Goal: Communication & Community: Share content

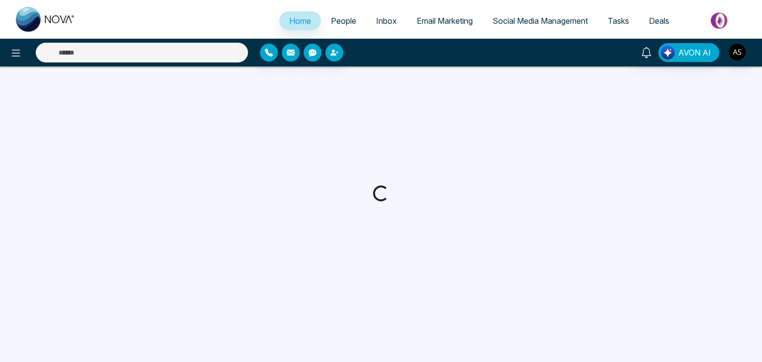
select select "*"
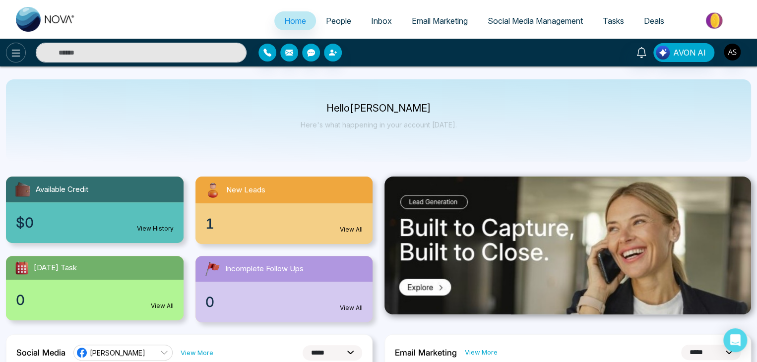
click at [18, 57] on icon at bounding box center [16, 53] width 12 height 12
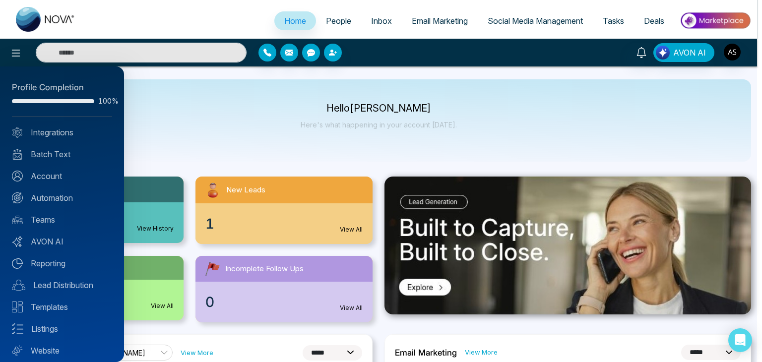
scroll to position [28, 0]
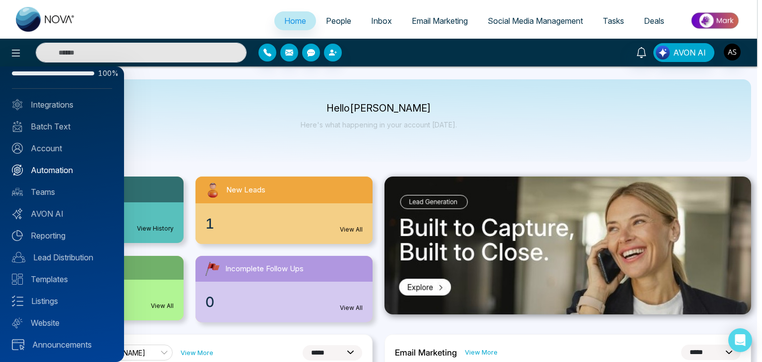
click at [68, 173] on link "Automation" at bounding box center [62, 170] width 100 height 12
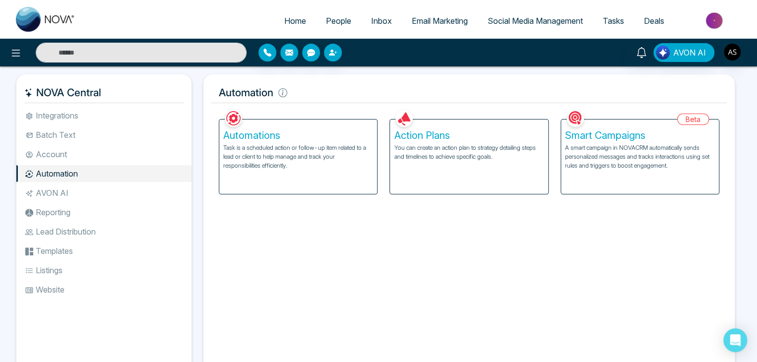
click at [662, 133] on h5 "Smart Campaigns" at bounding box center [640, 135] width 150 height 12
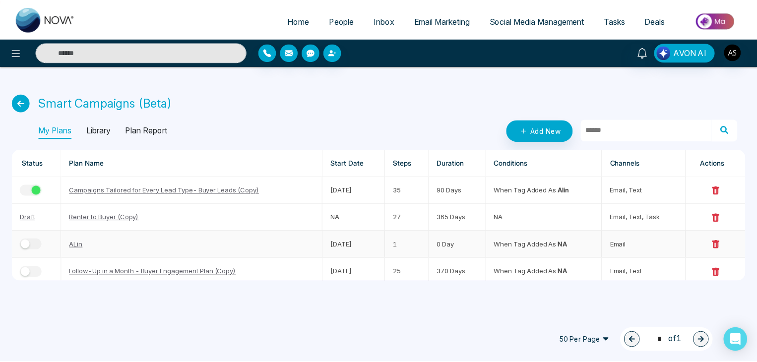
scroll to position [3, 0]
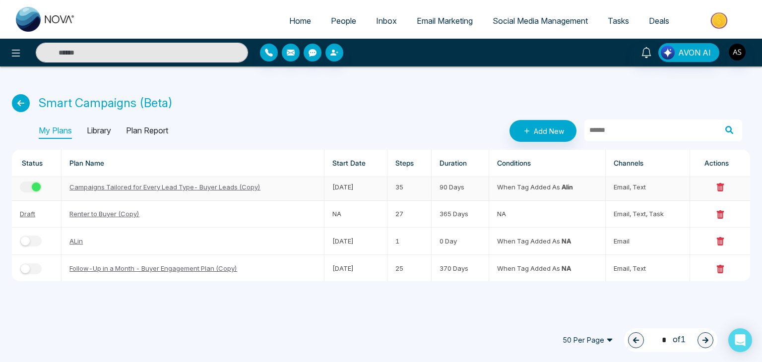
click at [402, 190] on td "35" at bounding box center [409, 187] width 44 height 27
click at [248, 186] on link "Campaigns Tailored for Every Lead Type- Buyer Leads (Copy)" at bounding box center [164, 187] width 191 height 8
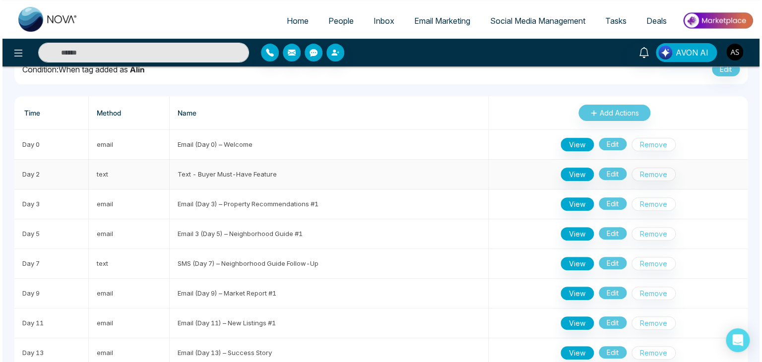
scroll to position [73, 0]
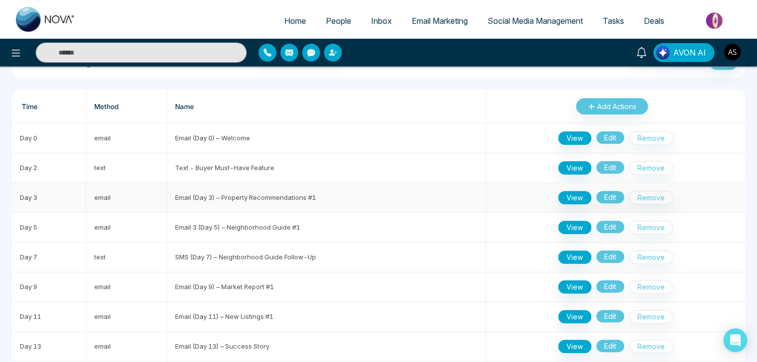
click at [250, 195] on td "Email (Day 3) – Property Recommendations #1" at bounding box center [326, 198] width 319 height 30
click at [565, 197] on button "View" at bounding box center [574, 197] width 33 height 13
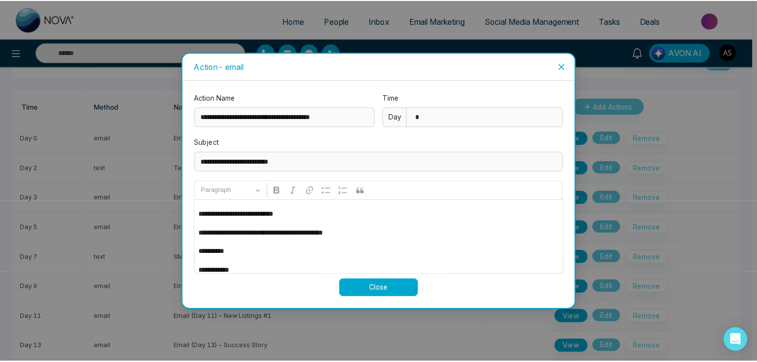
scroll to position [81, 0]
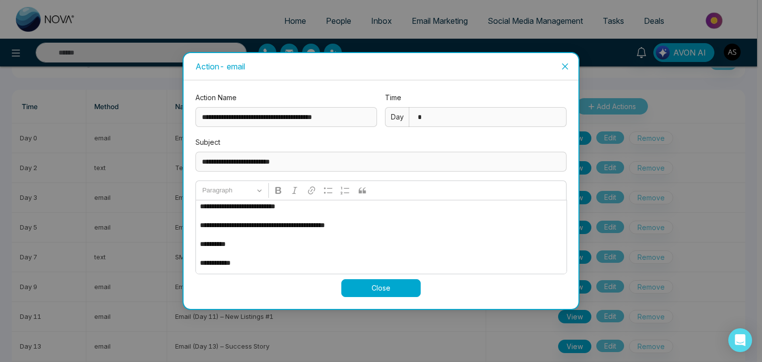
click at [567, 60] on span "Close" at bounding box center [565, 66] width 27 height 27
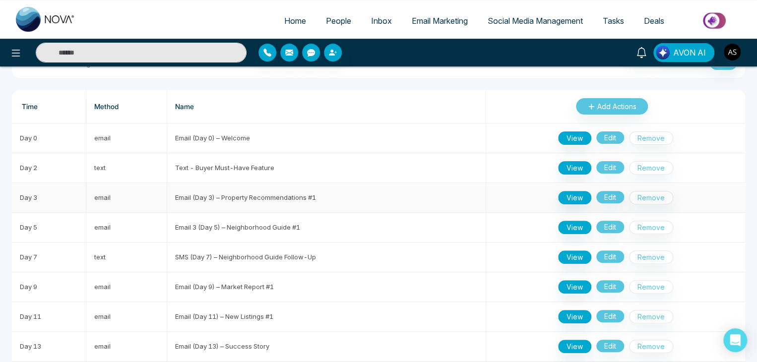
scroll to position [0, 0]
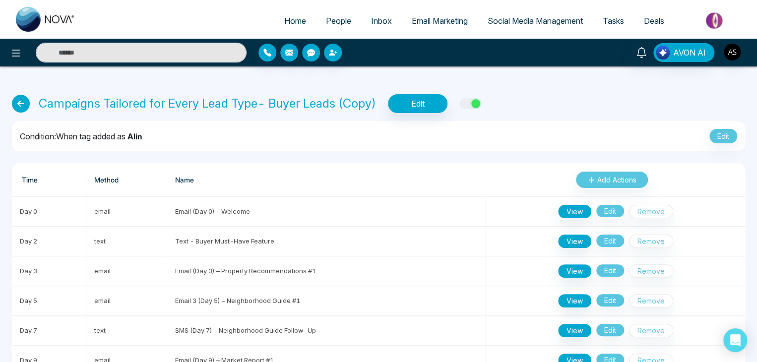
click at [22, 101] on icon at bounding box center [21, 104] width 18 height 18
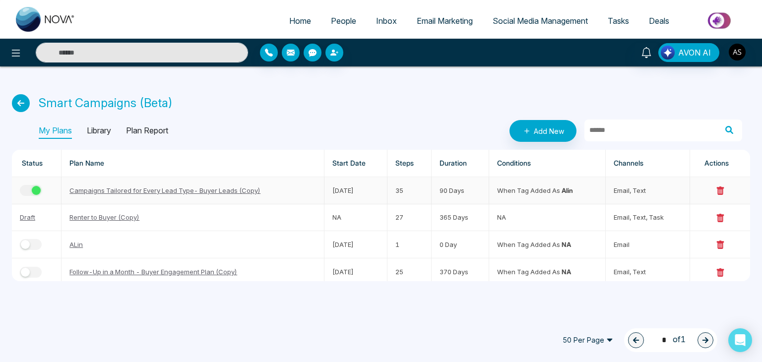
click at [217, 190] on link "Campaigns Tailored for Every Lead Type- Buyer Leads (Copy)" at bounding box center [164, 191] width 191 height 8
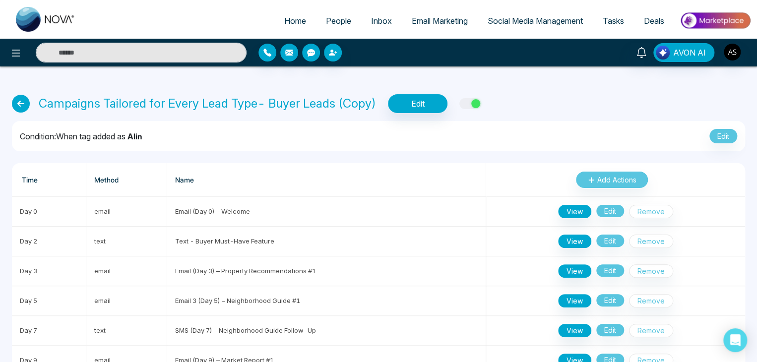
click at [20, 100] on icon at bounding box center [21, 104] width 18 height 18
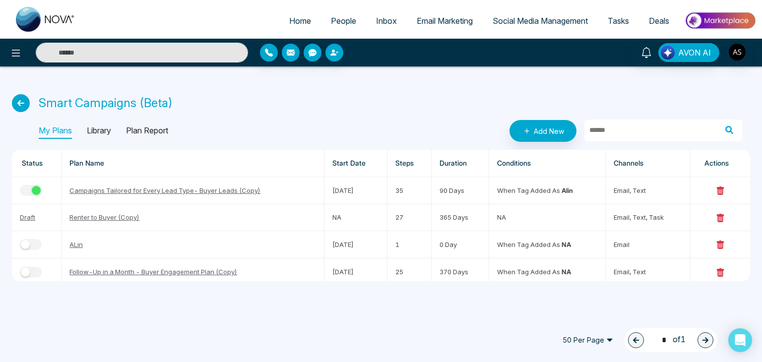
click at [343, 27] on link "People" at bounding box center [343, 20] width 45 height 19
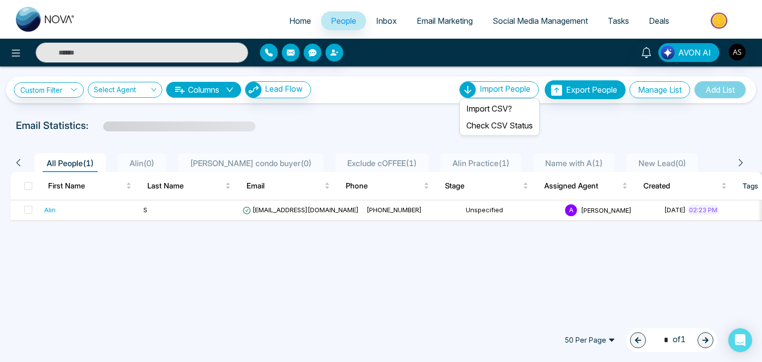
click at [480, 89] on span "Import People" at bounding box center [505, 89] width 51 height 10
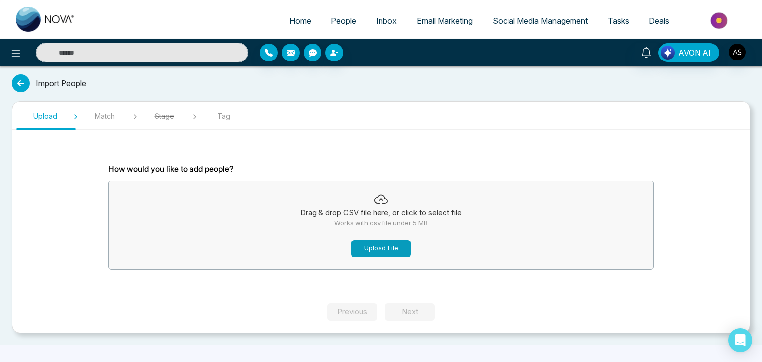
click at [370, 243] on button "Upload File" at bounding box center [381, 248] width 60 height 17
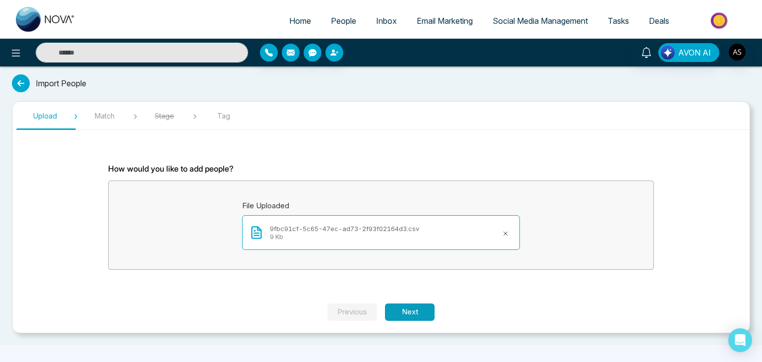
click at [413, 308] on button "Next" at bounding box center [410, 312] width 50 height 17
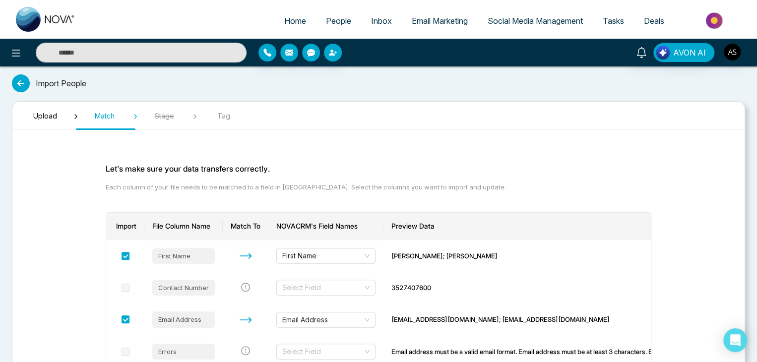
click at [19, 84] on icon at bounding box center [21, 83] width 18 height 18
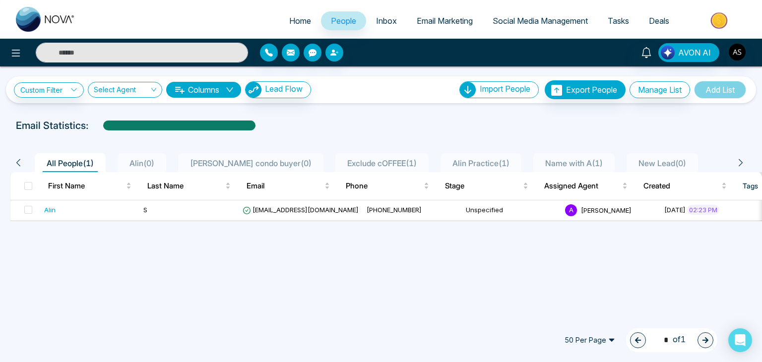
click at [289, 18] on span "Home" at bounding box center [300, 21] width 22 height 10
select select "*"
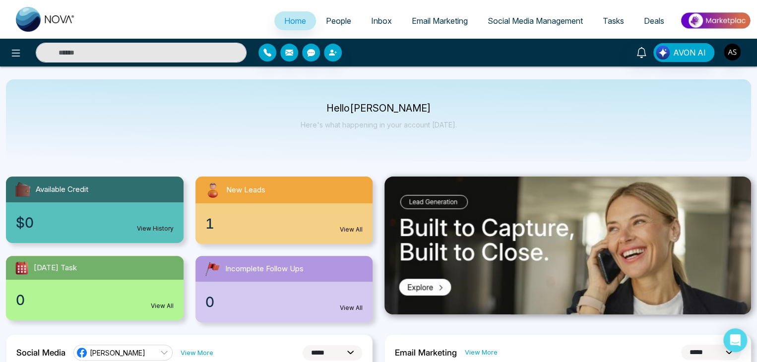
click at [343, 17] on span "People" at bounding box center [338, 21] width 25 height 10
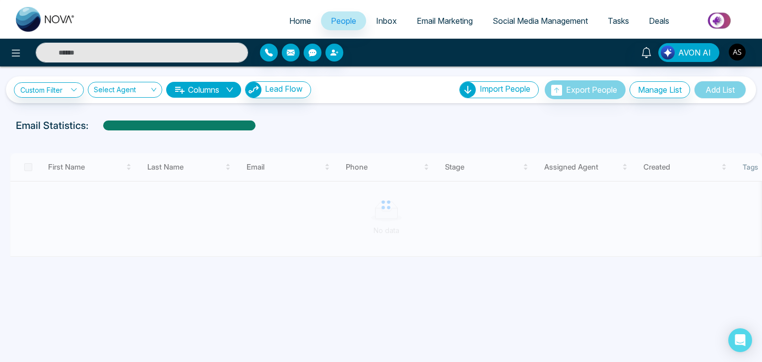
click at [386, 18] on span "Inbox" at bounding box center [386, 21] width 21 height 10
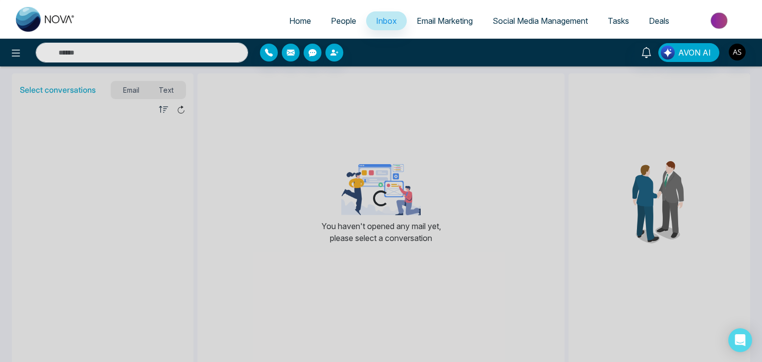
click at [419, 20] on span "Email Marketing" at bounding box center [445, 21] width 56 height 10
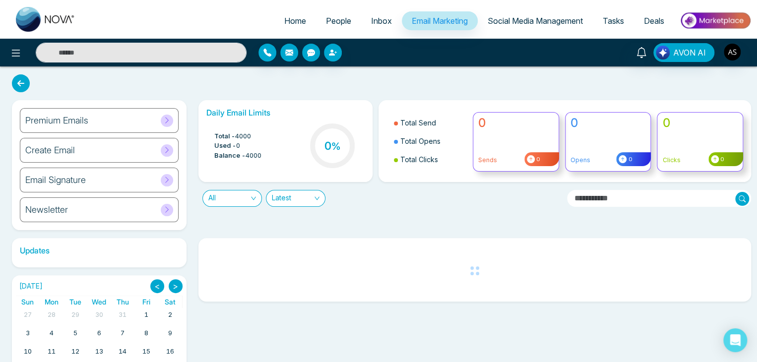
click at [298, 12] on link "Home" at bounding box center [295, 20] width 42 height 19
select select "*"
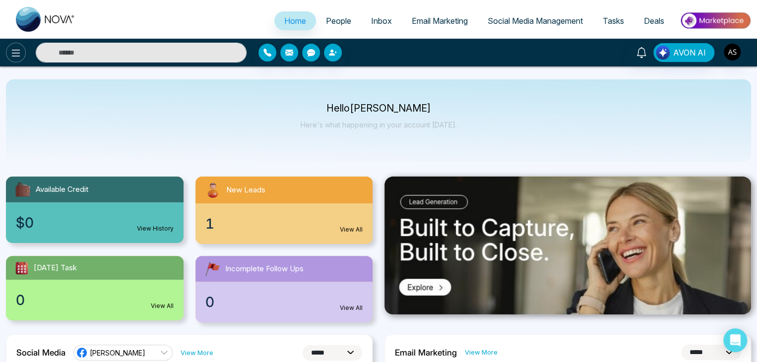
click at [17, 60] on button at bounding box center [16, 53] width 20 height 20
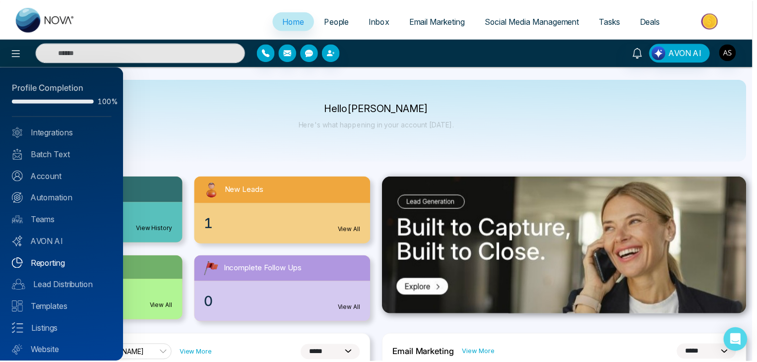
scroll to position [28, 0]
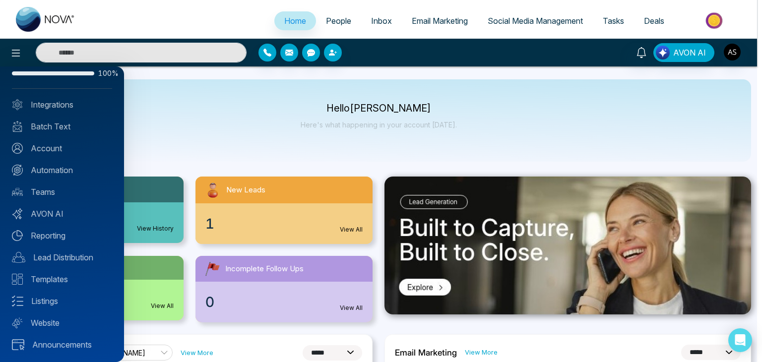
click at [208, 115] on div at bounding box center [381, 181] width 762 height 362
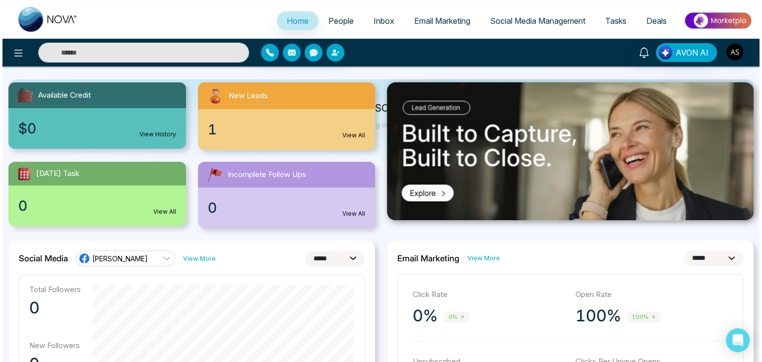
scroll to position [0, 0]
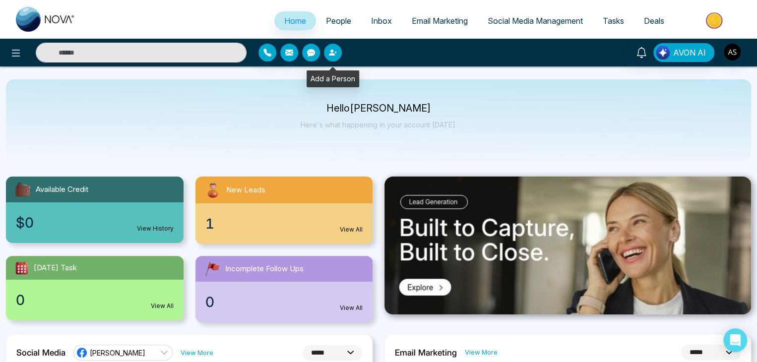
click at [339, 51] on button "button" at bounding box center [333, 53] width 18 height 18
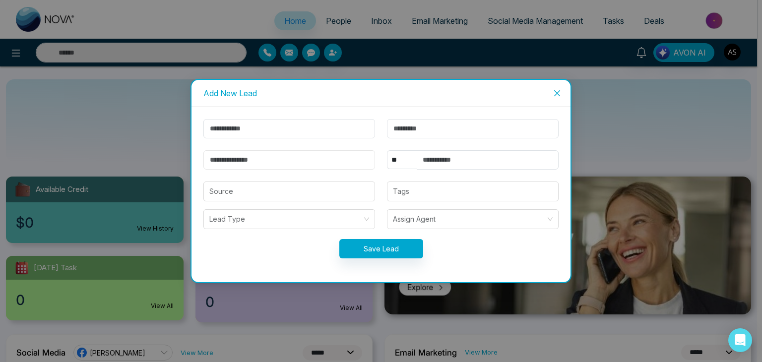
click at [258, 161] on input "email" at bounding box center [289, 159] width 172 height 19
click at [170, 148] on div "Add New Lead ** **** *** *** *** **** *** Source Tags Lead Type Assign Agent Sa…" at bounding box center [381, 181] width 762 height 362
click at [564, 89] on span "Close" at bounding box center [557, 93] width 27 height 27
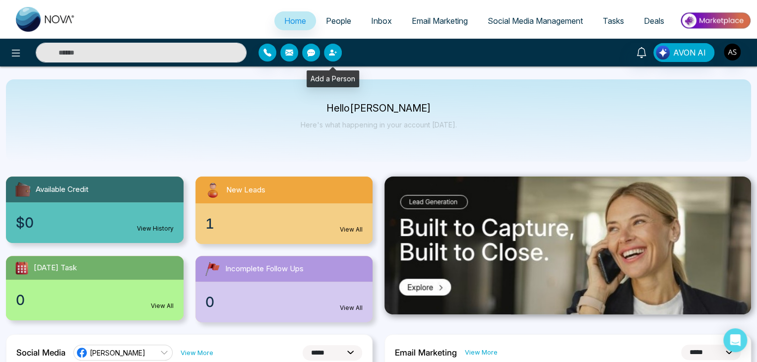
click at [330, 47] on button "button" at bounding box center [333, 53] width 18 height 18
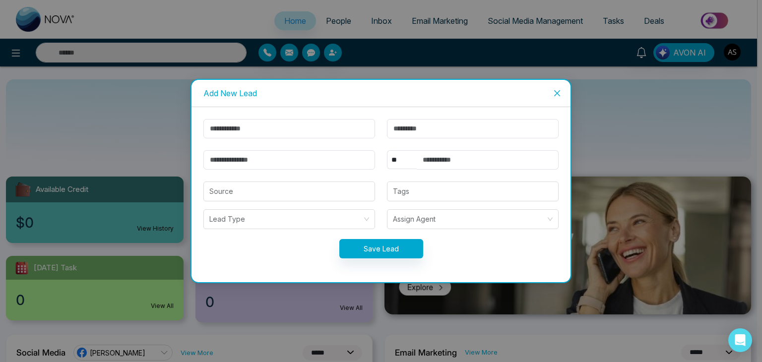
click at [330, 47] on div "Add New Lead ** **** *** *** *** **** *** Source Tags Lead Type Assign Agent Sa…" at bounding box center [381, 181] width 762 height 362
click at [556, 92] on icon "close" at bounding box center [557, 93] width 6 height 6
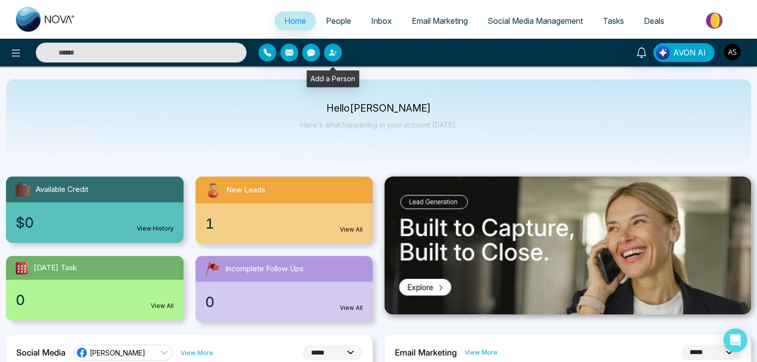
click at [333, 52] on icon "button" at bounding box center [333, 53] width 8 height 8
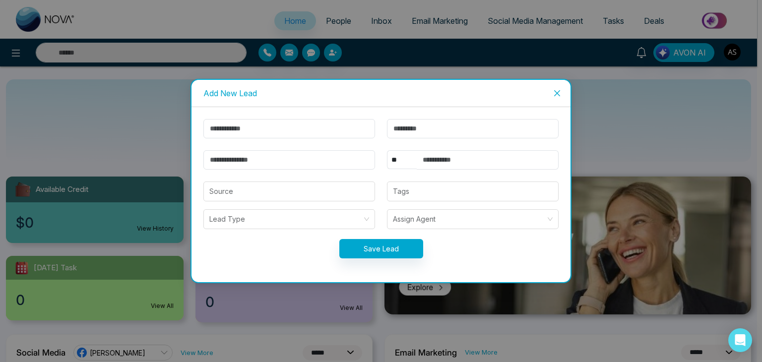
click at [555, 92] on icon "close" at bounding box center [557, 93] width 8 height 8
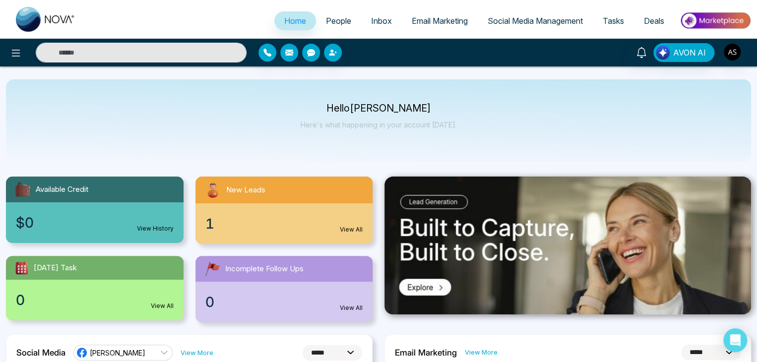
click at [349, 21] on link "People" at bounding box center [338, 20] width 45 height 19
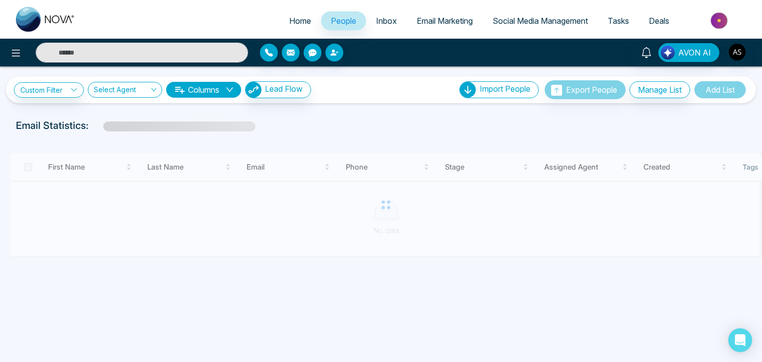
click at [380, 20] on span "Inbox" at bounding box center [386, 21] width 21 height 10
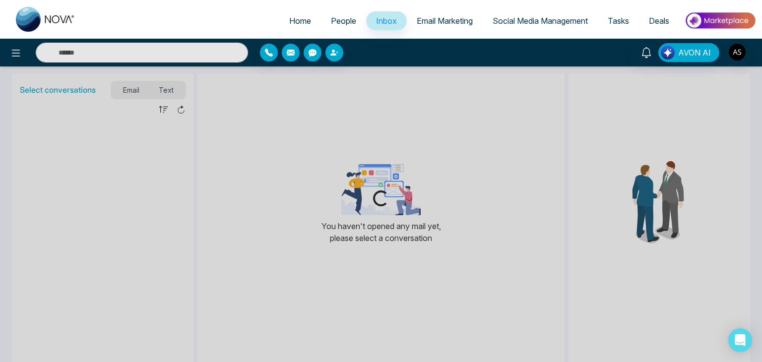
click at [430, 15] on link "Email Marketing" at bounding box center [445, 20] width 76 height 19
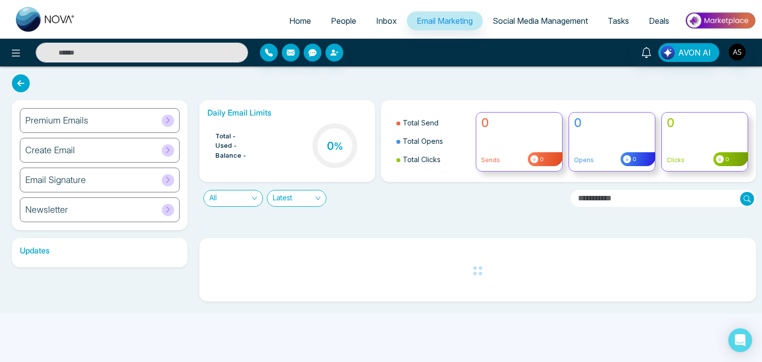
click at [520, 19] on span "Social Media Management" at bounding box center [540, 21] width 95 height 10
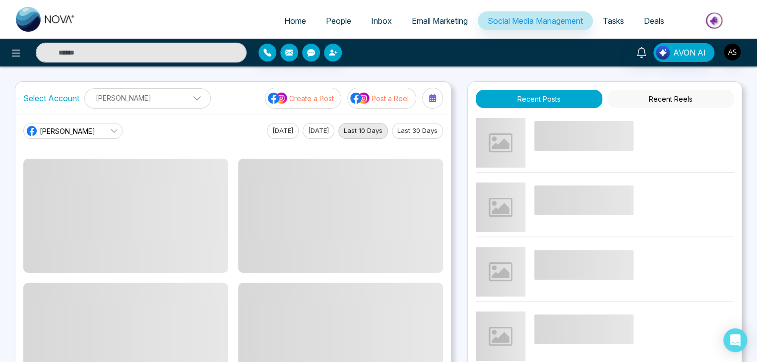
click at [619, 28] on link "Tasks" at bounding box center [613, 20] width 41 height 19
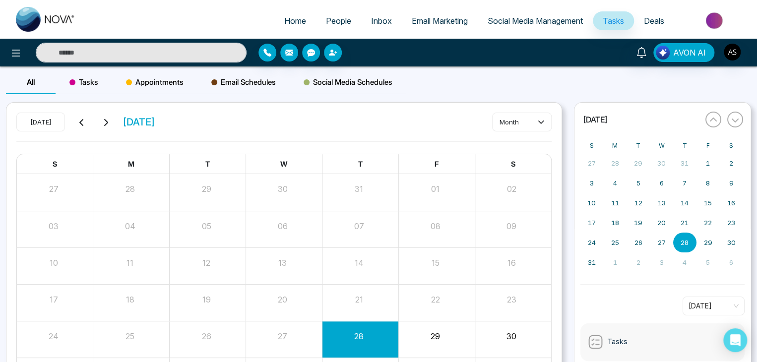
click at [643, 28] on link "Deals" at bounding box center [654, 20] width 40 height 19
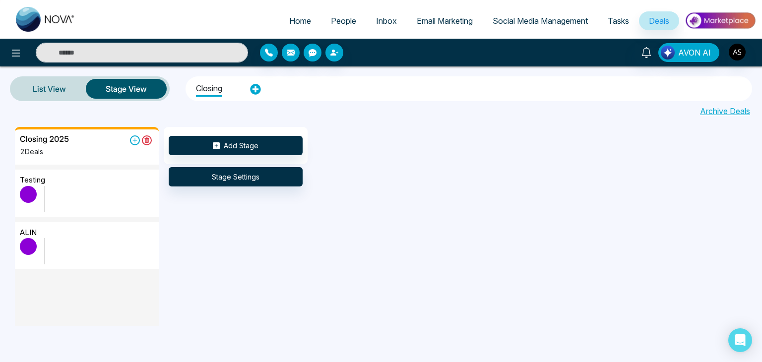
click at [281, 26] on link "Home" at bounding box center [300, 20] width 42 height 19
select select "*"
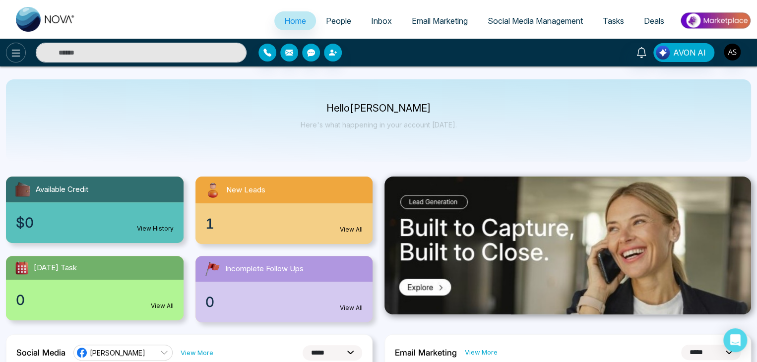
click at [12, 55] on icon at bounding box center [16, 53] width 12 height 12
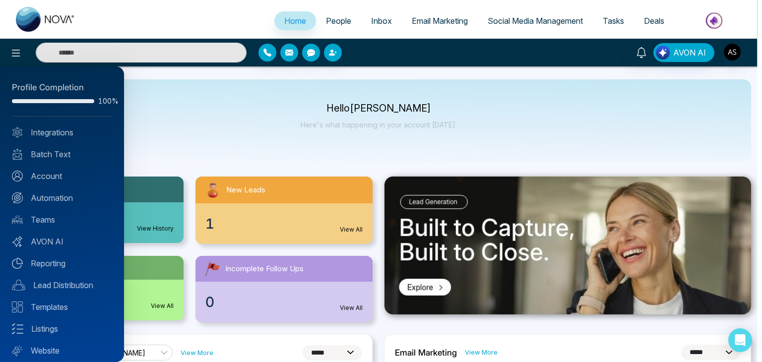
click at [219, 145] on div at bounding box center [381, 181] width 762 height 362
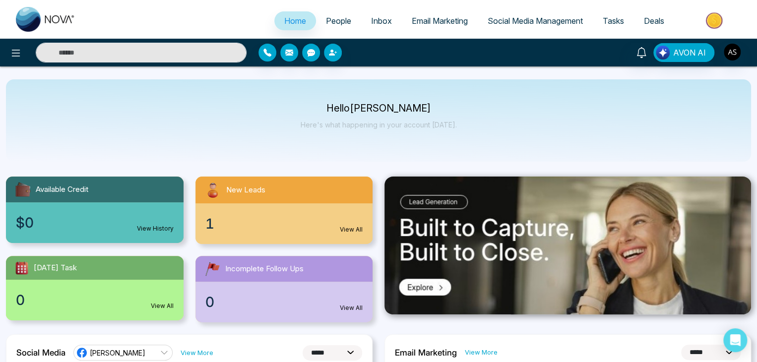
click at [333, 26] on link "People" at bounding box center [338, 20] width 45 height 19
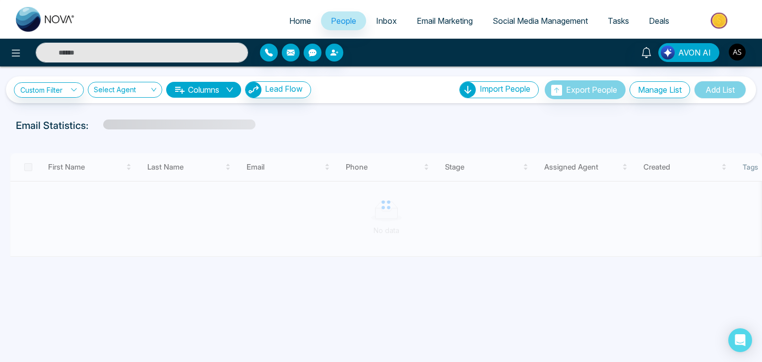
click at [381, 23] on span "Inbox" at bounding box center [386, 21] width 21 height 10
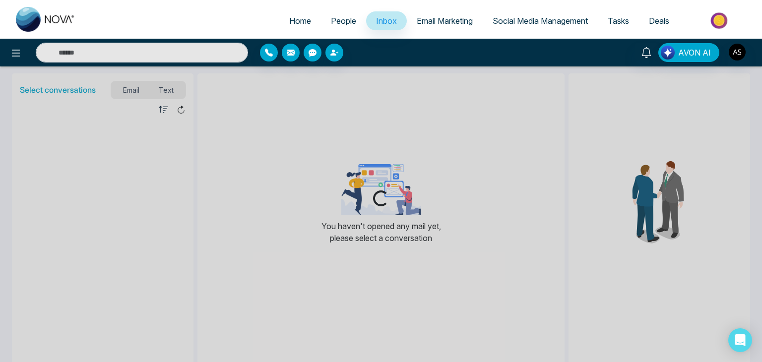
click at [446, 26] on link "Email Marketing" at bounding box center [445, 20] width 76 height 19
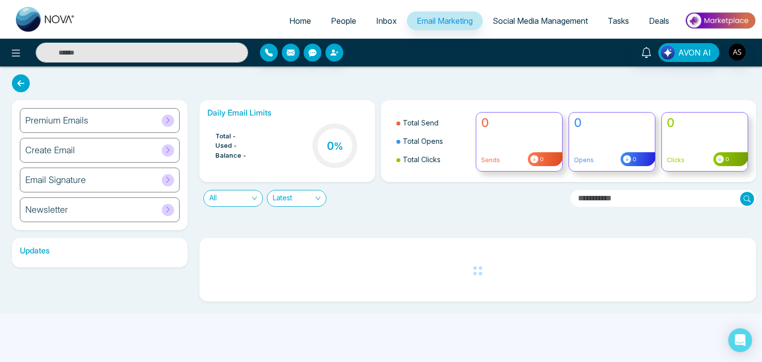
click at [519, 19] on span "Social Media Management" at bounding box center [540, 21] width 95 height 10
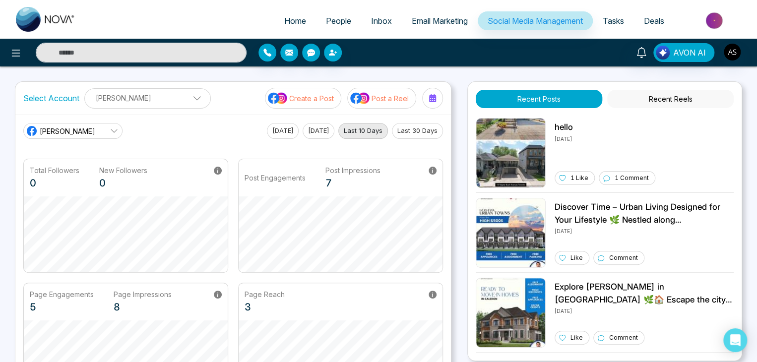
click at [619, 22] on span "Tasks" at bounding box center [613, 21] width 21 height 10
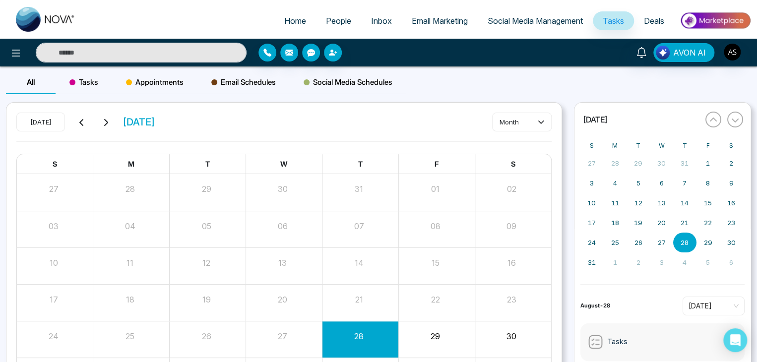
click at [642, 20] on link "Deals" at bounding box center [654, 20] width 40 height 19
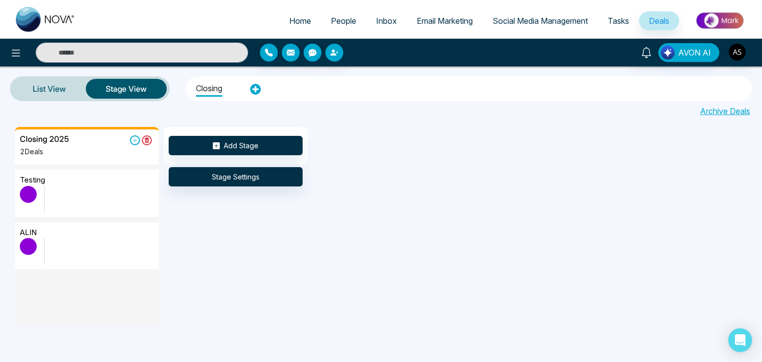
click at [458, 19] on span "Email Marketing" at bounding box center [445, 21] width 56 height 10
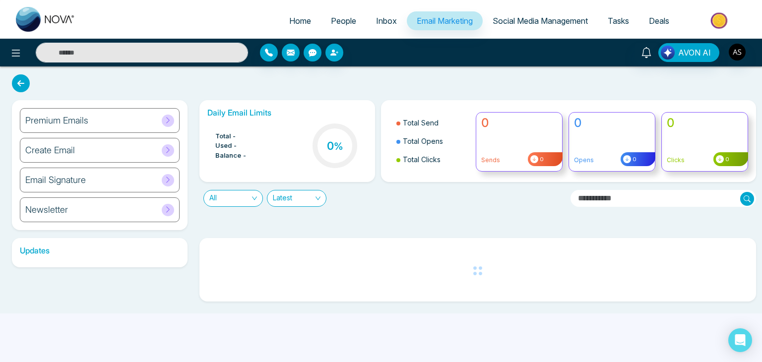
click at [386, 25] on span "Inbox" at bounding box center [386, 21] width 21 height 10
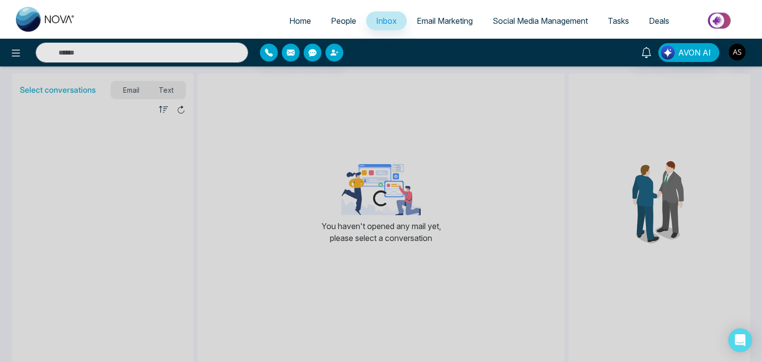
click at [348, 25] on span "People" at bounding box center [343, 21] width 25 height 10
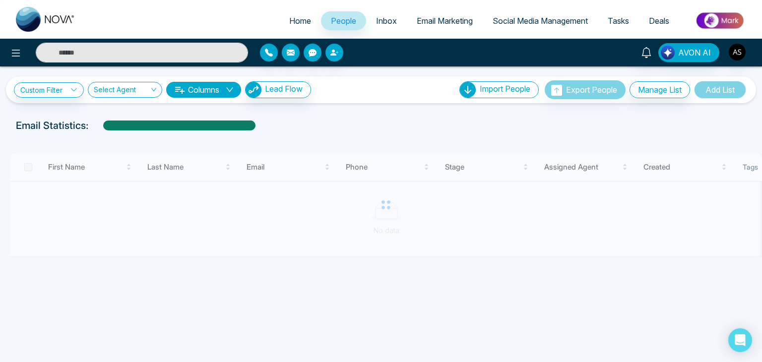
click at [306, 24] on link "Home" at bounding box center [300, 20] width 42 height 19
select select "*"
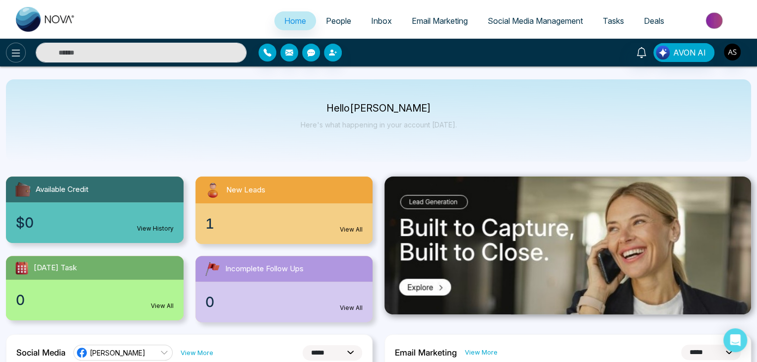
click at [10, 56] on icon at bounding box center [16, 53] width 12 height 12
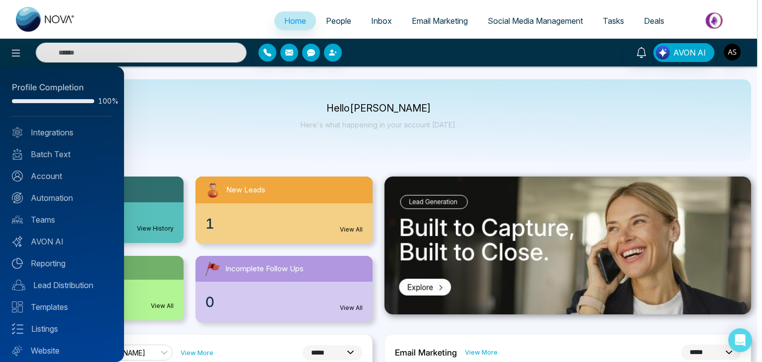
click at [167, 116] on div at bounding box center [381, 181] width 762 height 362
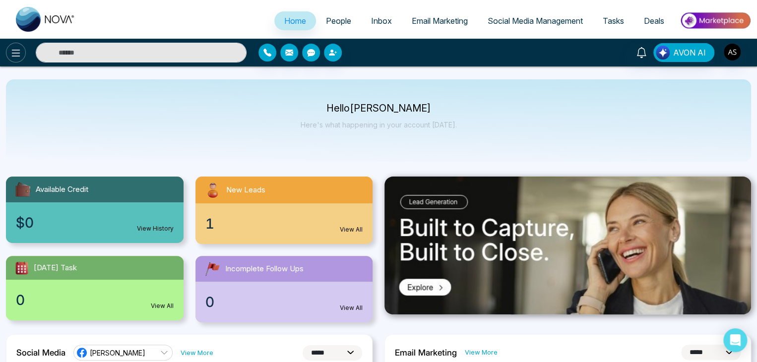
click at [17, 51] on icon at bounding box center [16, 53] width 12 height 12
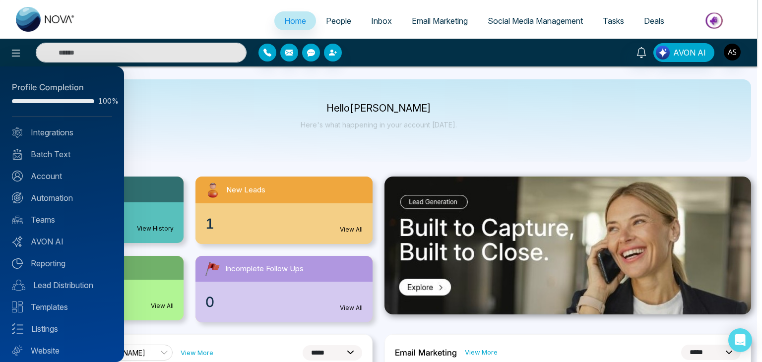
click at [240, 137] on div at bounding box center [381, 181] width 762 height 362
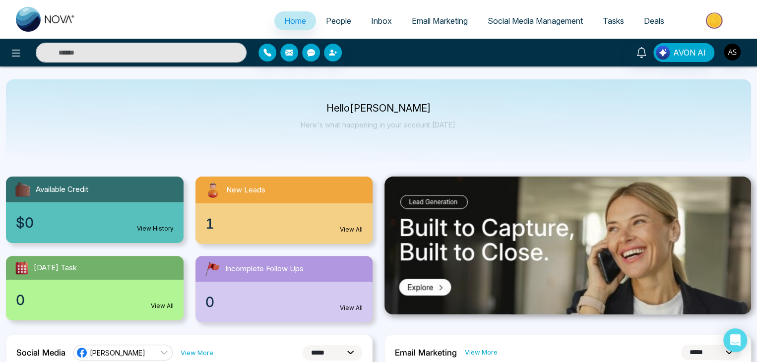
click at [344, 17] on span "People" at bounding box center [338, 21] width 25 height 10
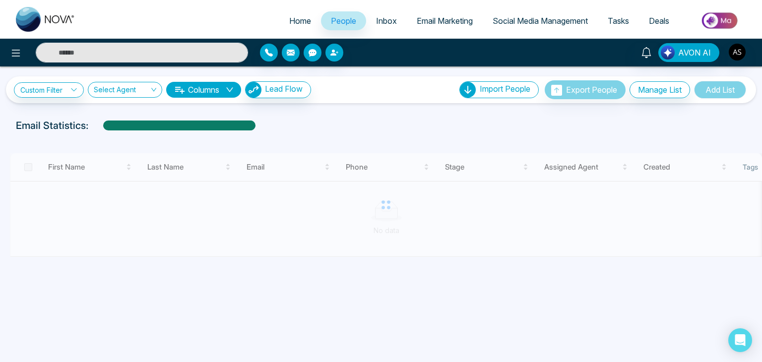
click at [376, 20] on span "Inbox" at bounding box center [386, 21] width 21 height 10
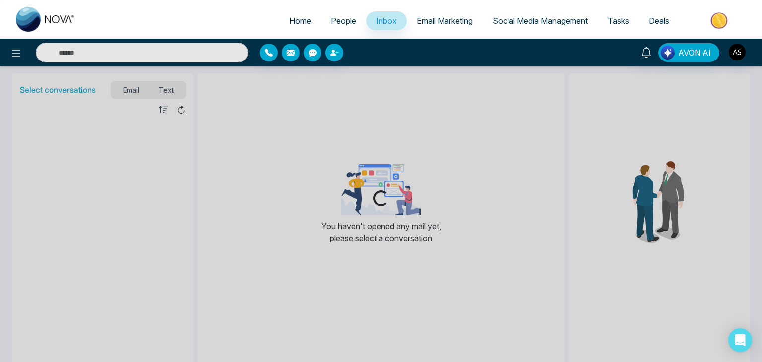
click at [440, 20] on span "Email Marketing" at bounding box center [445, 21] width 56 height 10
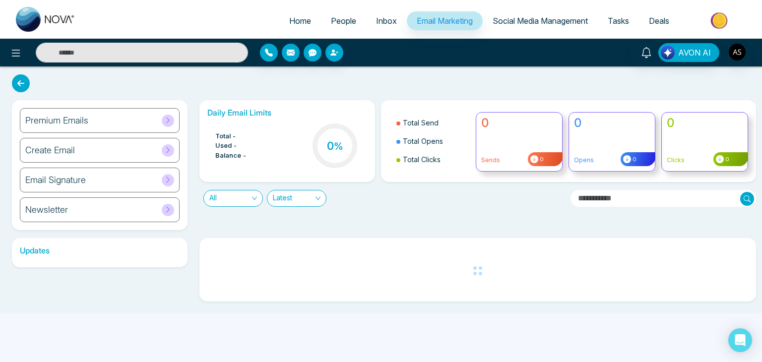
click at [508, 18] on span "Social Media Management" at bounding box center [540, 21] width 95 height 10
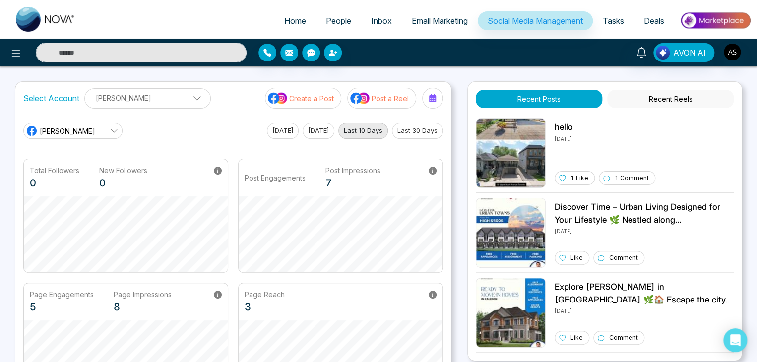
click at [621, 21] on span "Tasks" at bounding box center [613, 21] width 21 height 10
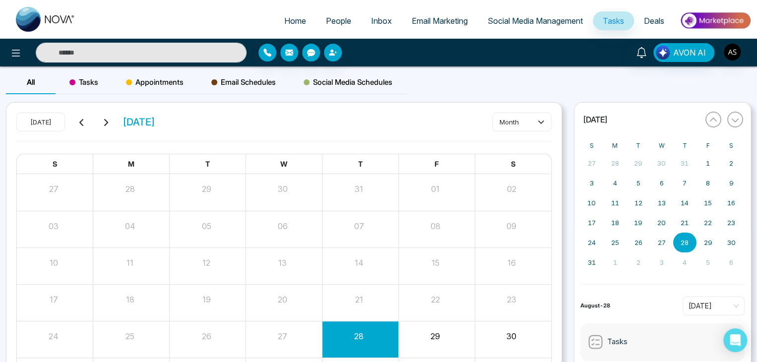
click at [650, 24] on span "Deals" at bounding box center [654, 21] width 20 height 10
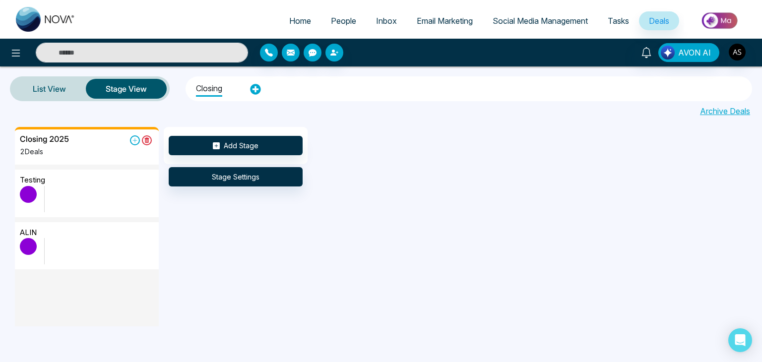
click at [308, 22] on link "Home" at bounding box center [300, 20] width 42 height 19
select select "*"
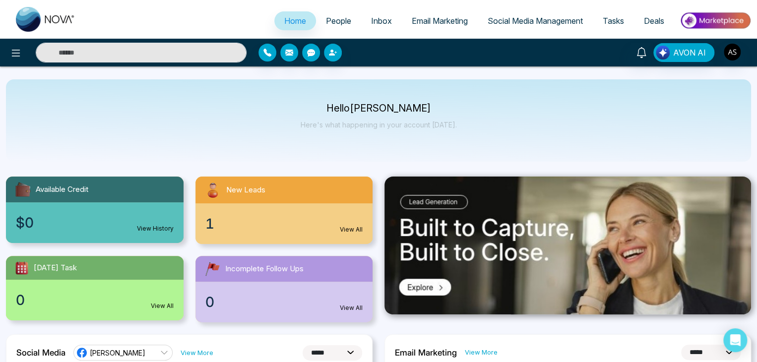
click at [344, 24] on span "People" at bounding box center [338, 21] width 25 height 10
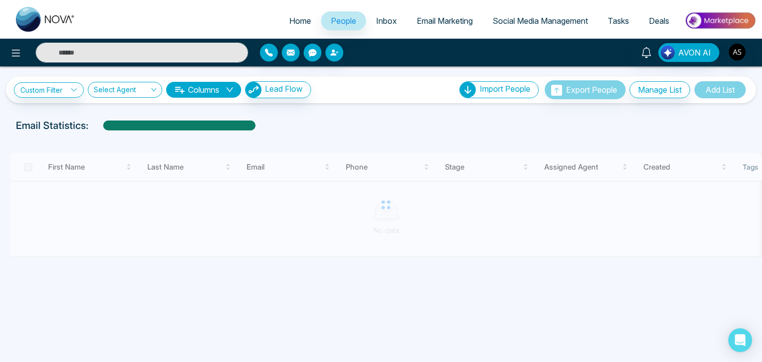
click at [385, 23] on span "Inbox" at bounding box center [386, 21] width 21 height 10
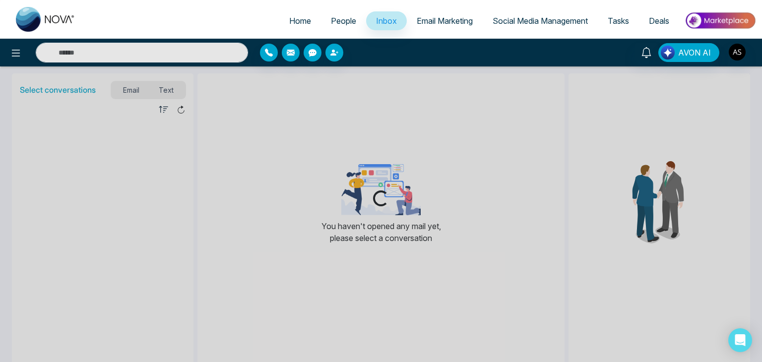
click at [438, 22] on span "Email Marketing" at bounding box center [445, 21] width 56 height 10
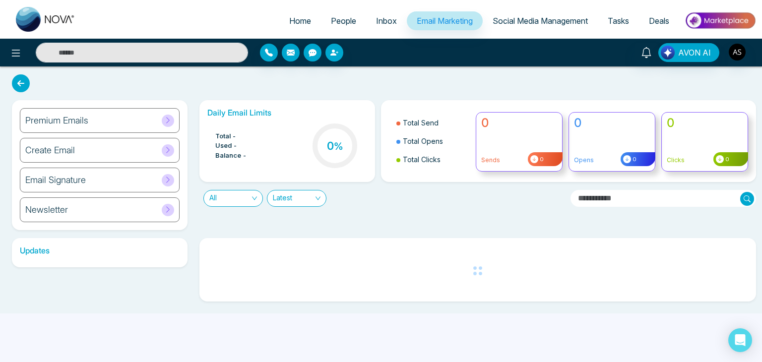
click at [539, 24] on span "Social Media Management" at bounding box center [540, 21] width 95 height 10
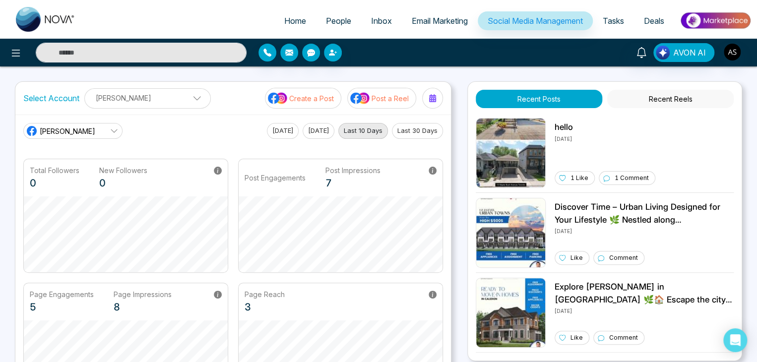
click at [619, 16] on span "Tasks" at bounding box center [613, 21] width 21 height 10
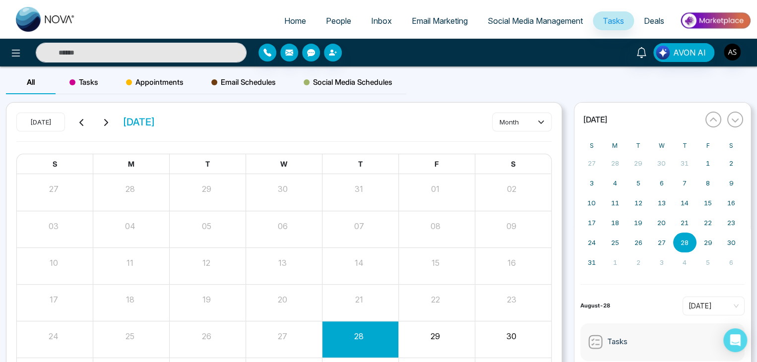
click at [640, 18] on link "Deals" at bounding box center [654, 20] width 40 height 19
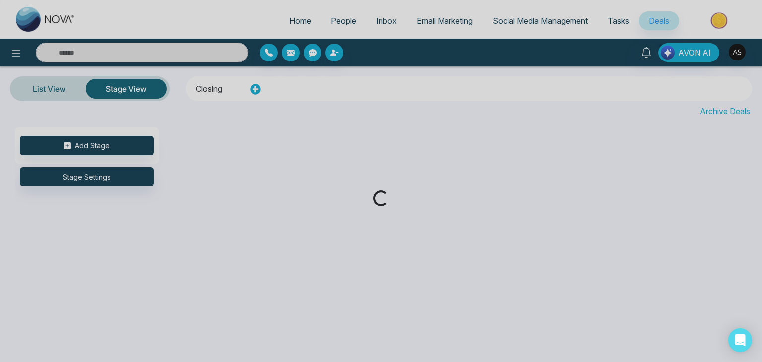
click at [300, 21] on div "Loading..." at bounding box center [381, 181] width 762 height 362
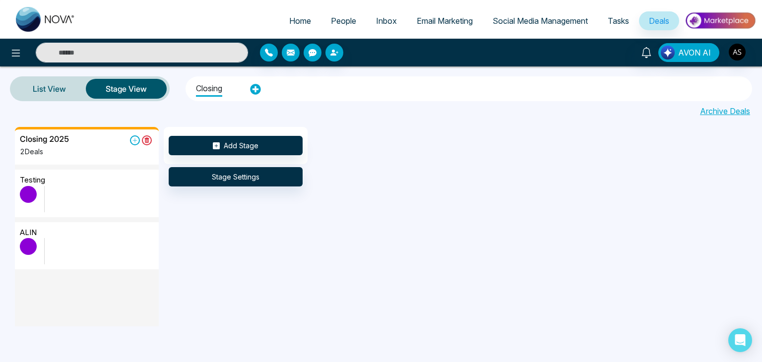
click at [296, 18] on span "Home" at bounding box center [300, 21] width 22 height 10
select select "*"
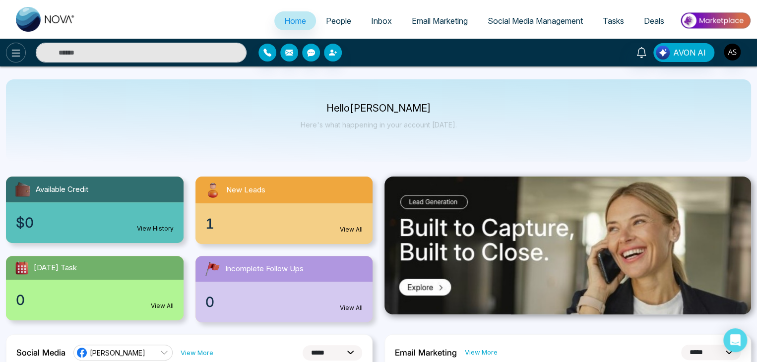
click at [11, 58] on icon at bounding box center [16, 53] width 12 height 12
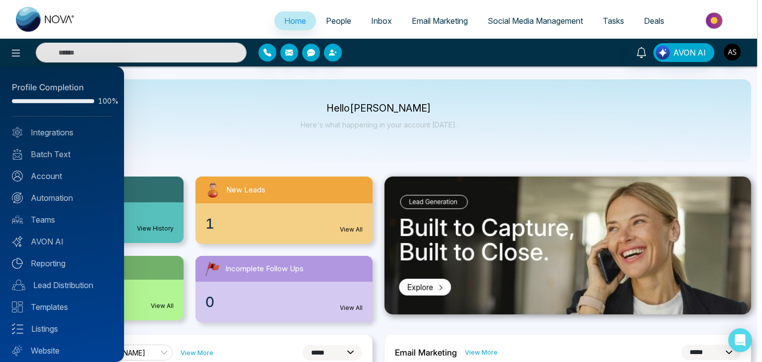
scroll to position [28, 0]
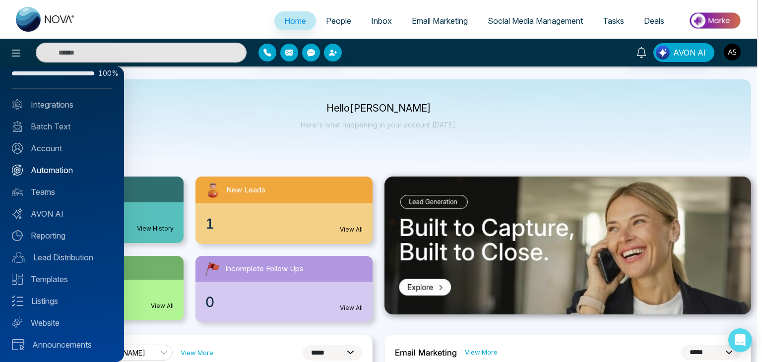
click at [77, 167] on link "Automation" at bounding box center [62, 170] width 100 height 12
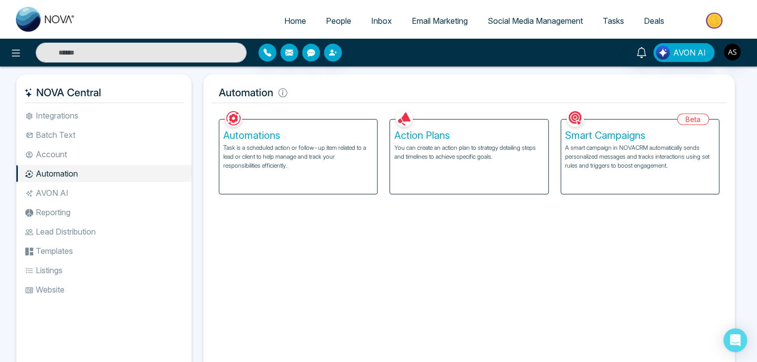
click at [591, 171] on div "Smart Campaigns A smart campaign in NOVACRM automatically sends personalized me…" at bounding box center [640, 157] width 158 height 74
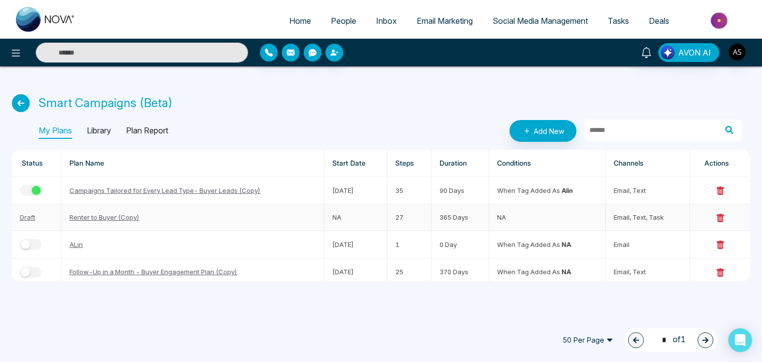
click at [121, 215] on link "Renter to Buyer (Copy)" at bounding box center [104, 217] width 70 height 8
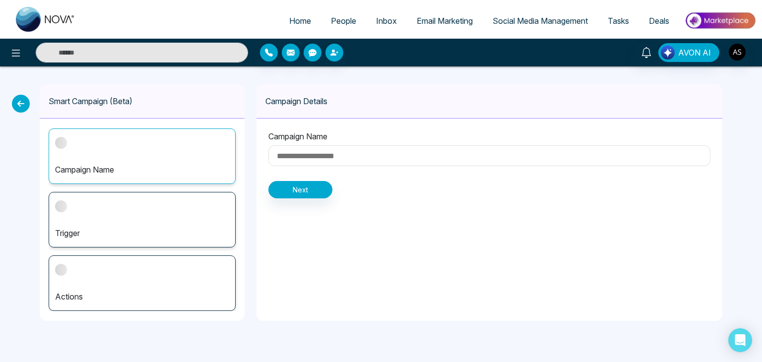
type input "**********"
click at [199, 209] on div "Trigger" at bounding box center [142, 220] width 187 height 56
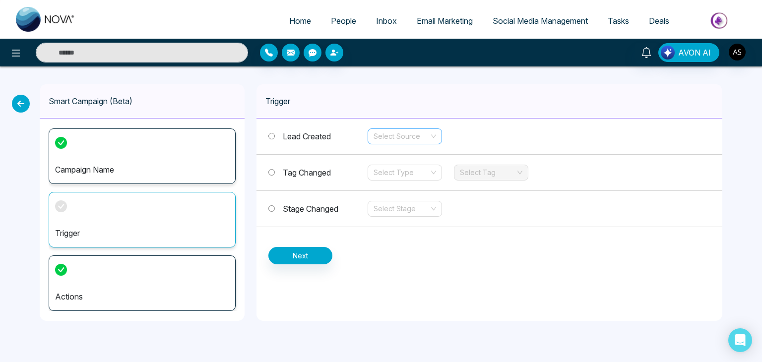
click at [423, 135] on input "search" at bounding box center [402, 136] width 56 height 15
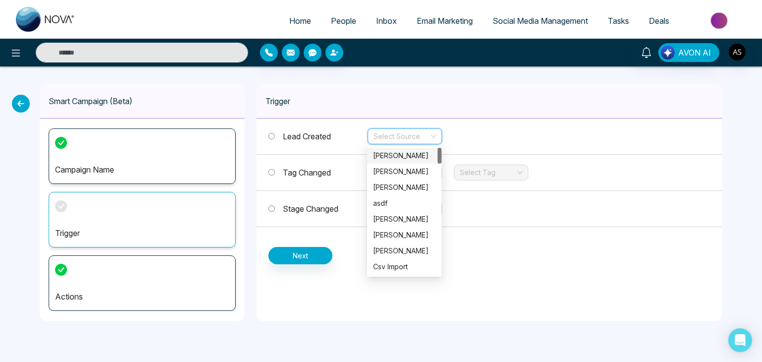
click at [432, 131] on div "Select Source" at bounding box center [405, 136] width 74 height 16
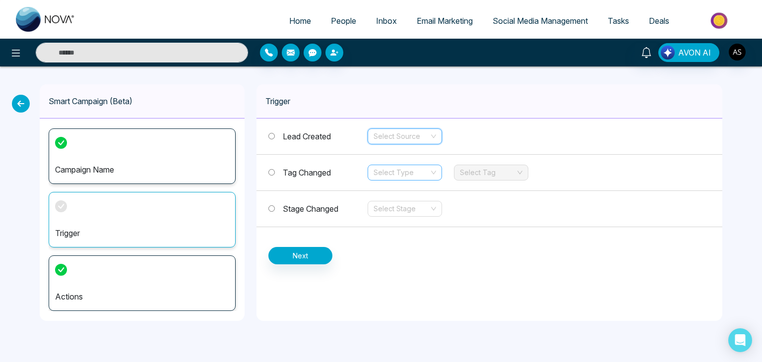
click at [383, 167] on input "search" at bounding box center [402, 172] width 56 height 15
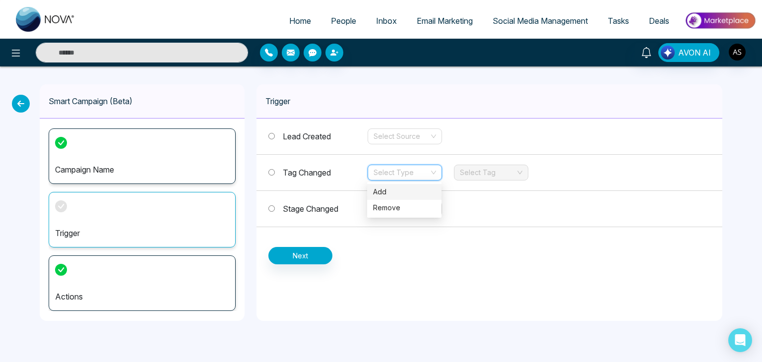
click at [400, 189] on div "Add" at bounding box center [404, 192] width 63 height 11
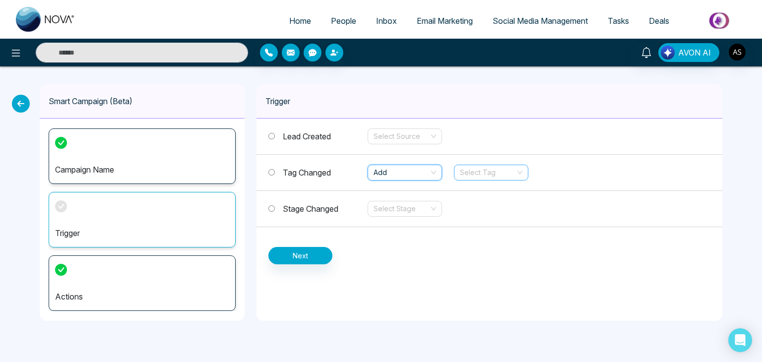
click at [478, 173] on input "search" at bounding box center [488, 172] width 56 height 15
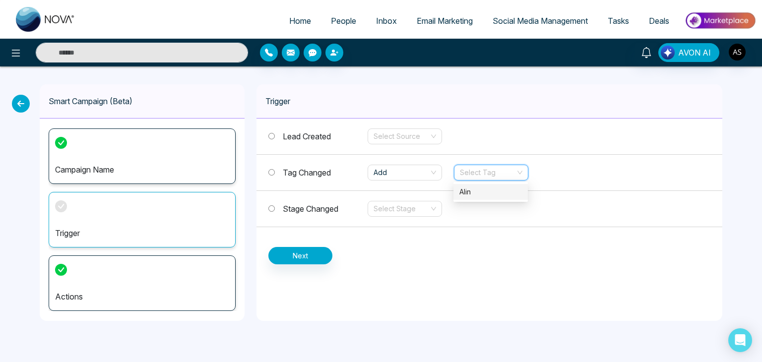
click at [481, 191] on div "Alin" at bounding box center [490, 192] width 63 height 11
click at [153, 305] on div "Actions" at bounding box center [142, 283] width 187 height 56
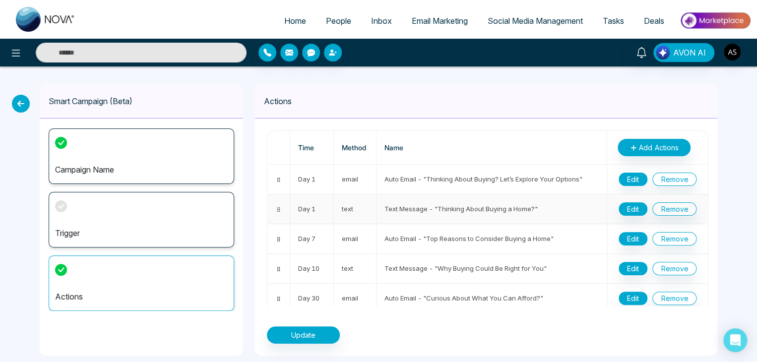
click at [435, 203] on td "Text Message - "Thinking About Buying a Home?"" at bounding box center [492, 209] width 231 height 30
click at [622, 204] on button "Edit" at bounding box center [633, 208] width 29 height 13
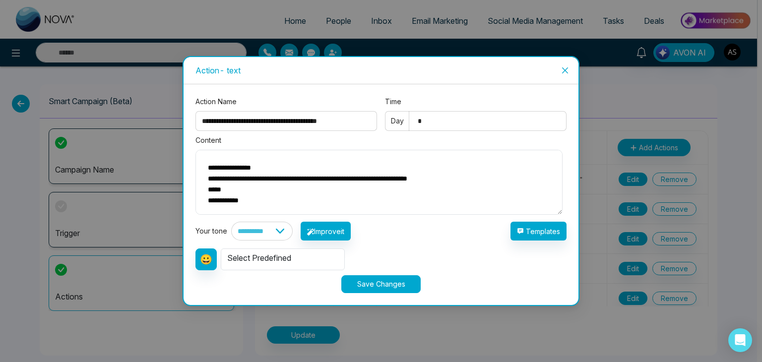
click at [571, 64] on span "Close" at bounding box center [565, 70] width 27 height 27
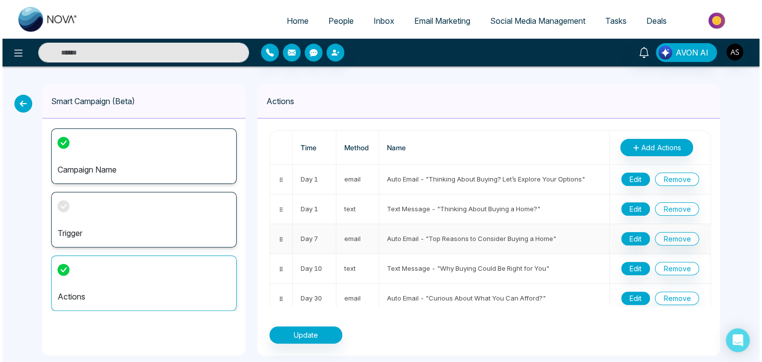
scroll to position [30, 0]
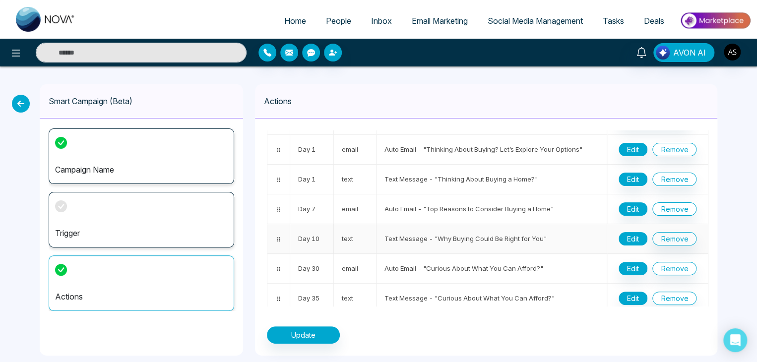
click at [628, 239] on button "Edit" at bounding box center [633, 238] width 29 height 13
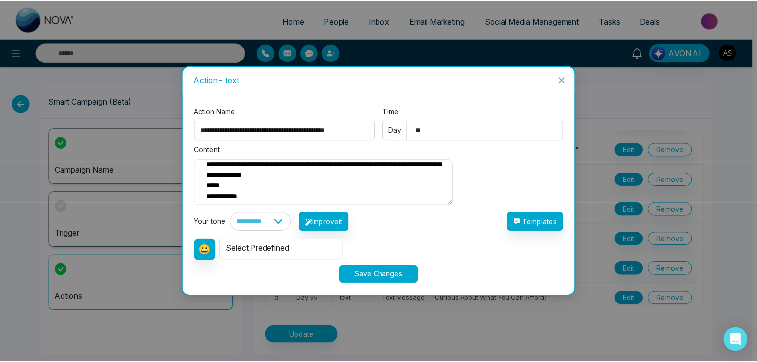
scroll to position [0, 0]
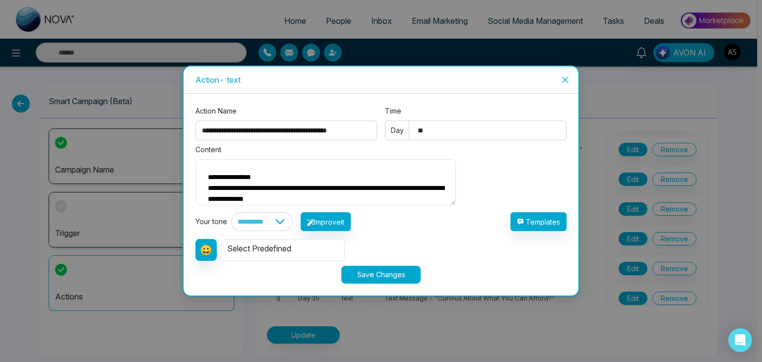
click at [569, 76] on icon "close" at bounding box center [565, 80] width 8 height 8
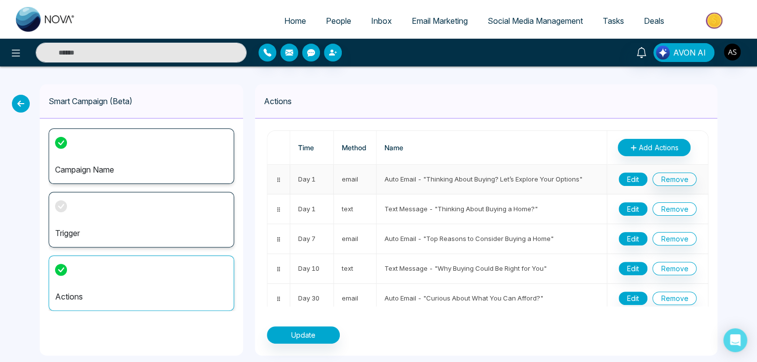
click at [635, 174] on button "Edit" at bounding box center [633, 179] width 29 height 13
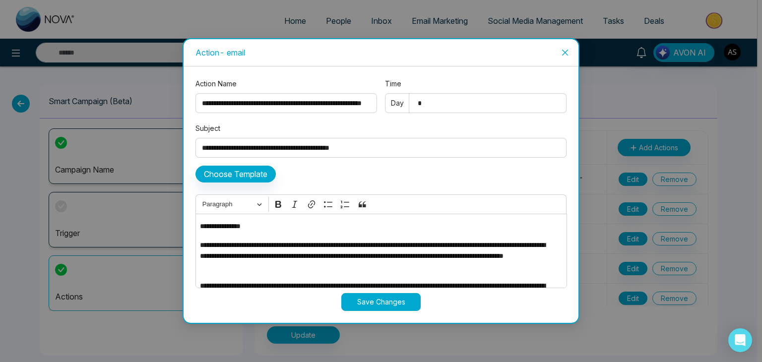
click at [565, 50] on icon "close" at bounding box center [565, 53] width 8 height 8
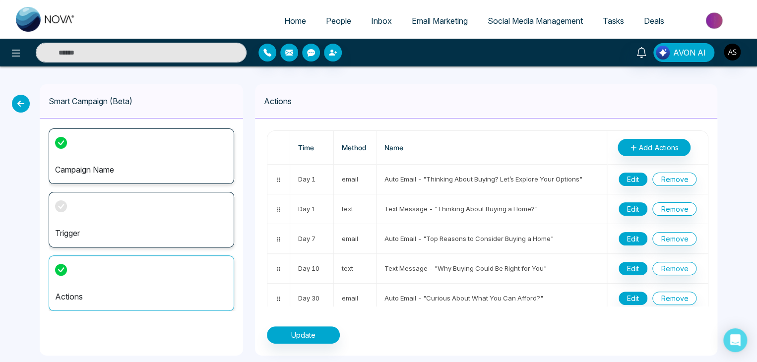
click at [288, 20] on span "Home" at bounding box center [295, 21] width 22 height 10
select select "*"
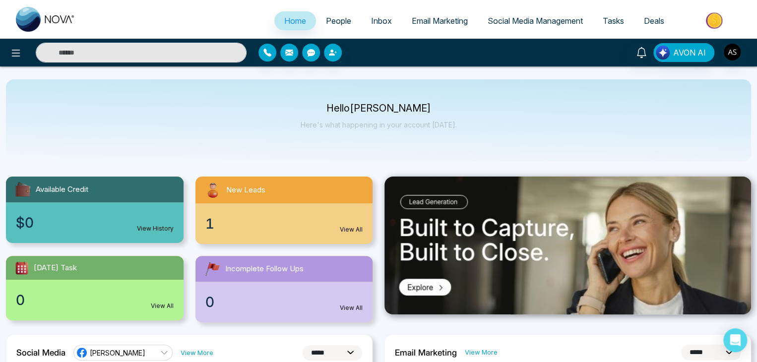
click at [22, 44] on div at bounding box center [126, 53] width 253 height 20
click at [20, 50] on icon at bounding box center [16, 53] width 8 height 7
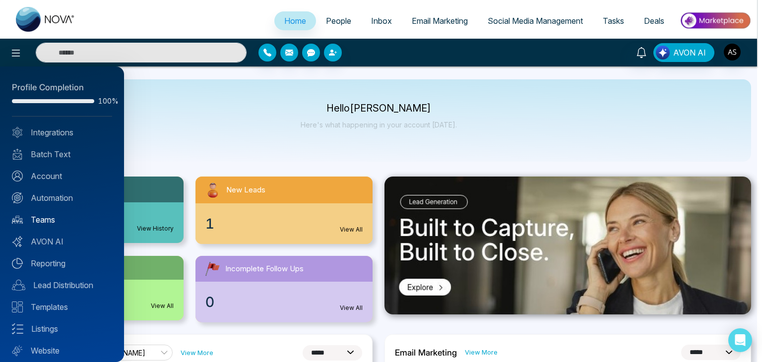
scroll to position [28, 0]
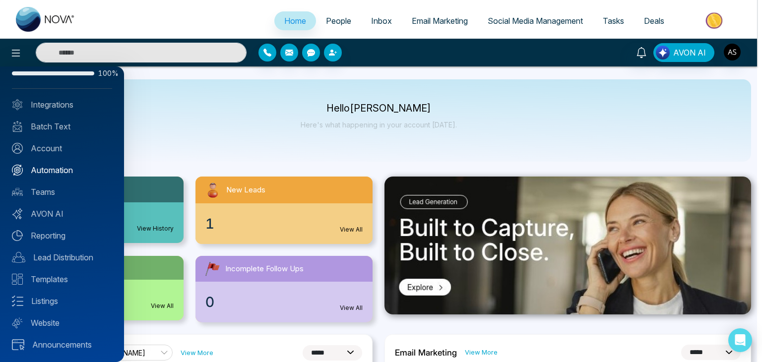
click at [82, 168] on link "Automation" at bounding box center [62, 170] width 100 height 12
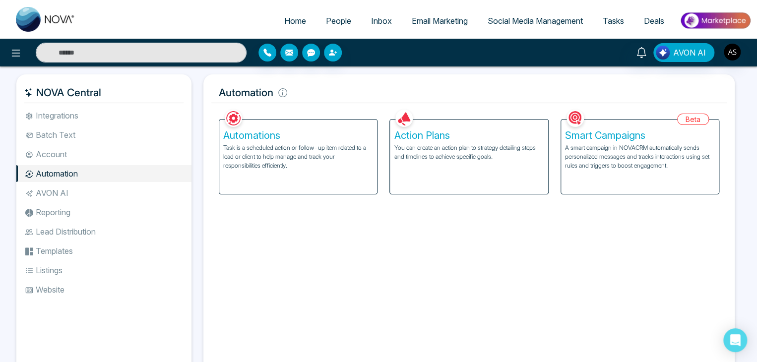
click at [579, 151] on p "A smart campaign in NOVACRM automatically sends personalized messages and track…" at bounding box center [640, 156] width 150 height 27
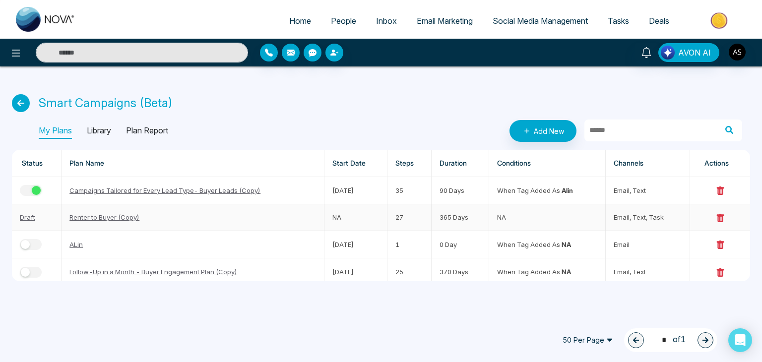
click at [484, 217] on td "365 Days" at bounding box center [460, 217] width 57 height 26
click at [113, 215] on link "Renter to Buyer (Copy)" at bounding box center [104, 217] width 70 height 8
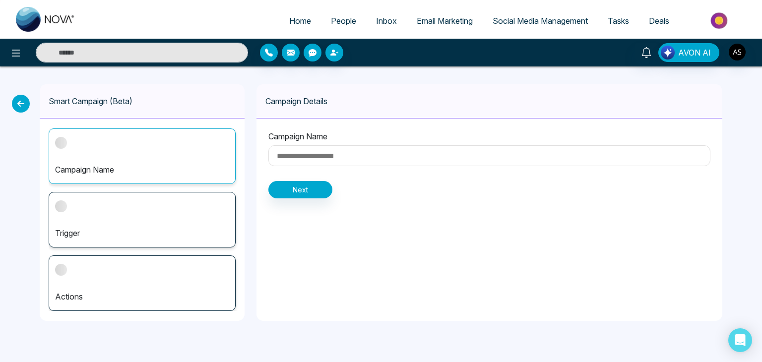
type input "**********"
click at [160, 312] on div "Campaign Name Trigger Actions" at bounding box center [142, 220] width 205 height 202
click at [166, 300] on p "Actions" at bounding box center [142, 297] width 174 height 12
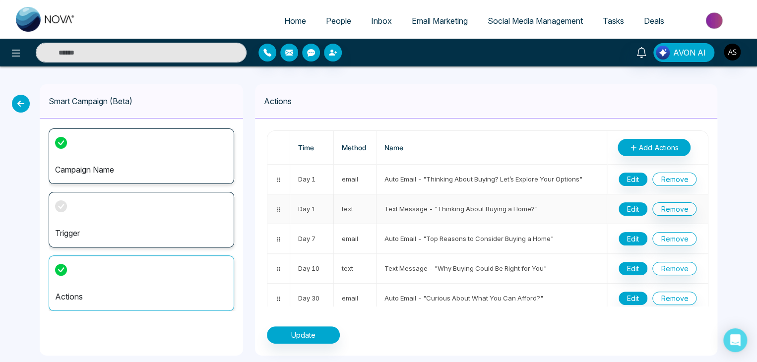
click at [621, 207] on button "Edit" at bounding box center [633, 208] width 29 height 13
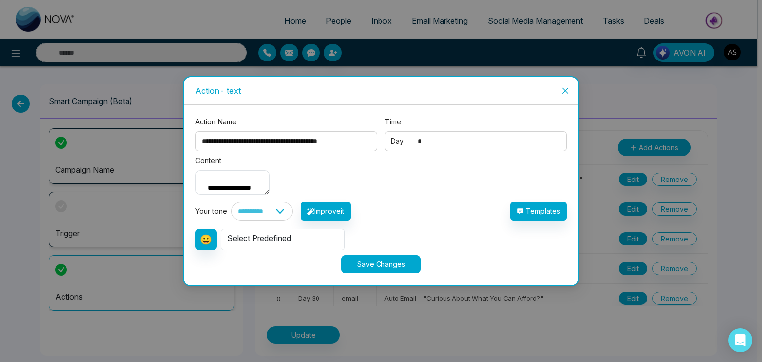
click at [566, 87] on icon "close" at bounding box center [565, 91] width 8 height 8
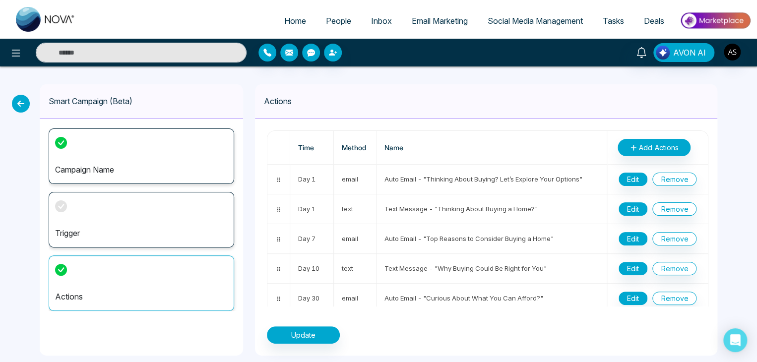
click at [20, 103] on icon at bounding box center [21, 104] width 18 height 18
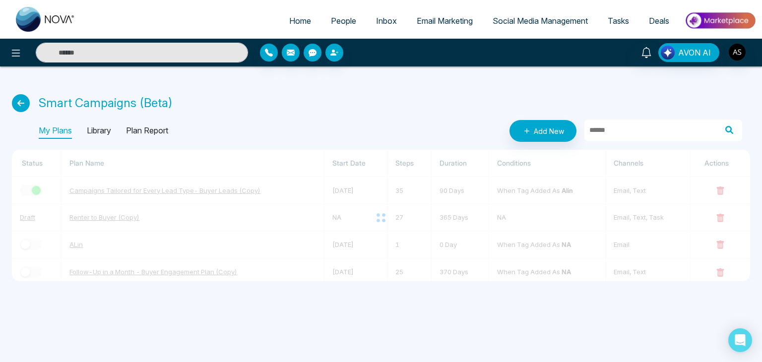
click at [145, 128] on p "Plan Report" at bounding box center [147, 131] width 42 height 16
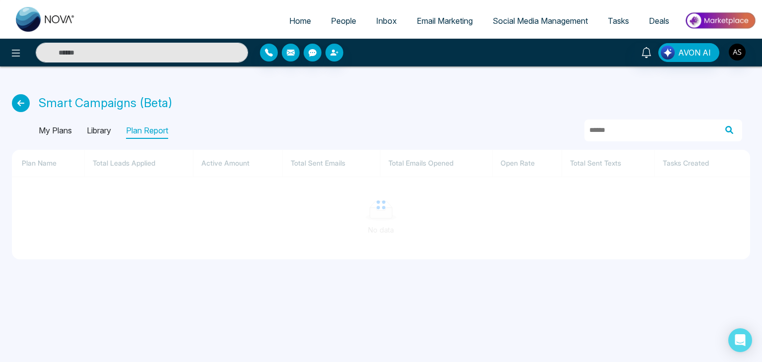
click at [104, 131] on p "Library" at bounding box center [99, 131] width 24 height 16
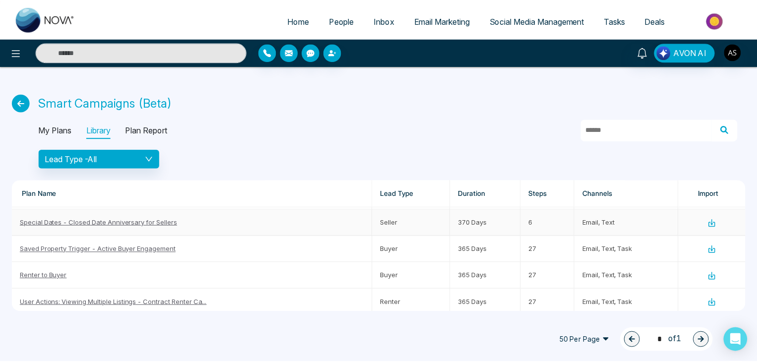
scroll to position [131, 0]
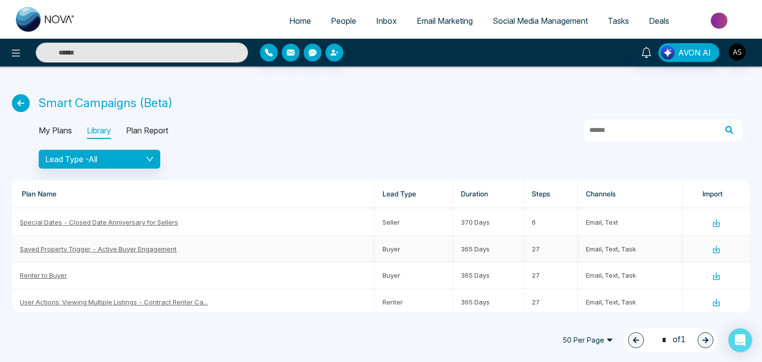
click at [151, 245] on link "Saved Property Trigger - Active Buyer Engagement" at bounding box center [98, 249] width 157 height 8
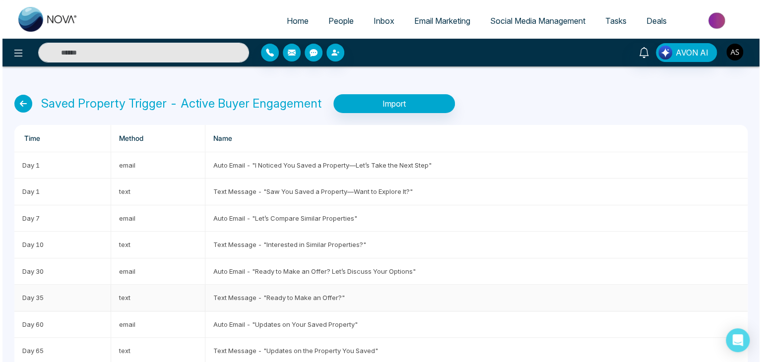
scroll to position [15, 0]
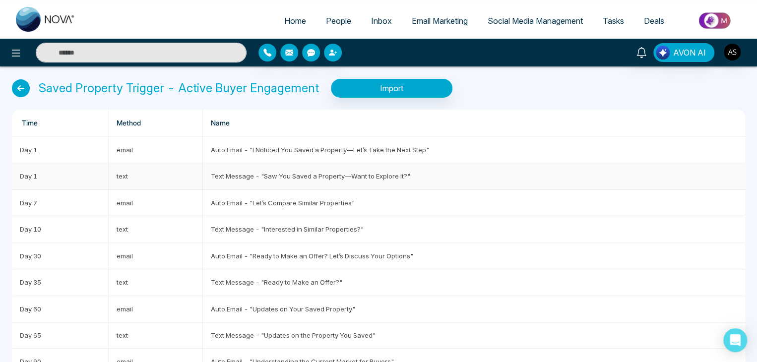
click at [399, 184] on td "Text Message - "Saw You Saved a Property—Want to Explore It?"" at bounding box center [474, 176] width 542 height 26
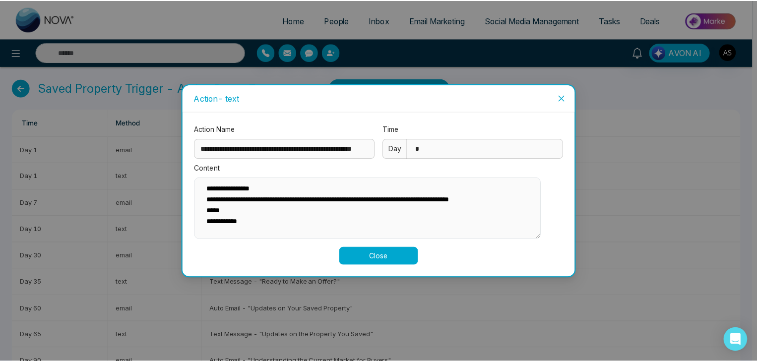
scroll to position [0, 0]
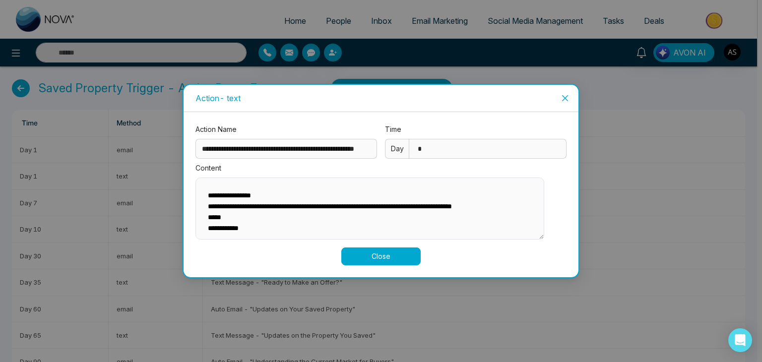
click at [568, 97] on icon "close" at bounding box center [565, 98] width 8 height 8
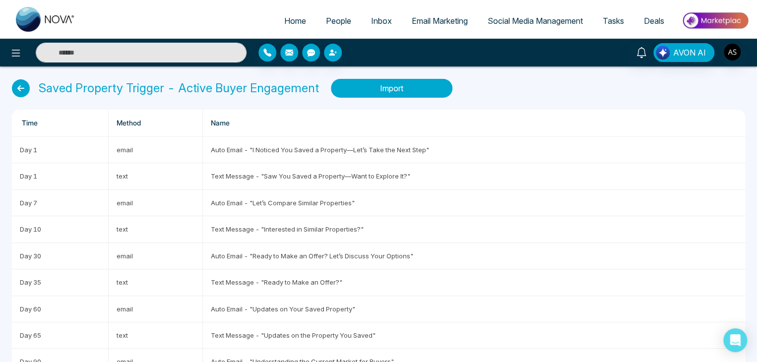
click at [386, 89] on button "Import" at bounding box center [392, 88] width 122 height 19
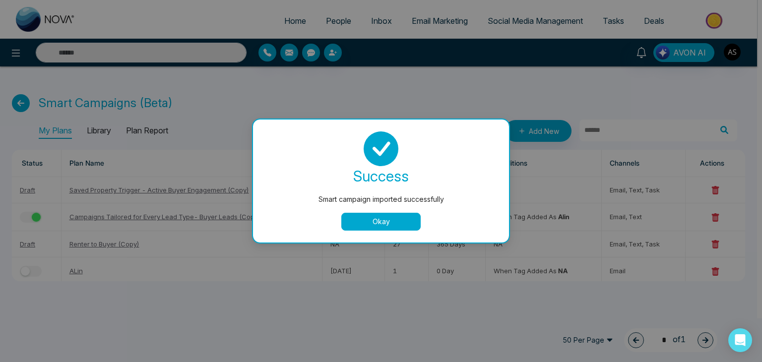
click at [375, 222] on button "Okay" at bounding box center [380, 222] width 79 height 18
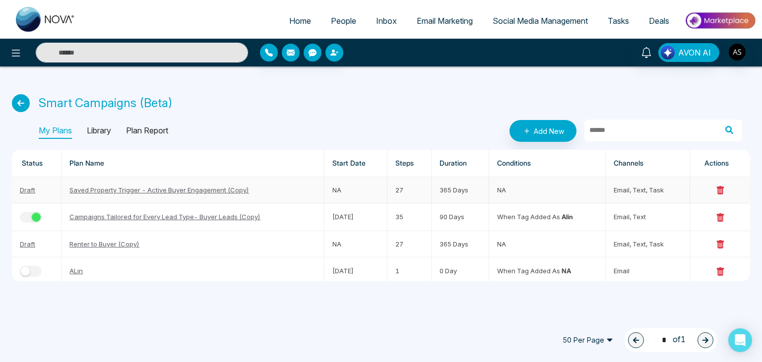
click at [228, 188] on link "Saved Property Trigger - Active Buyer Engagement (Copy)" at bounding box center [159, 190] width 180 height 8
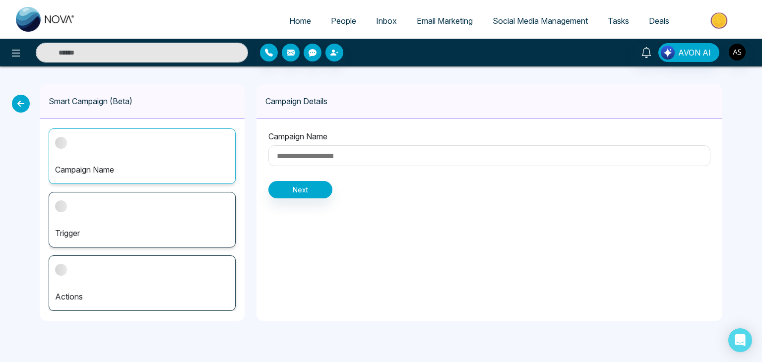
type input "**********"
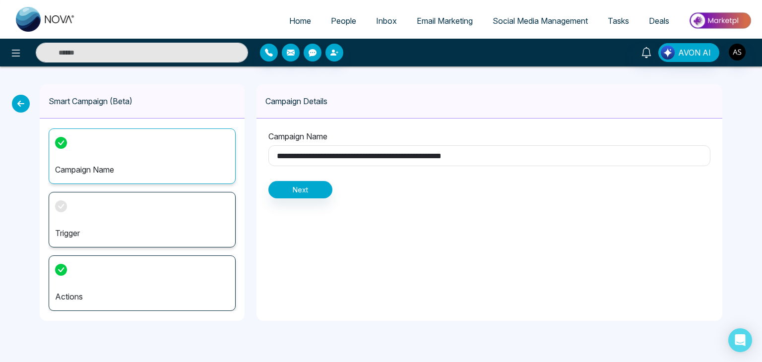
click at [179, 267] on div "Actions" at bounding box center [142, 283] width 187 height 56
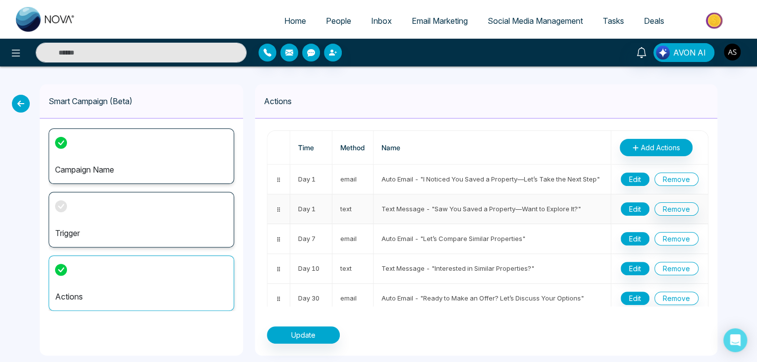
click at [633, 209] on button "Edit" at bounding box center [635, 208] width 29 height 13
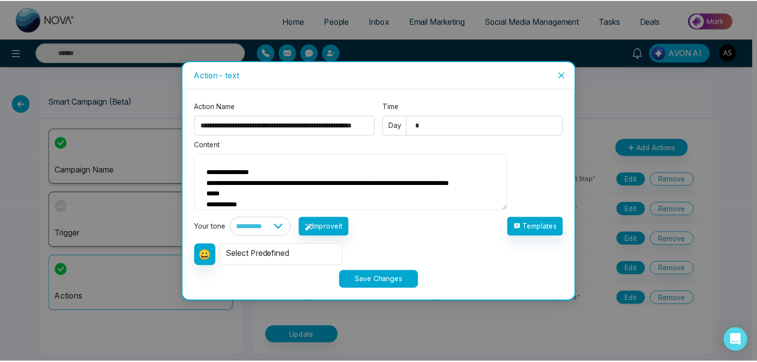
scroll to position [13, 0]
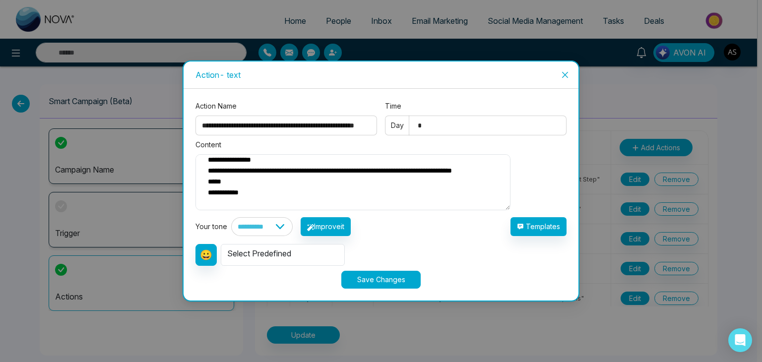
click at [566, 72] on icon "close" at bounding box center [565, 75] width 6 height 6
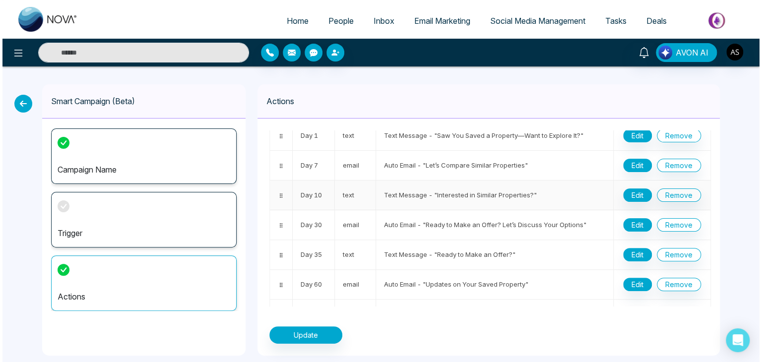
scroll to position [77, 0]
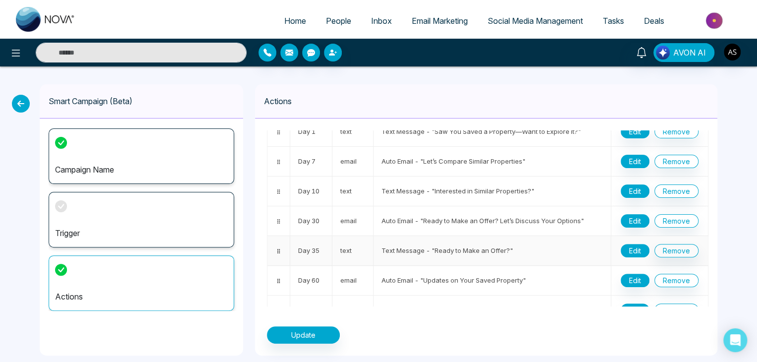
click at [629, 244] on button "Edit" at bounding box center [635, 250] width 29 height 13
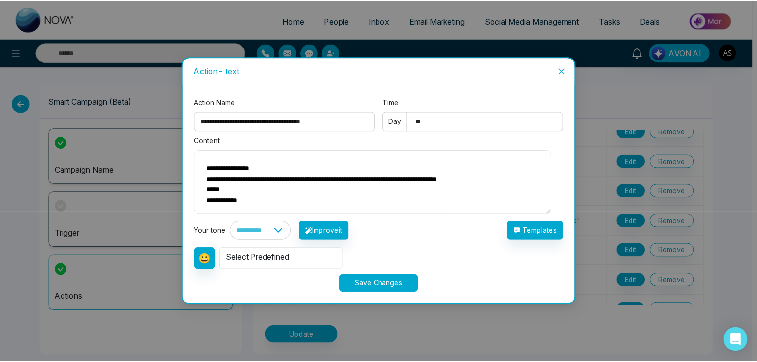
scroll to position [13, 0]
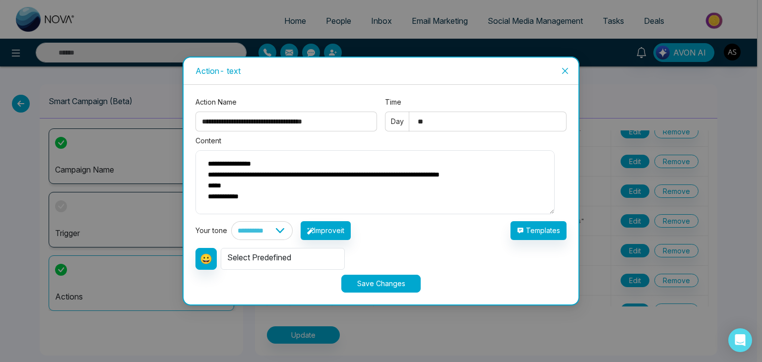
click at [565, 70] on icon "close" at bounding box center [565, 71] width 6 height 6
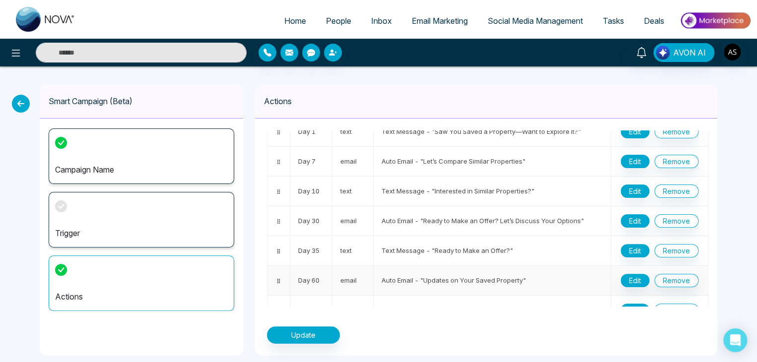
scroll to position [0, 0]
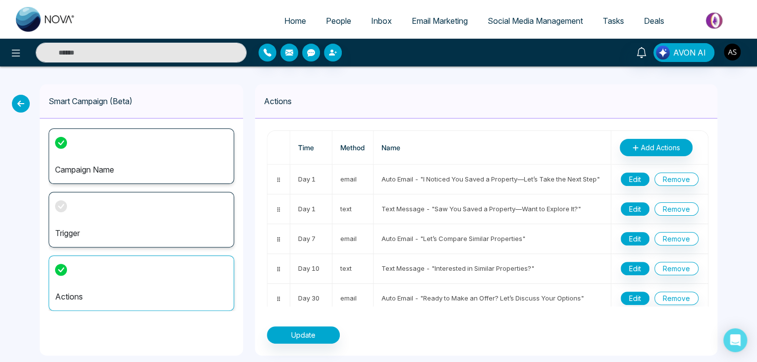
click at [23, 99] on icon at bounding box center [21, 104] width 18 height 18
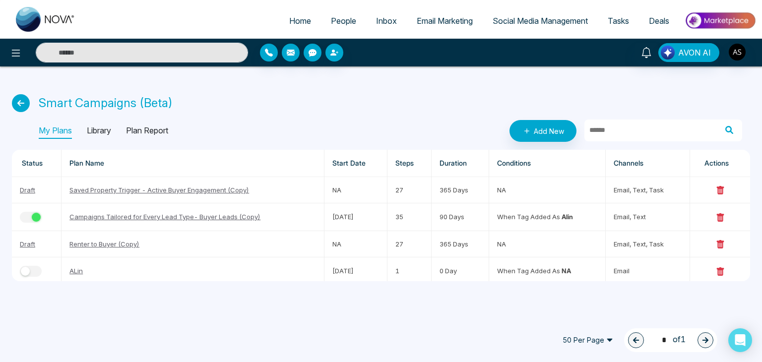
click at [345, 12] on link "People" at bounding box center [343, 20] width 45 height 19
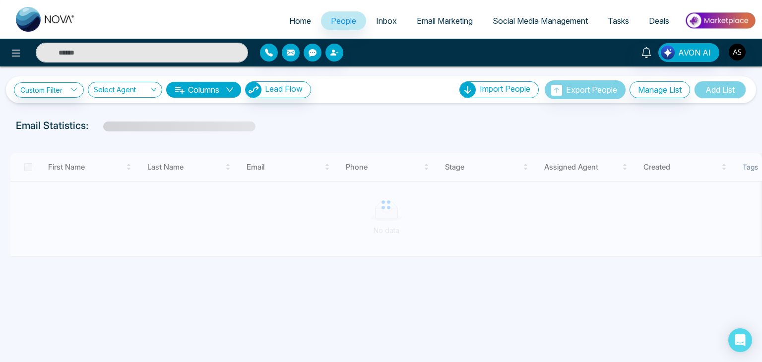
click at [291, 24] on span "Home" at bounding box center [300, 21] width 22 height 10
select select "*"
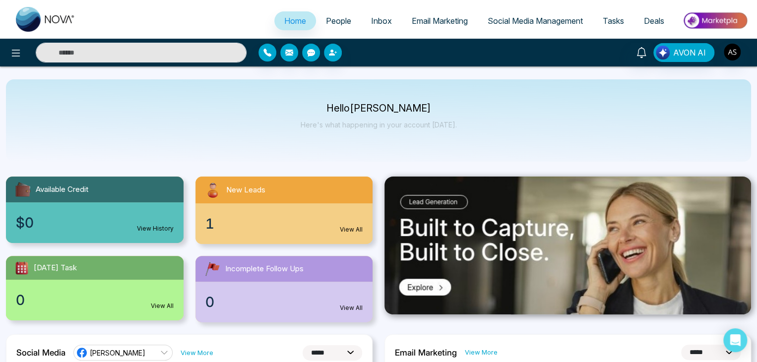
click at [331, 24] on span "People" at bounding box center [338, 21] width 25 height 10
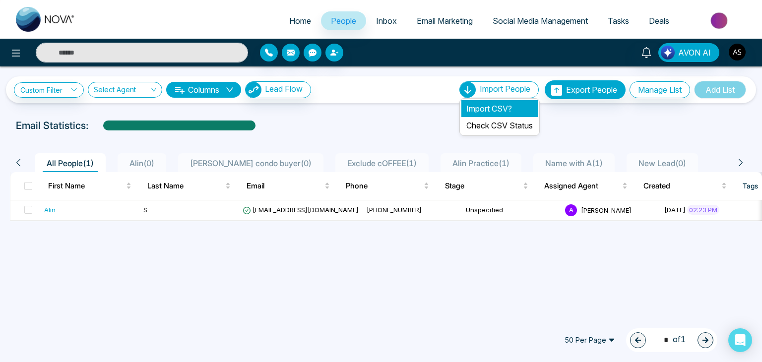
click at [507, 104] on li "Import CSV?" at bounding box center [499, 108] width 76 height 17
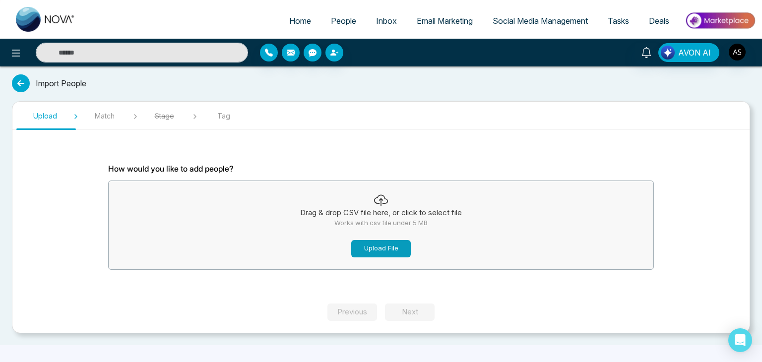
click at [373, 244] on button "Upload File" at bounding box center [381, 248] width 60 height 17
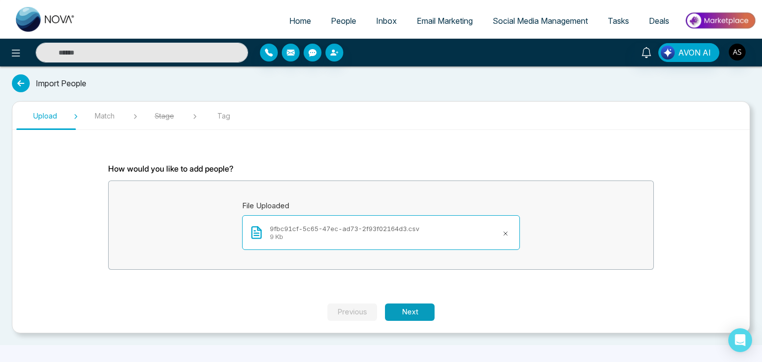
click at [425, 314] on button "Next" at bounding box center [410, 312] width 50 height 17
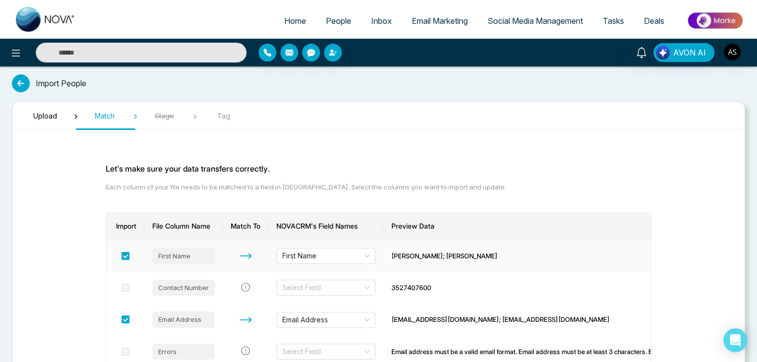
scroll to position [83, 0]
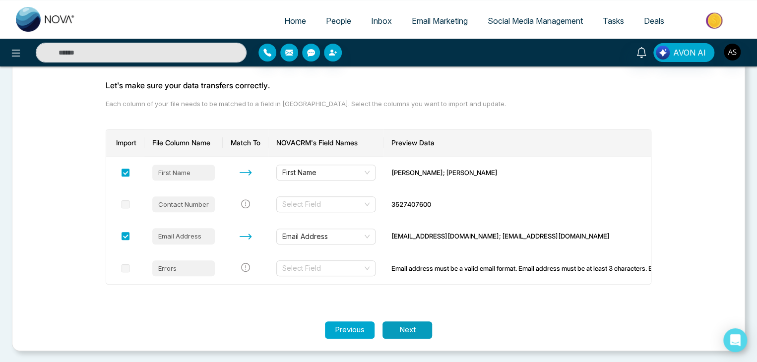
click at [417, 328] on button "Next" at bounding box center [407, 329] width 50 height 17
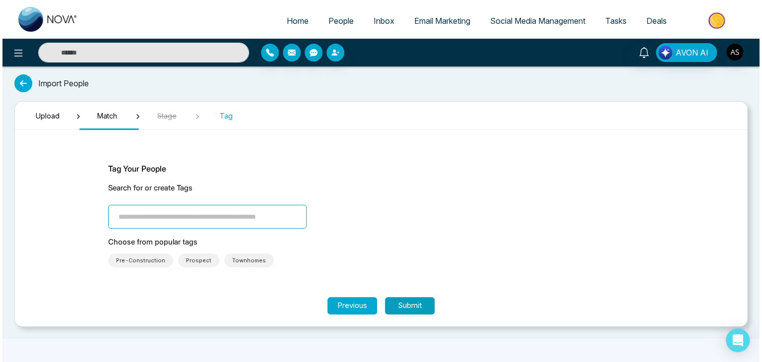
scroll to position [0, 0]
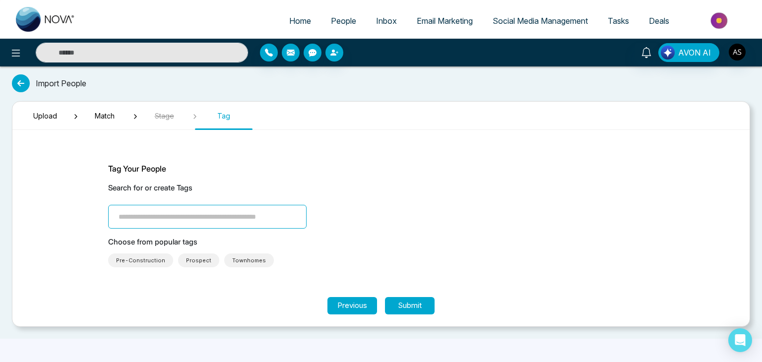
click at [155, 258] on span "Pre-Construction" at bounding box center [140, 260] width 49 height 10
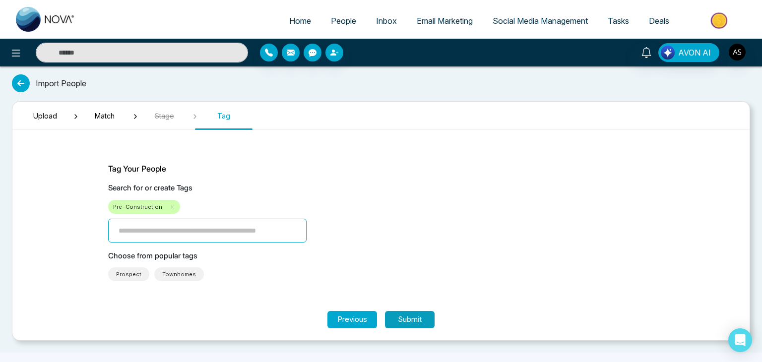
click at [420, 320] on button "Submit" at bounding box center [410, 319] width 50 height 17
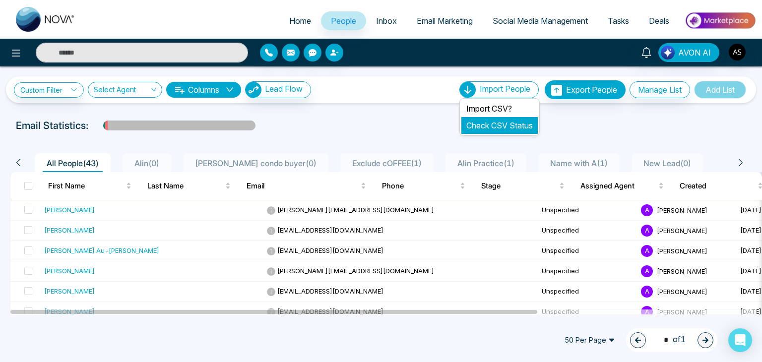
click at [478, 125] on link "Check CSV Status" at bounding box center [499, 126] width 66 height 10
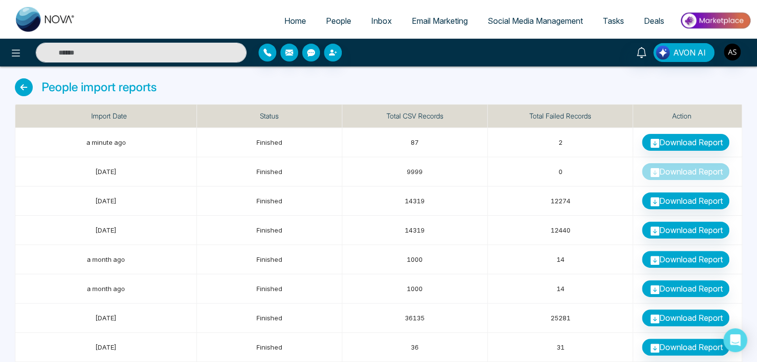
click at [327, 26] on link "People" at bounding box center [338, 20] width 45 height 19
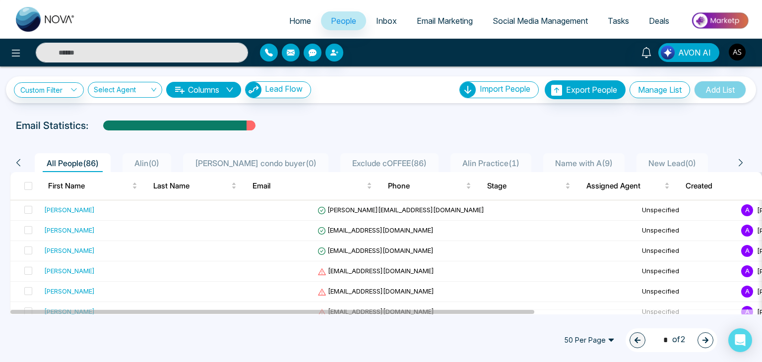
click at [293, 22] on span "Home" at bounding box center [300, 21] width 22 height 10
select select "*"
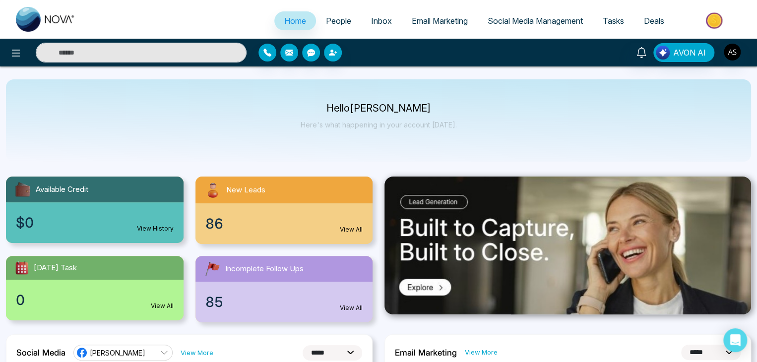
click at [371, 16] on span "Inbox" at bounding box center [381, 21] width 21 height 10
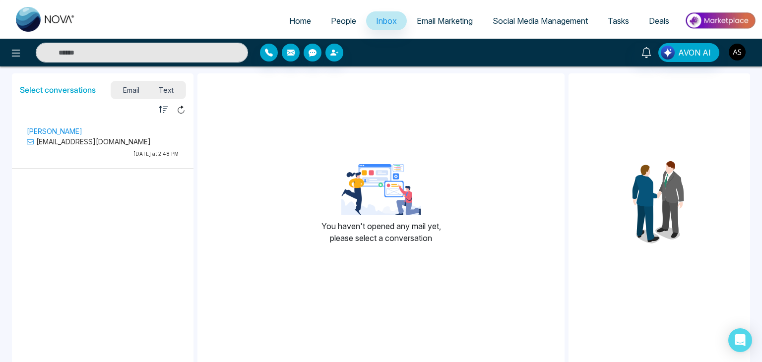
click at [731, 57] on img "button" at bounding box center [737, 52] width 17 height 17
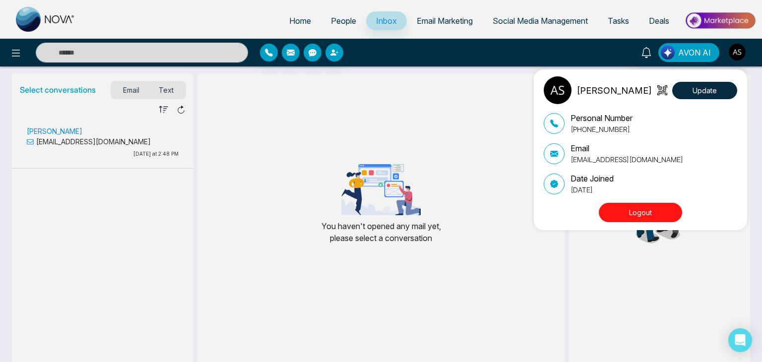
click at [567, 21] on div "Alin Shah Update Personal Number +14376616013 Email alin@mmnovatech.com Date Jo…" at bounding box center [381, 181] width 762 height 362
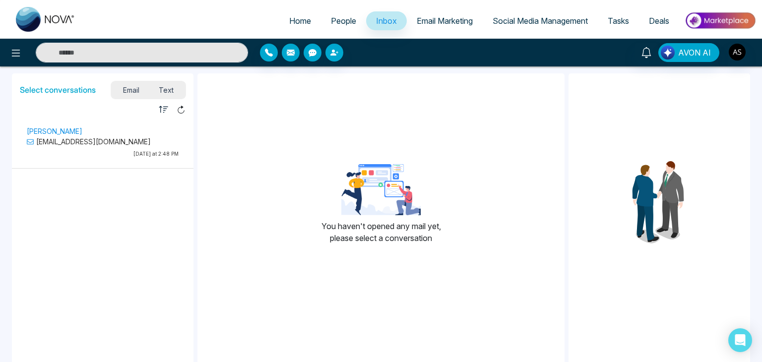
click at [567, 21] on span "Social Media Management" at bounding box center [540, 21] width 95 height 10
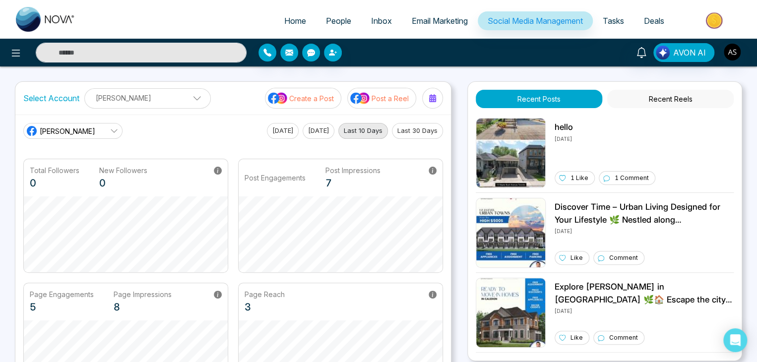
click at [314, 93] on p "Create a Post" at bounding box center [311, 98] width 45 height 10
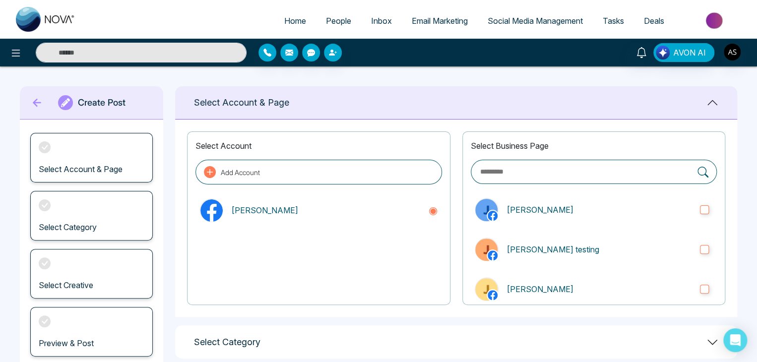
scroll to position [139, 0]
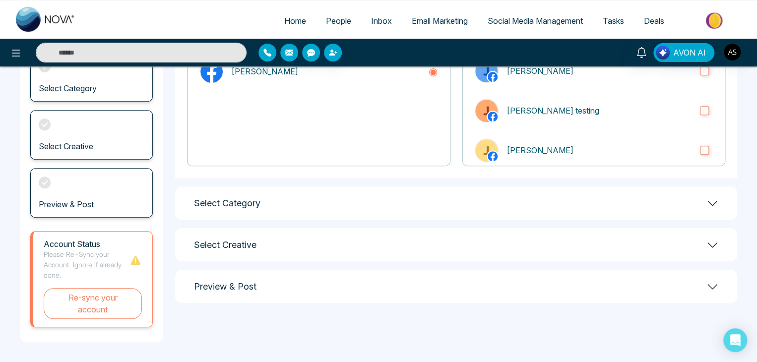
click at [452, 209] on div "Select Category" at bounding box center [456, 203] width 562 height 33
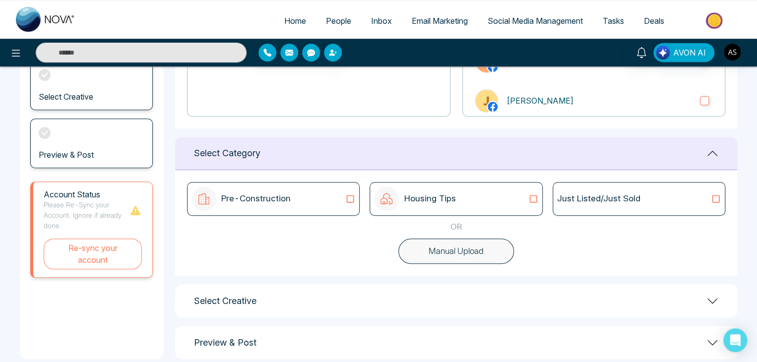
scroll to position [190, 0]
click at [611, 186] on div "Just Listed/Just Sold" at bounding box center [639, 198] width 173 height 34
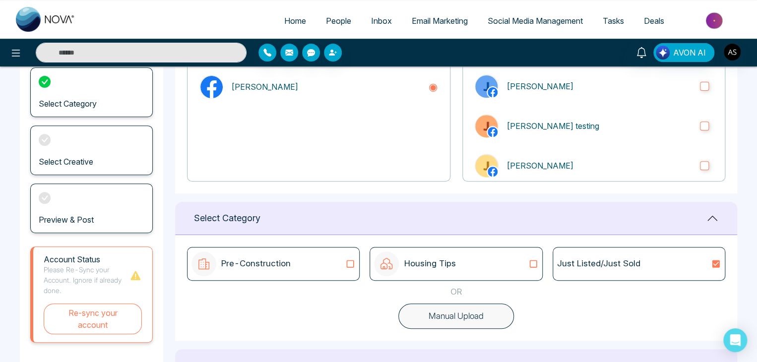
scroll to position [130, 0]
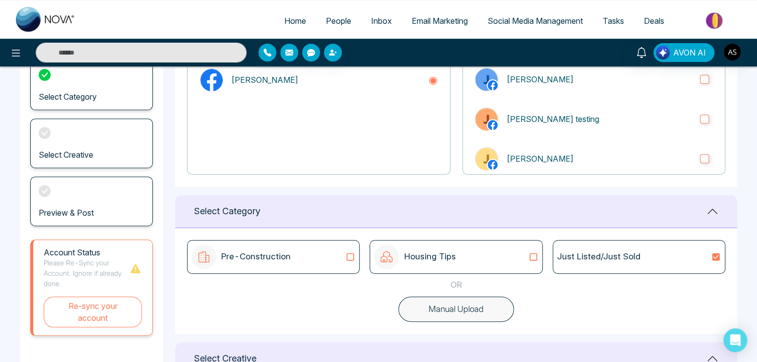
click at [295, 20] on span "Home" at bounding box center [295, 21] width 22 height 10
select select "*"
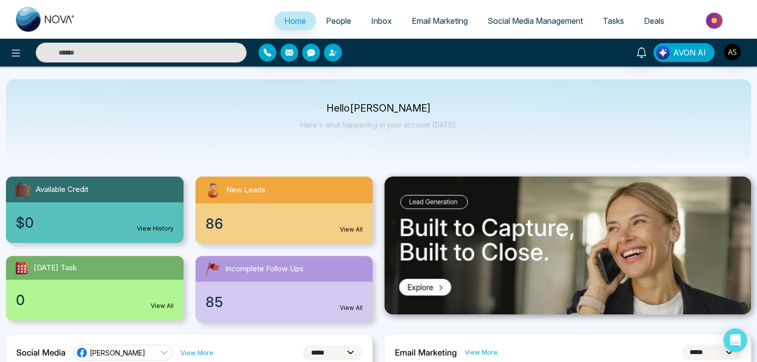
click at [695, 54] on span "AVON AI" at bounding box center [689, 53] width 33 height 12
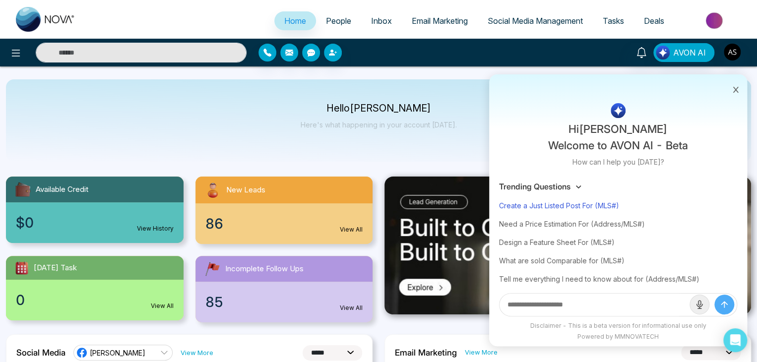
click at [594, 203] on div "Create a Just Listed Post For (MLS#)" at bounding box center [618, 205] width 238 height 18
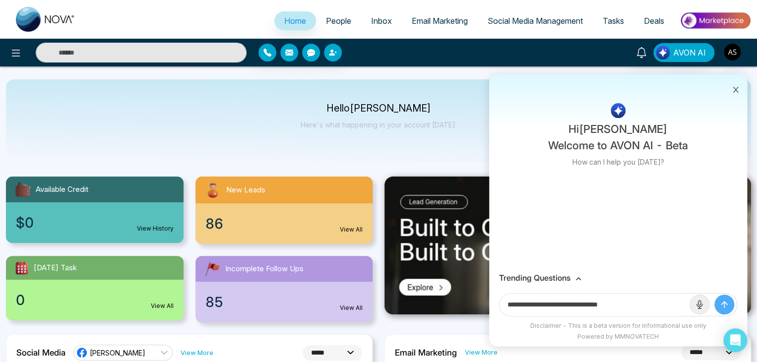
drag, startPoint x: 635, startPoint y: 302, endPoint x: 604, endPoint y: 308, distance: 31.3
click at [604, 308] on input "**********" at bounding box center [595, 305] width 190 height 22
paste input "*********"
type input "**********"
click at [714, 295] on button "submit" at bounding box center [724, 305] width 20 height 20
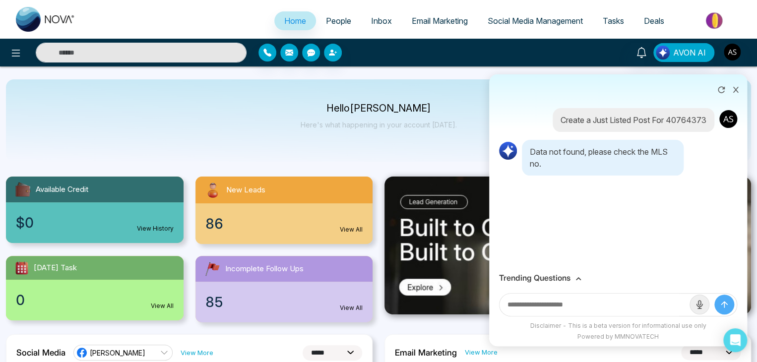
paste input "********"
type input "********"
click at [714, 295] on button "submit" at bounding box center [724, 305] width 20 height 20
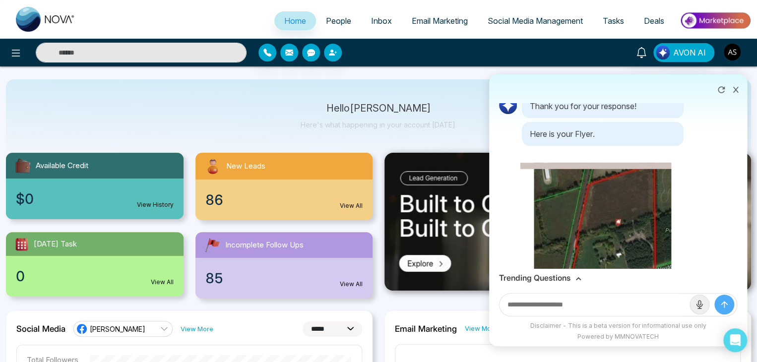
scroll to position [353, 0]
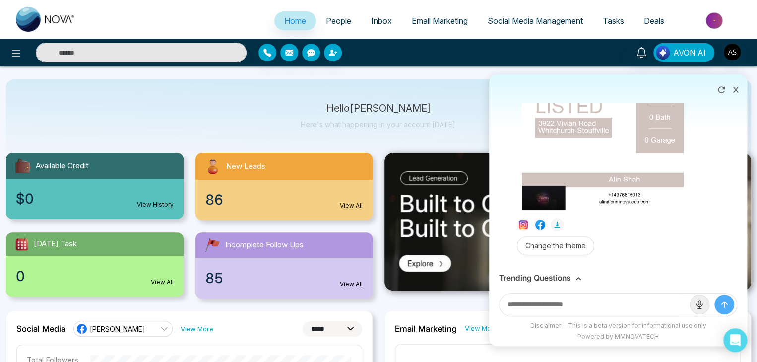
click at [738, 86] on icon at bounding box center [735, 89] width 7 height 7
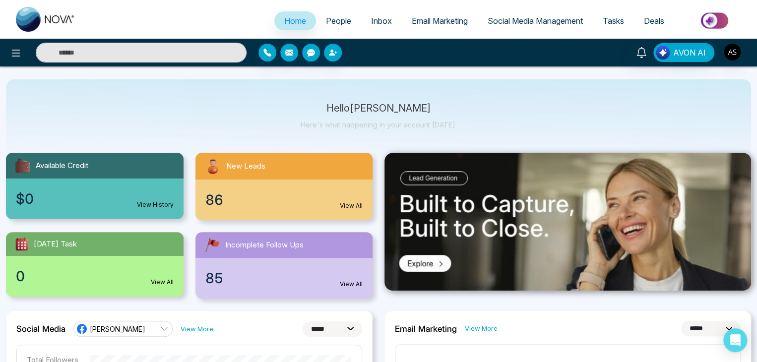
scroll to position [0, 0]
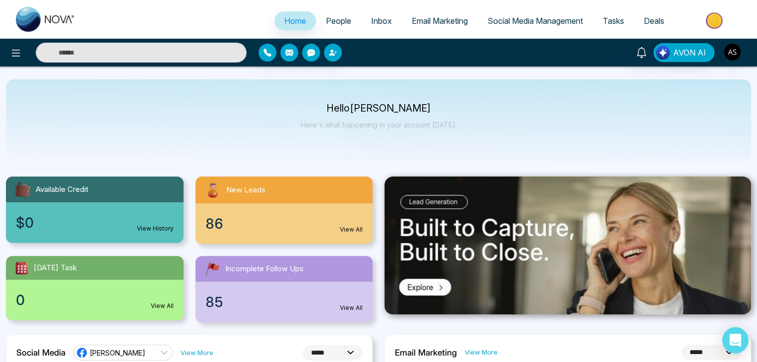
click at [738, 337] on icon "Open Intercom Messenger" at bounding box center [734, 340] width 11 height 13
click at [692, 56] on span "AVON AI" at bounding box center [689, 53] width 33 height 12
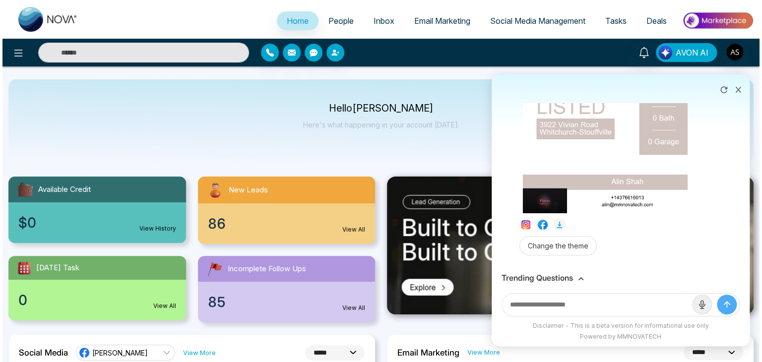
scroll to position [353, 0]
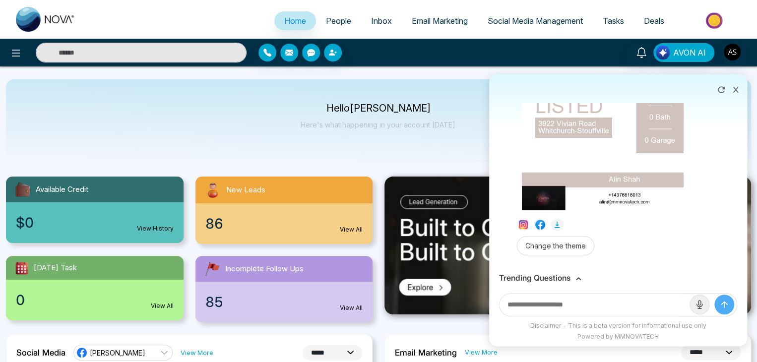
click at [738, 89] on icon at bounding box center [735, 89] width 7 height 7
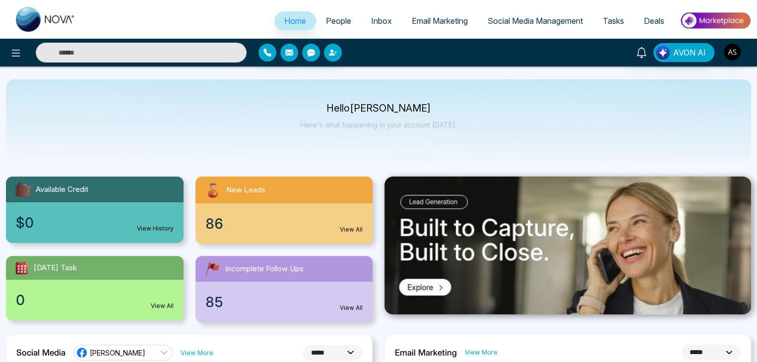
click at [343, 12] on link "People" at bounding box center [338, 20] width 45 height 19
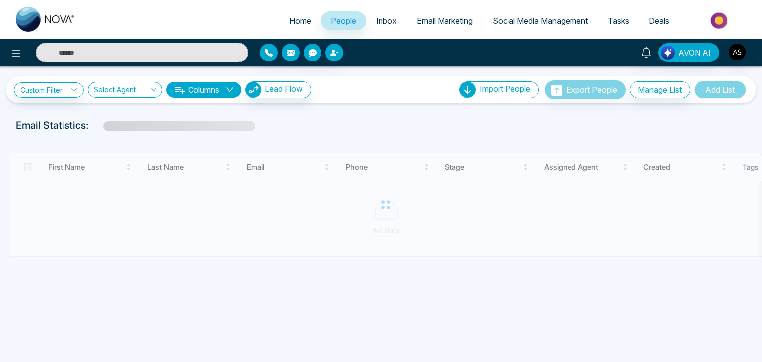
click at [376, 23] on span "Inbox" at bounding box center [386, 21] width 21 height 10
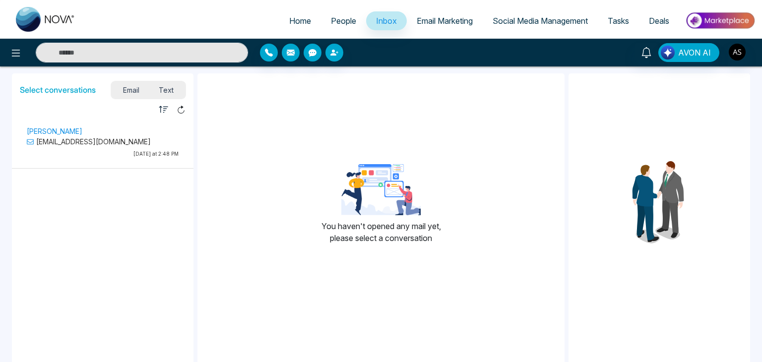
click at [321, 22] on link "People" at bounding box center [343, 20] width 45 height 19
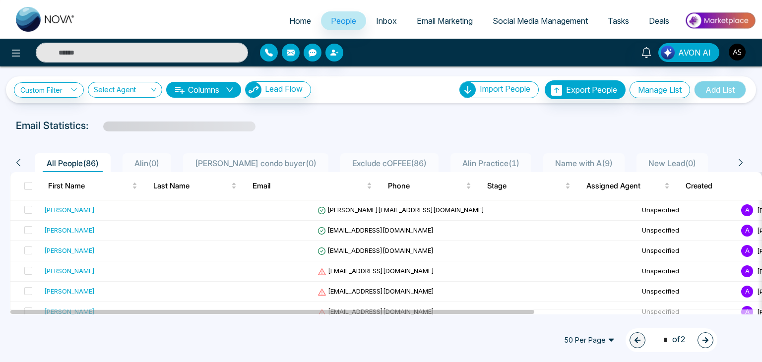
click at [391, 17] on link "Inbox" at bounding box center [386, 20] width 41 height 19
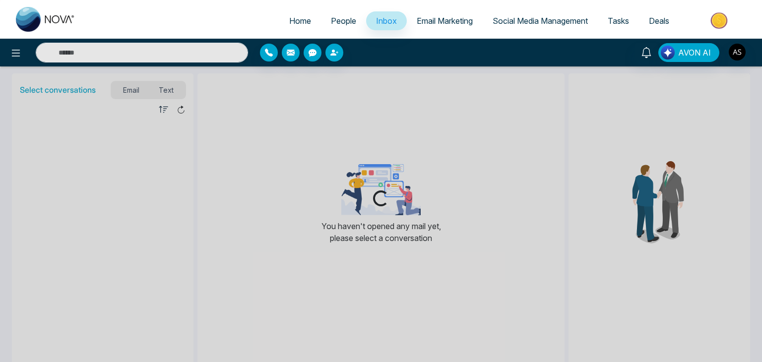
click at [291, 17] on span "Home" at bounding box center [300, 21] width 22 height 10
select select "*"
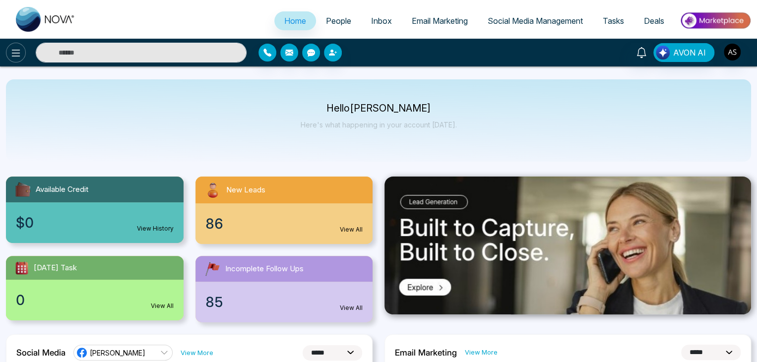
click at [25, 54] on button at bounding box center [16, 53] width 20 height 20
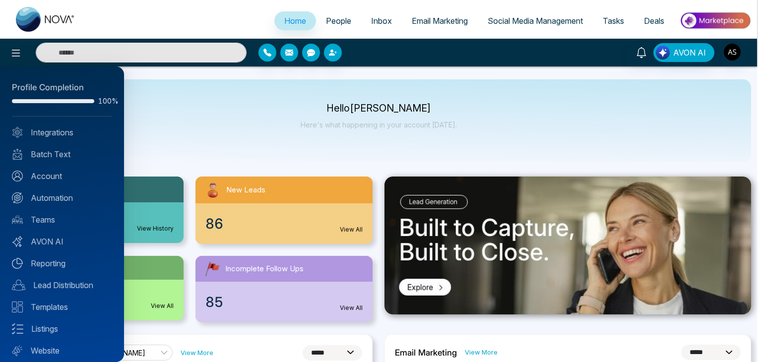
click at [179, 147] on div at bounding box center [381, 181] width 762 height 362
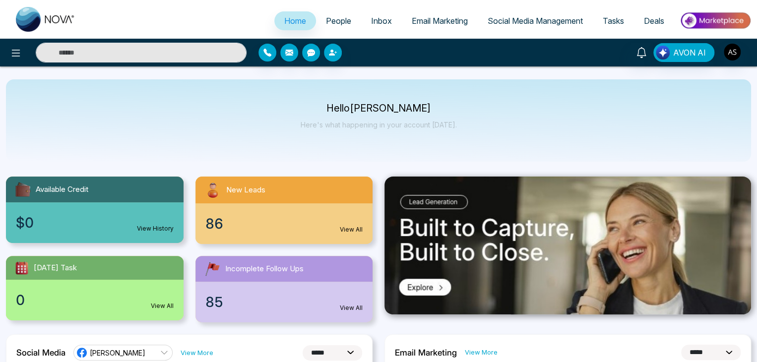
click at [329, 20] on span "People" at bounding box center [338, 21] width 25 height 10
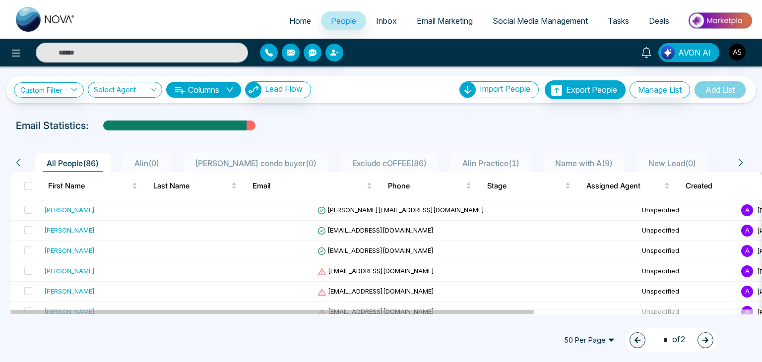
click at [200, 88] on button "Columns" at bounding box center [203, 90] width 75 height 16
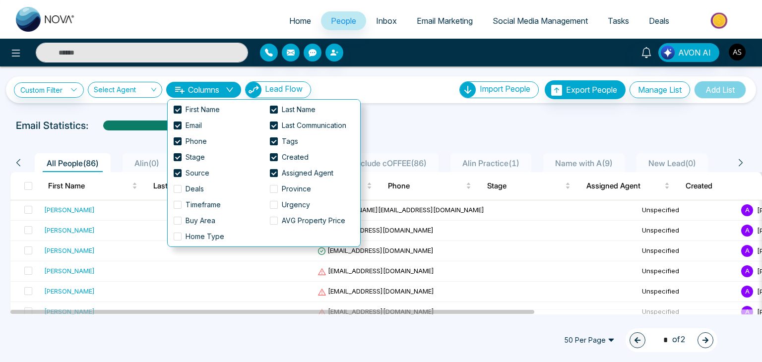
click at [200, 88] on button "Columns" at bounding box center [203, 90] width 75 height 16
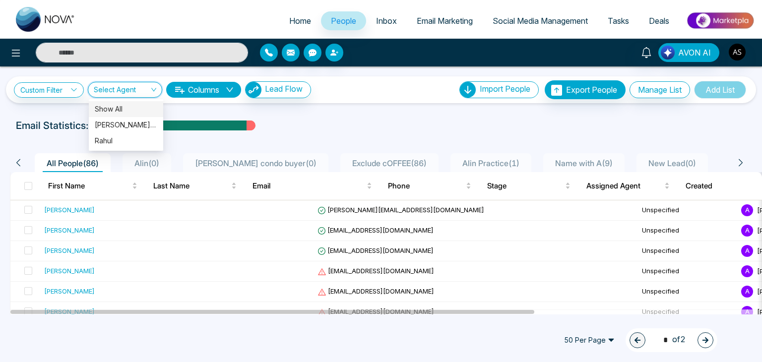
click at [148, 88] on input "search" at bounding box center [122, 91] width 56 height 19
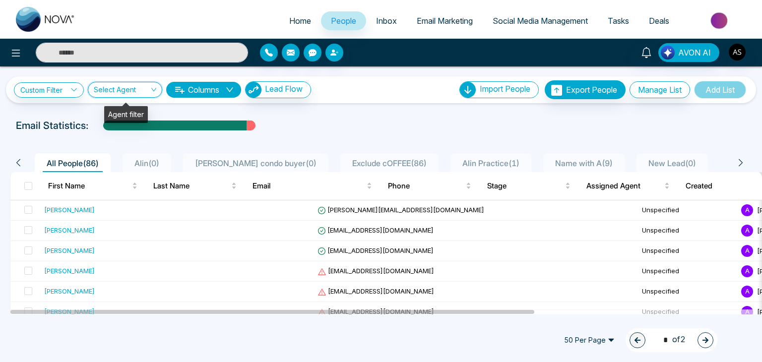
click at [148, 88] on input "search" at bounding box center [122, 91] width 56 height 19
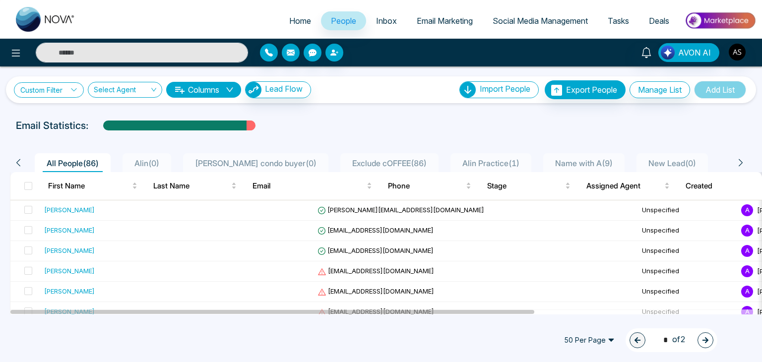
click at [75, 84] on link "Custom Filter" at bounding box center [49, 89] width 70 height 15
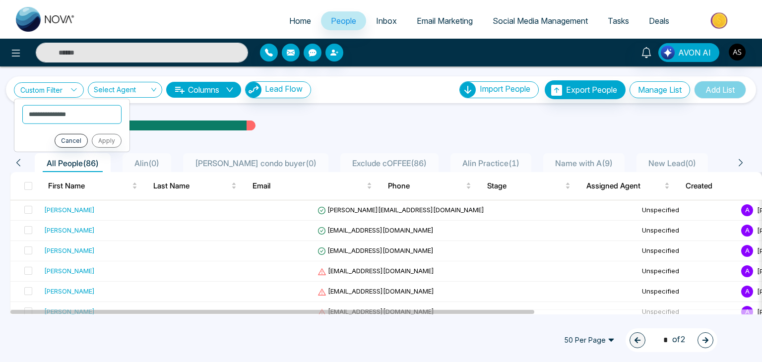
click at [75, 84] on link "Custom Filter" at bounding box center [49, 89] width 70 height 15
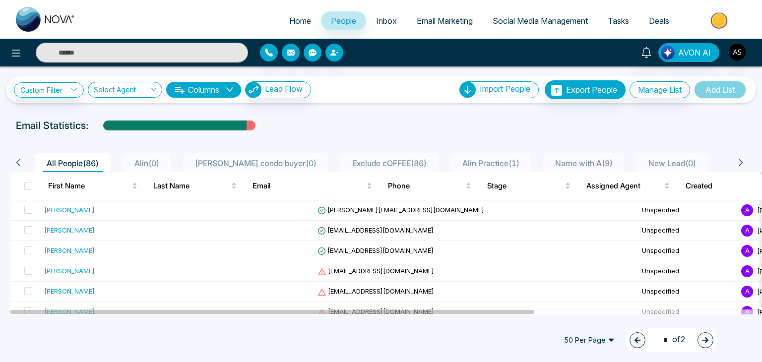
click at [296, 21] on span "Home" at bounding box center [300, 21] width 22 height 10
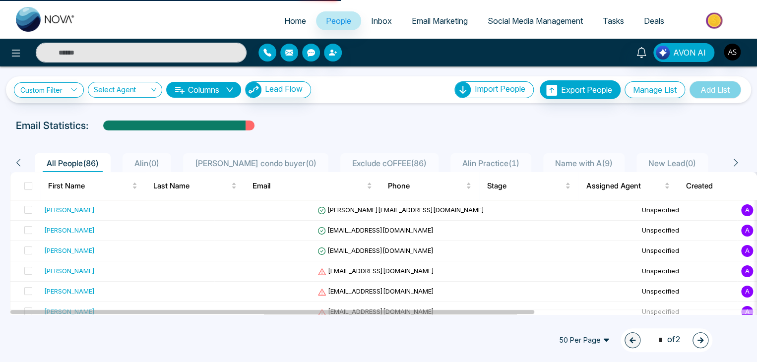
select select "*"
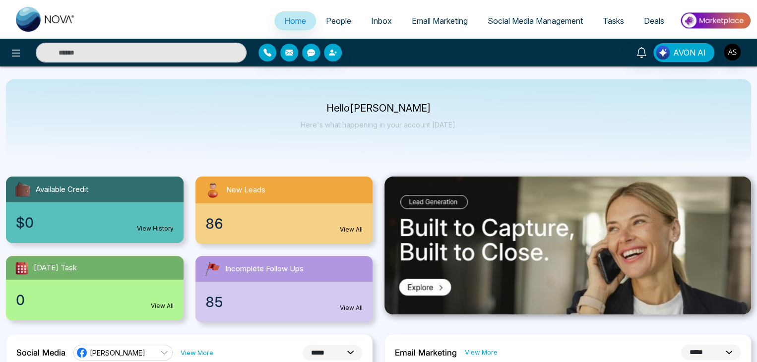
click at [343, 25] on span "People" at bounding box center [338, 21] width 25 height 10
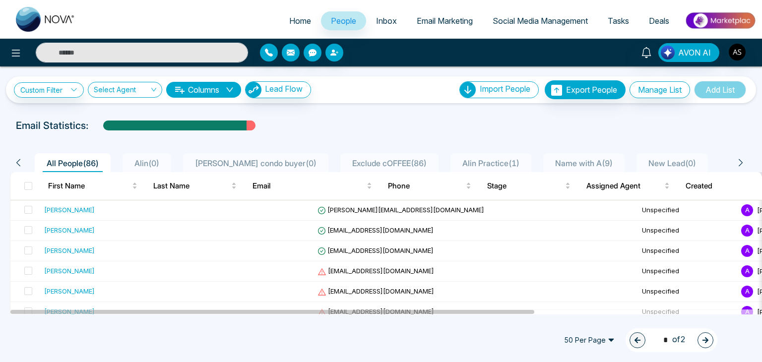
click at [383, 23] on span "Inbox" at bounding box center [386, 21] width 21 height 10
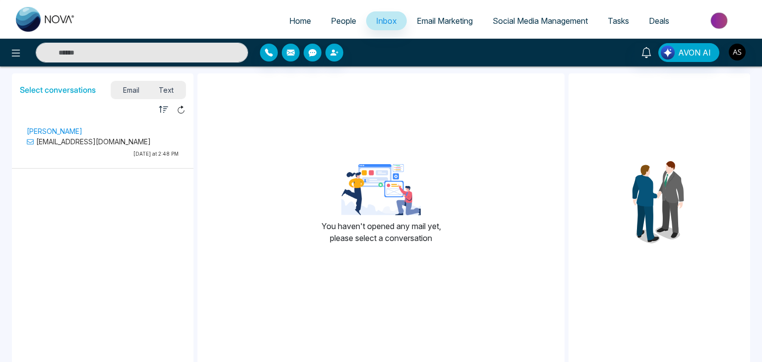
click at [427, 24] on span "Email Marketing" at bounding box center [445, 21] width 56 height 10
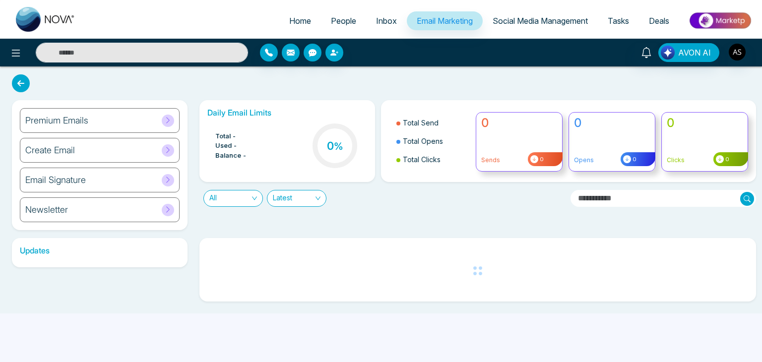
click at [514, 21] on span "Social Media Management" at bounding box center [540, 21] width 95 height 10
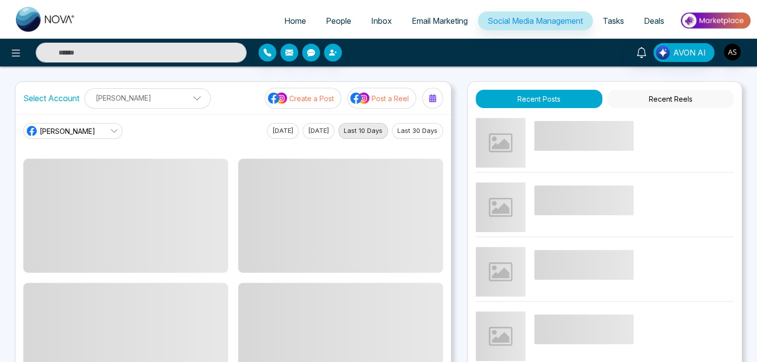
click at [600, 20] on link "Tasks" at bounding box center [613, 20] width 41 height 19
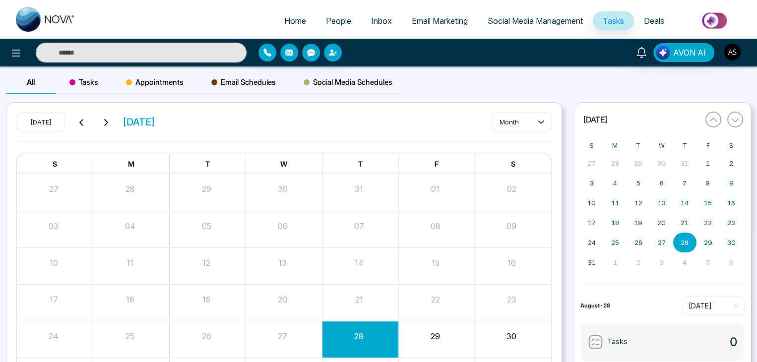
click at [295, 18] on span "Home" at bounding box center [295, 21] width 22 height 10
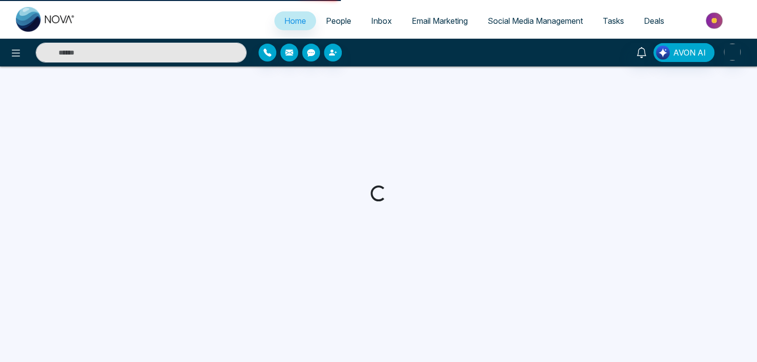
select select "*"
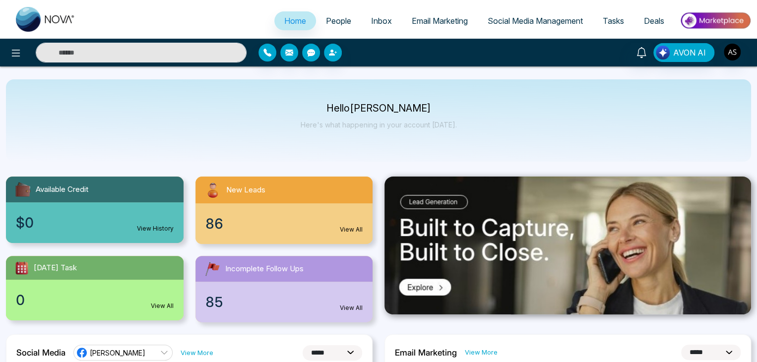
click at [339, 24] on span "People" at bounding box center [338, 21] width 25 height 10
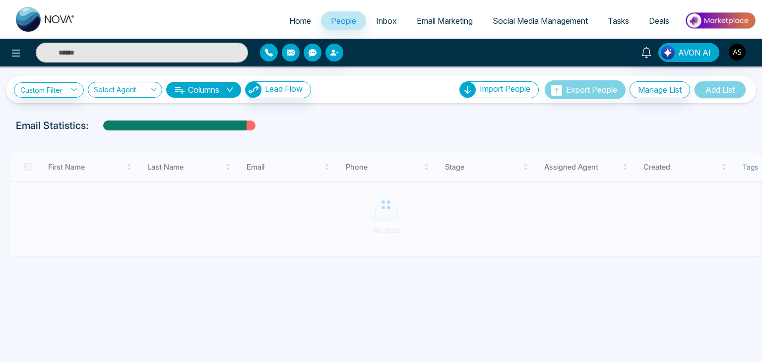
click at [385, 25] on span "Inbox" at bounding box center [386, 21] width 21 height 10
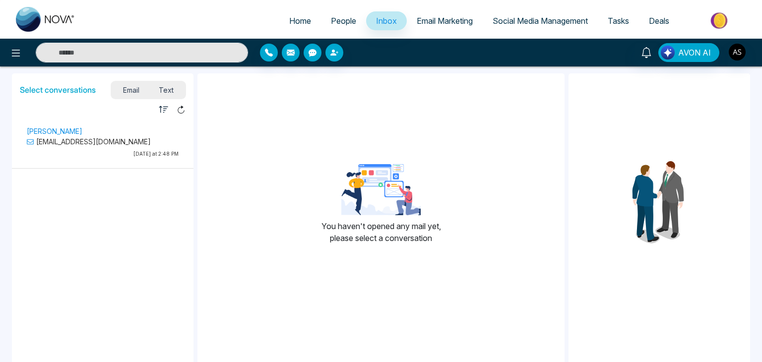
click at [297, 18] on span "Home" at bounding box center [300, 21] width 22 height 10
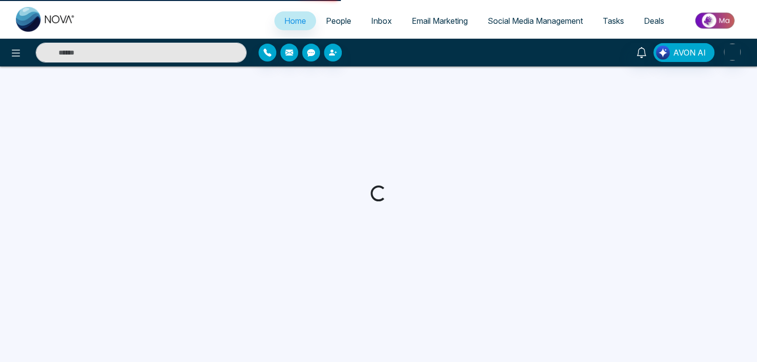
select select "*"
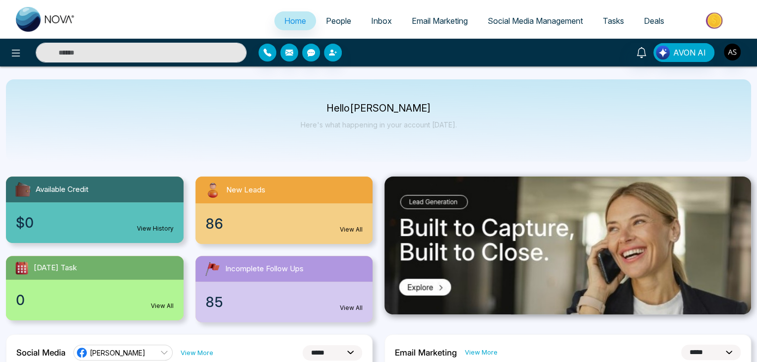
click at [341, 23] on span "People" at bounding box center [338, 21] width 25 height 10
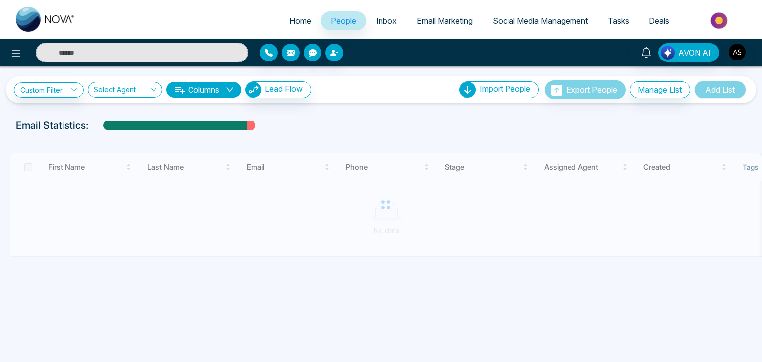
click at [376, 25] on span "Inbox" at bounding box center [386, 21] width 21 height 10
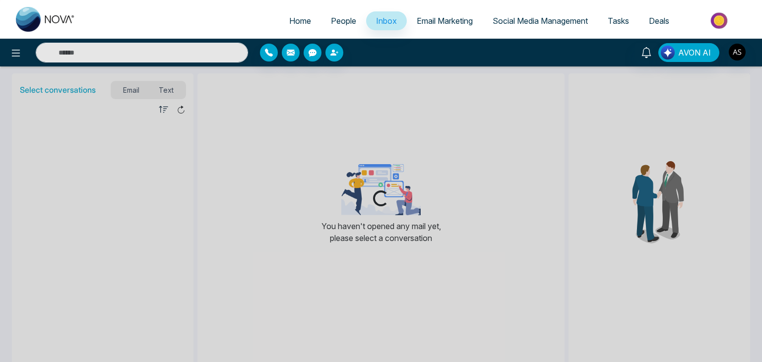
click at [454, 20] on span "Email Marketing" at bounding box center [445, 21] width 56 height 10
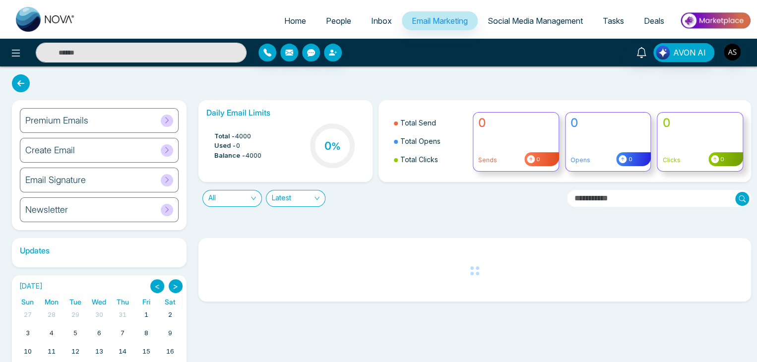
click at [534, 19] on span "Social Media Management" at bounding box center [535, 21] width 95 height 10
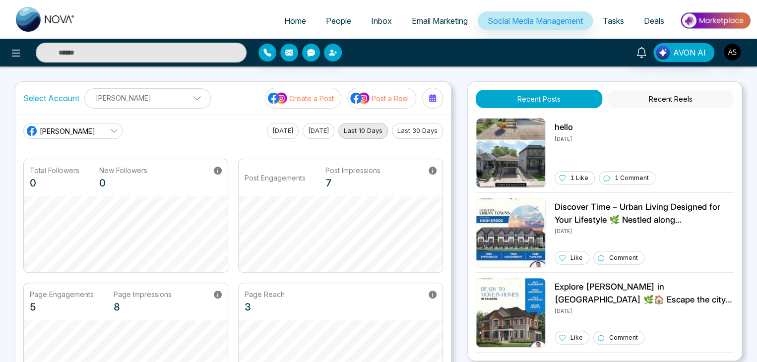
click at [603, 20] on span "Tasks" at bounding box center [613, 21] width 21 height 10
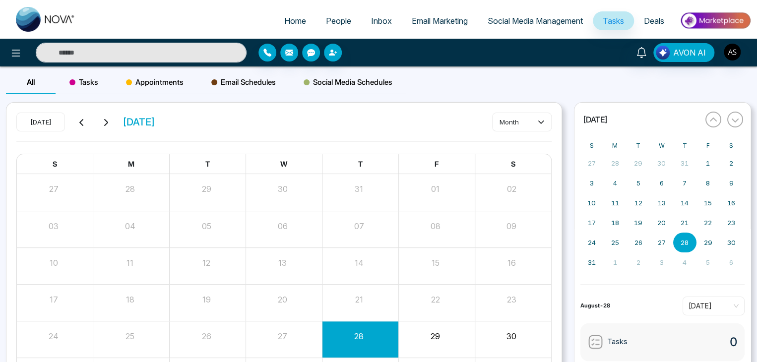
click at [639, 20] on link "Deals" at bounding box center [654, 20] width 40 height 19
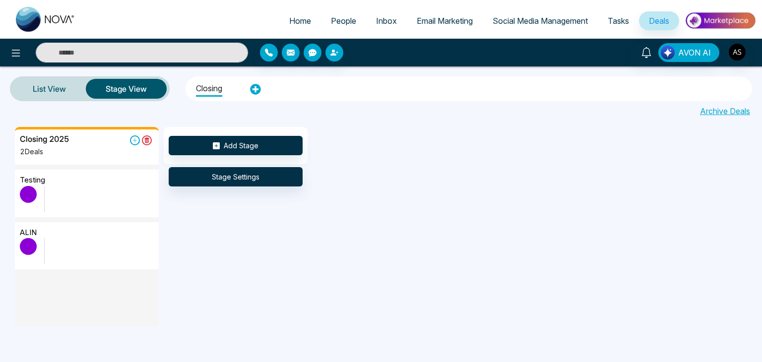
click at [303, 16] on span "Home" at bounding box center [300, 21] width 22 height 10
select select "*"
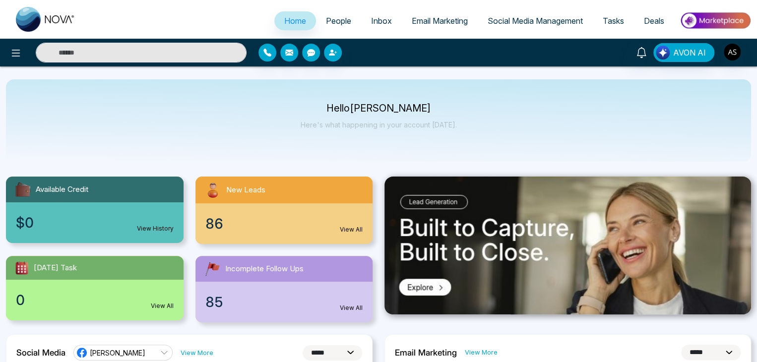
click at [345, 23] on link "People" at bounding box center [338, 20] width 45 height 19
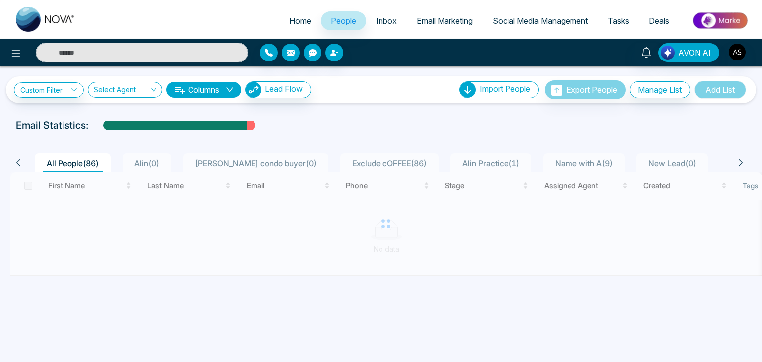
click at [376, 22] on span "Inbox" at bounding box center [386, 21] width 21 height 10
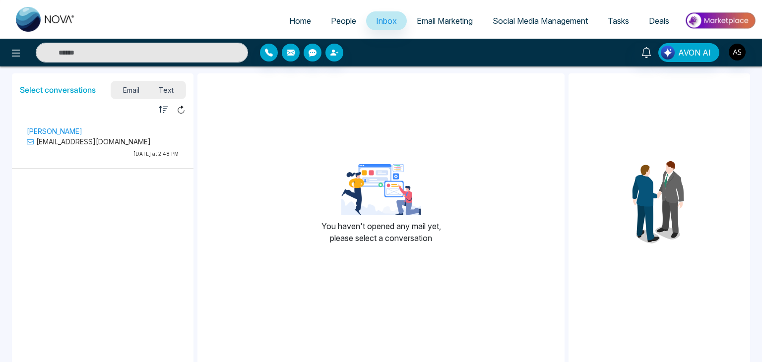
click at [419, 23] on span "Email Marketing" at bounding box center [445, 21] width 56 height 10
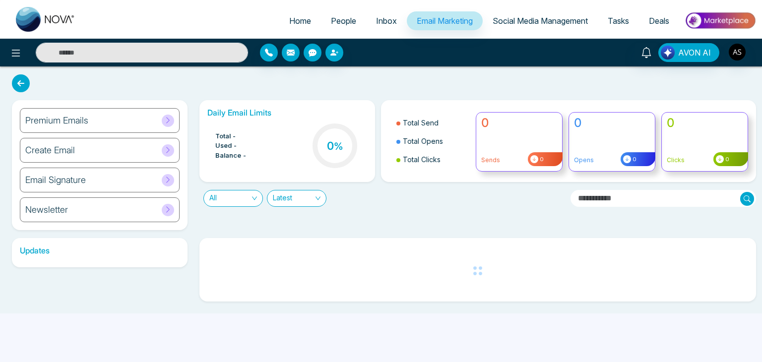
click at [526, 14] on link "Social Media Management" at bounding box center [540, 20] width 115 height 19
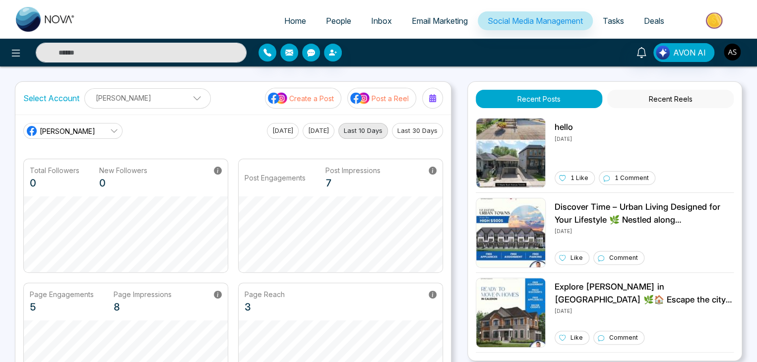
click at [282, 26] on link "Home" at bounding box center [295, 20] width 42 height 19
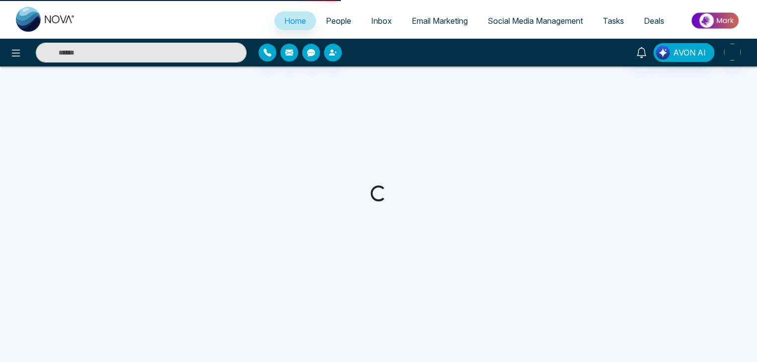
select select "*"
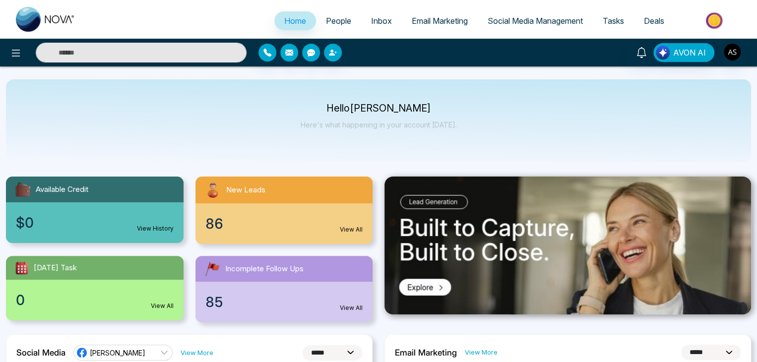
click at [338, 20] on span "People" at bounding box center [338, 21] width 25 height 10
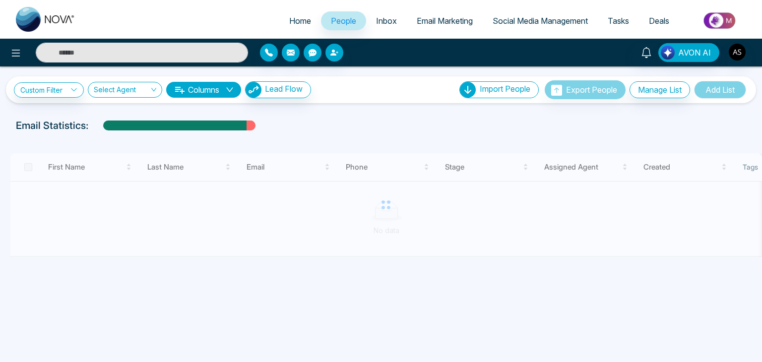
click at [377, 19] on span "Inbox" at bounding box center [386, 21] width 21 height 10
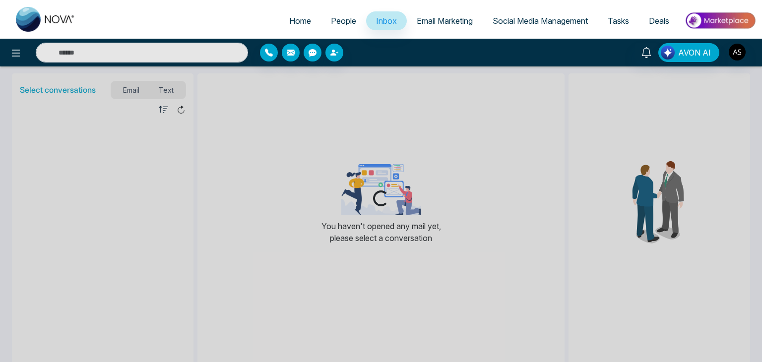
click at [440, 18] on span "Email Marketing" at bounding box center [445, 21] width 56 height 10
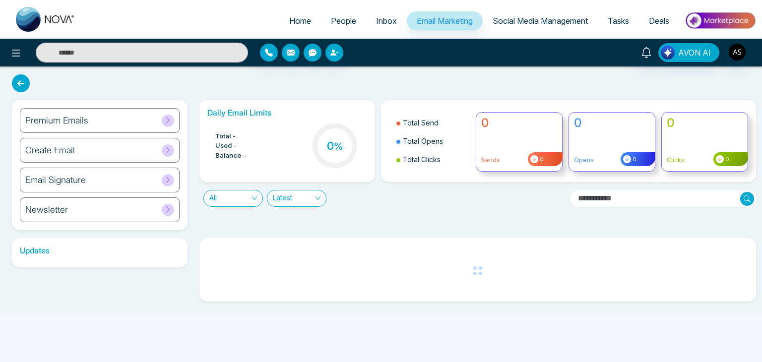
click at [526, 14] on link "Social Media Management" at bounding box center [540, 20] width 115 height 19
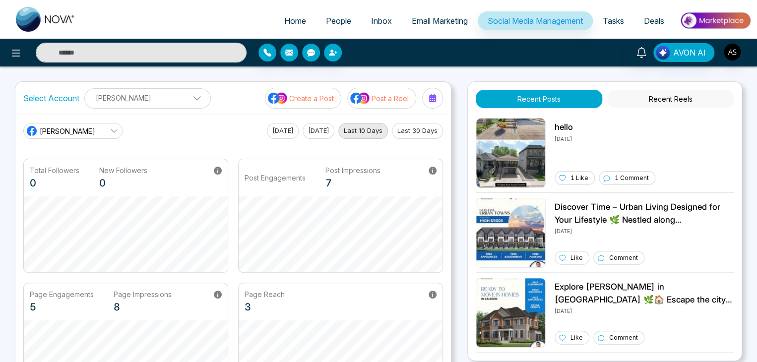
click at [304, 22] on link "Home" at bounding box center [295, 20] width 42 height 19
select select "*"
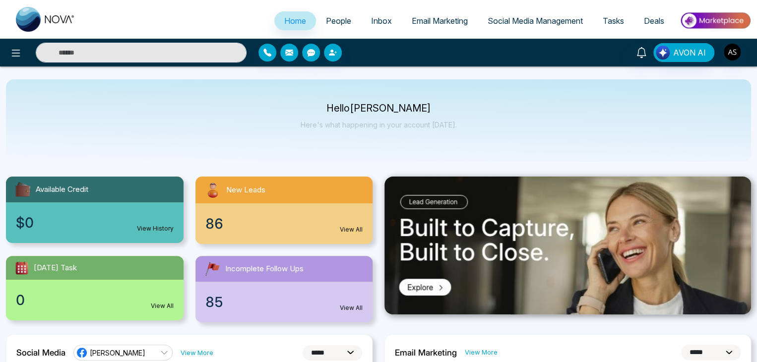
click at [327, 30] on link "People" at bounding box center [338, 20] width 45 height 19
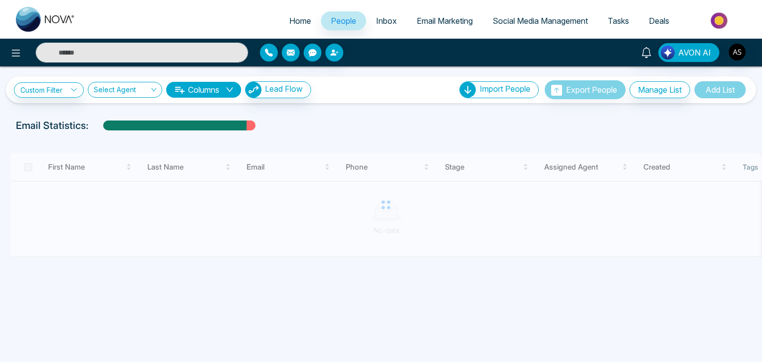
click at [393, 17] on link "Inbox" at bounding box center [386, 20] width 41 height 19
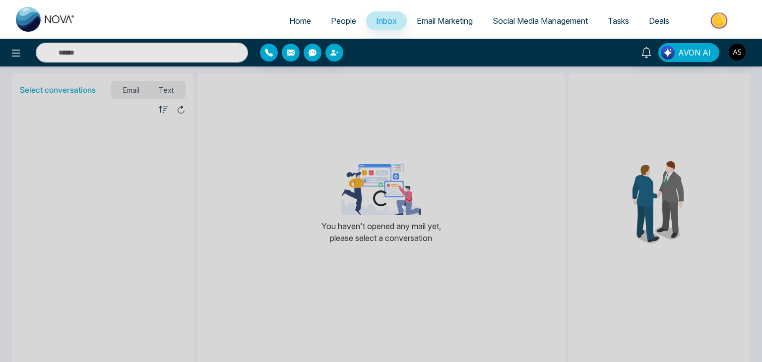
click at [436, 26] on link "Email Marketing" at bounding box center [445, 20] width 76 height 19
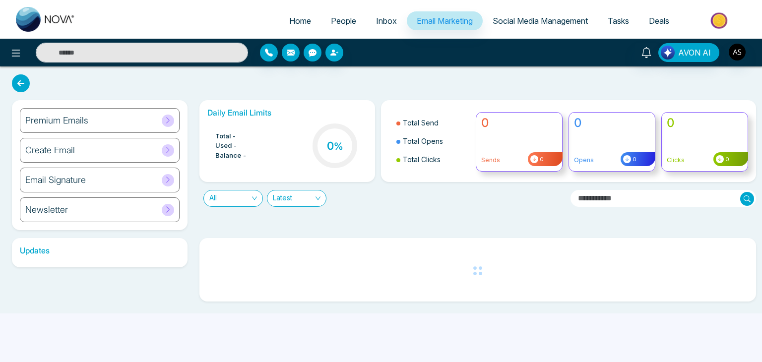
click at [515, 23] on span "Social Media Management" at bounding box center [540, 21] width 95 height 10
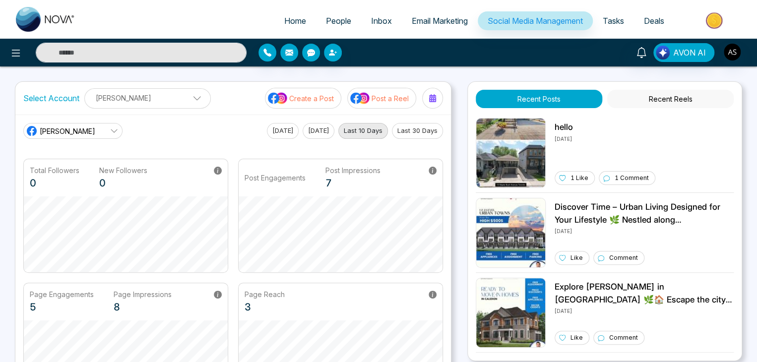
click at [607, 22] on span "Tasks" at bounding box center [613, 21] width 21 height 10
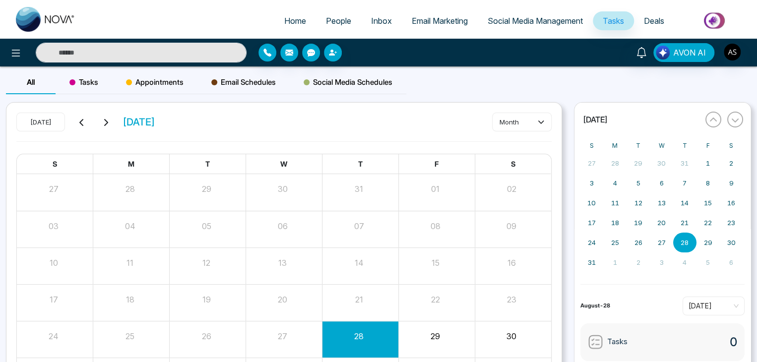
click at [649, 22] on span "Deals" at bounding box center [654, 21] width 20 height 10
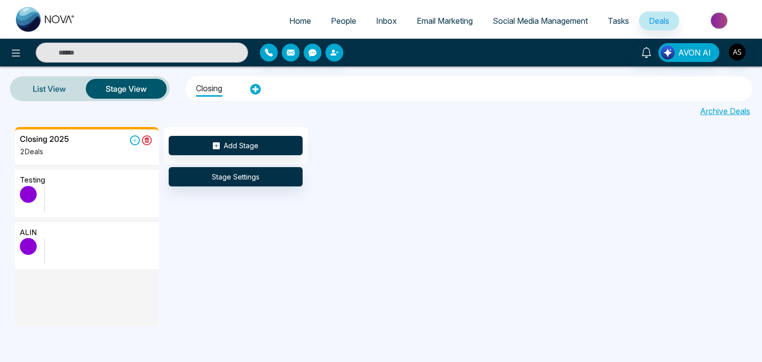
click at [294, 15] on link "Home" at bounding box center [300, 20] width 42 height 19
select select "*"
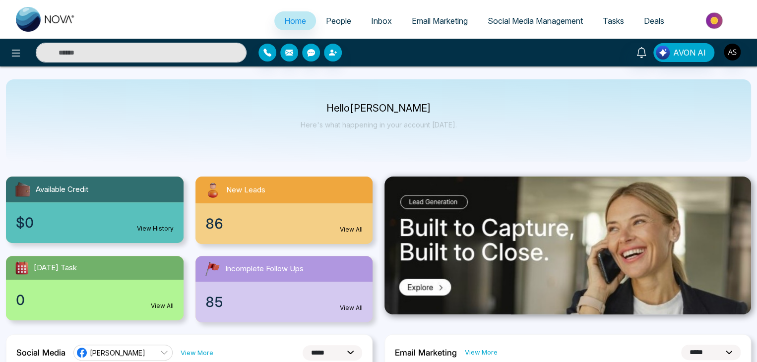
click at [320, 12] on link "People" at bounding box center [338, 20] width 45 height 19
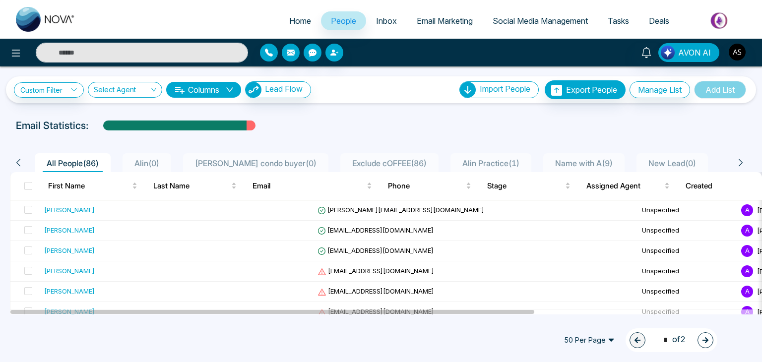
click at [175, 62] on input "text" at bounding box center [142, 53] width 212 height 20
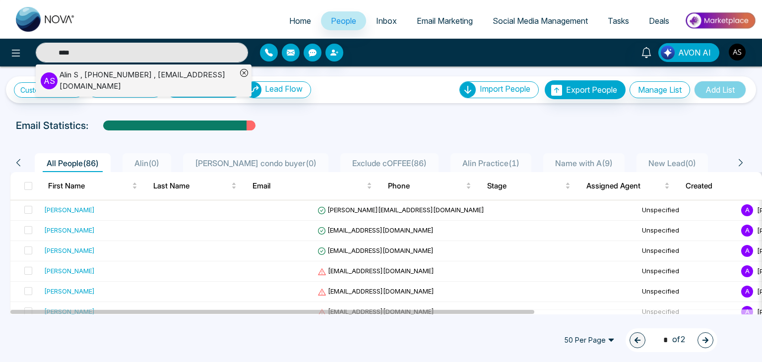
type input "****"
click at [143, 74] on div "Alin S , +14376616013 , alin@mmnovatech.com" at bounding box center [148, 80] width 177 height 22
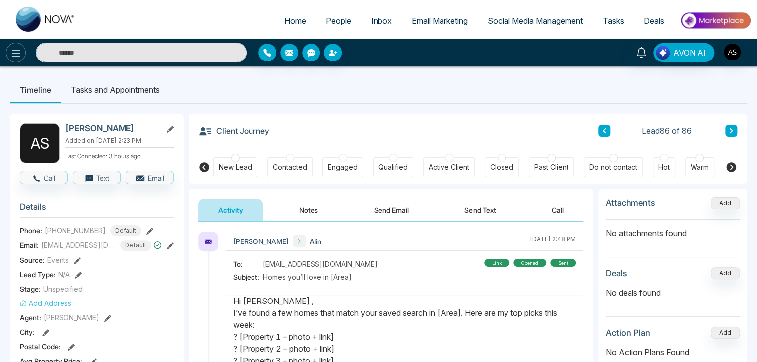
click at [14, 46] on button at bounding box center [16, 53] width 20 height 20
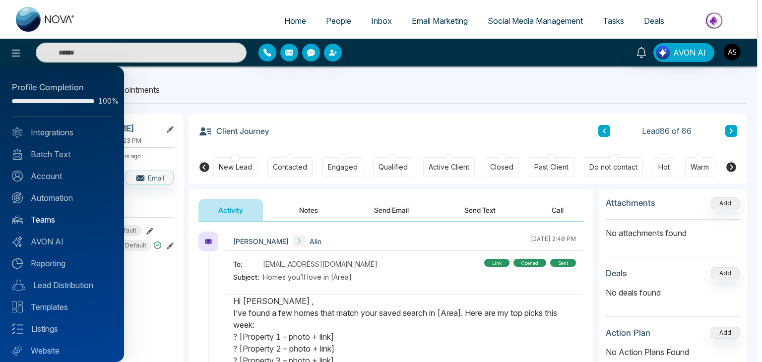
scroll to position [28, 0]
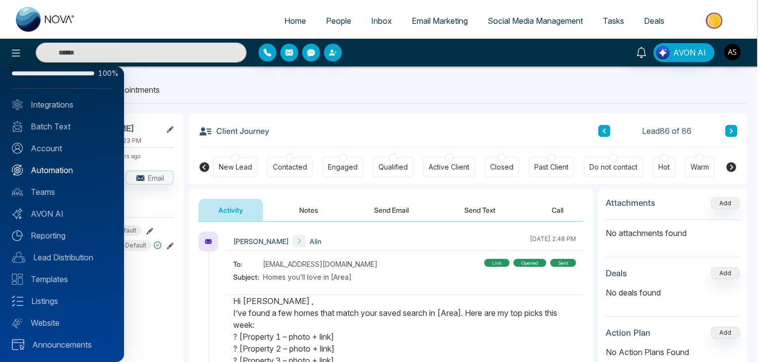
click at [71, 170] on link "Automation" at bounding box center [62, 170] width 100 height 12
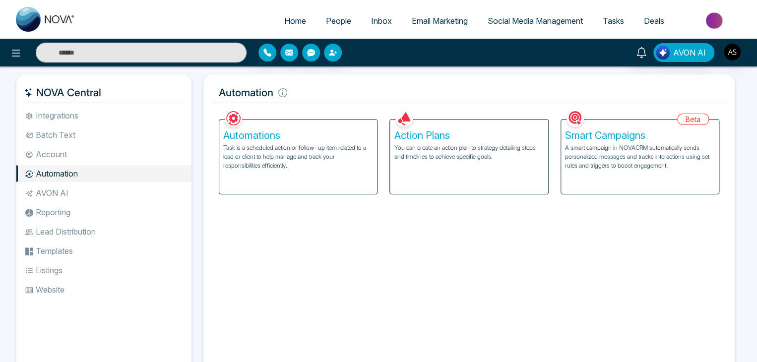
click at [319, 139] on h5 "Automations" at bounding box center [298, 135] width 150 height 12
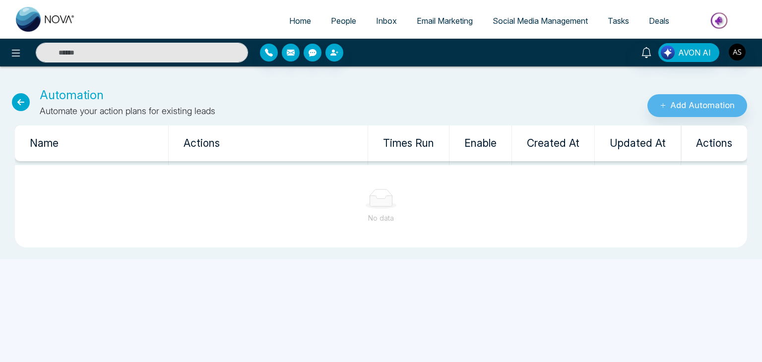
click at [19, 103] on icon at bounding box center [21, 102] width 18 height 18
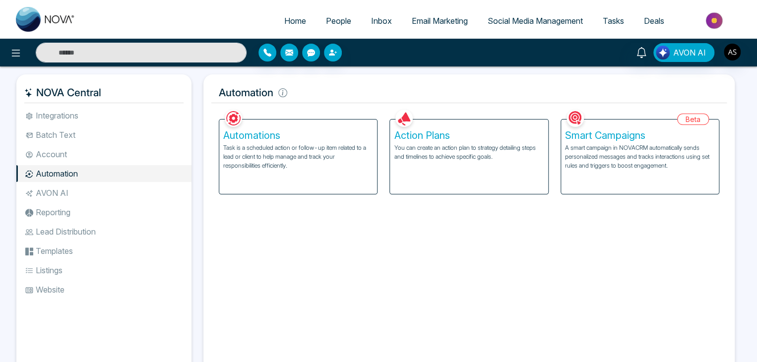
click at [640, 161] on p "A smart campaign in NOVACRM automatically sends personalized messages and track…" at bounding box center [640, 156] width 150 height 27
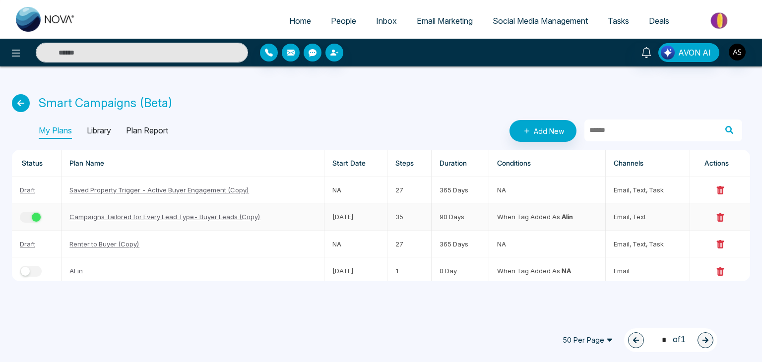
click at [35, 213] on div "button" at bounding box center [36, 217] width 9 height 9
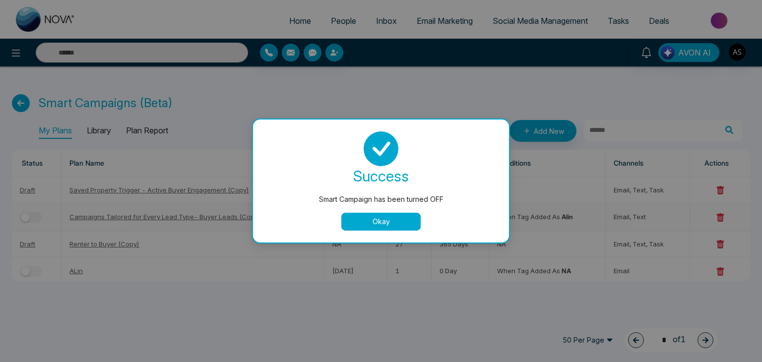
click at [377, 219] on button "Okay" at bounding box center [380, 222] width 79 height 18
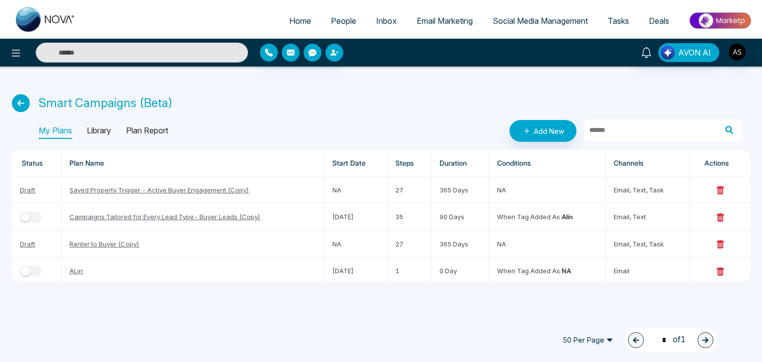
click at [24, 102] on icon at bounding box center [21, 103] width 18 height 18
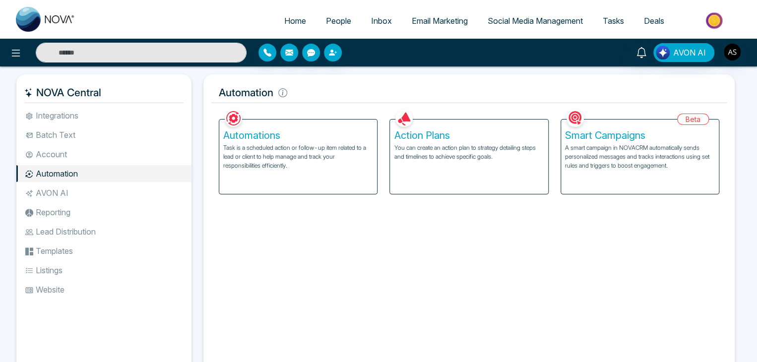
click at [341, 22] on span "People" at bounding box center [338, 21] width 25 height 10
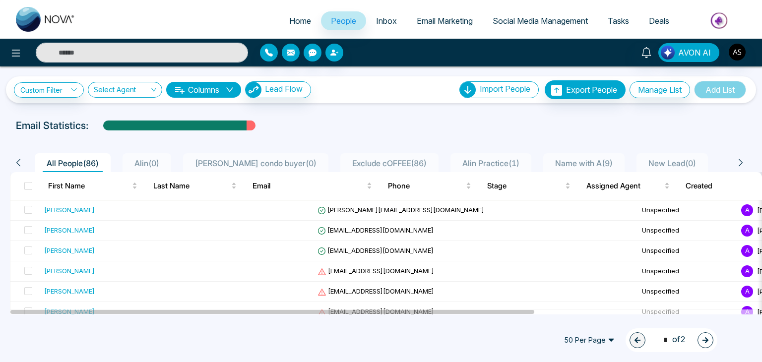
click at [157, 54] on input "text" at bounding box center [142, 53] width 212 height 20
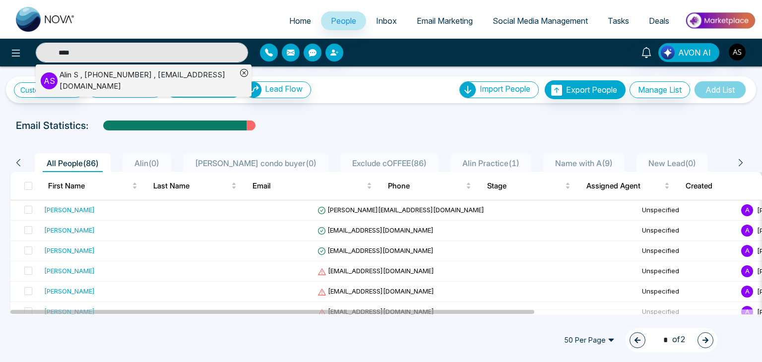
type input "****"
click at [149, 69] on div "A S Alin S , +14376616013 , alin@mmnovatech.com" at bounding box center [139, 80] width 196 height 22
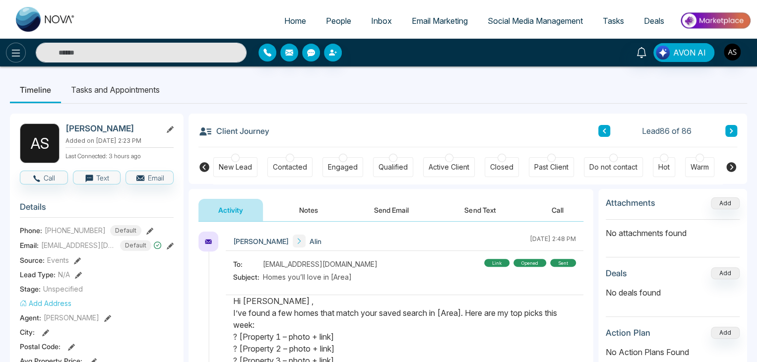
click at [11, 56] on icon at bounding box center [16, 53] width 12 height 12
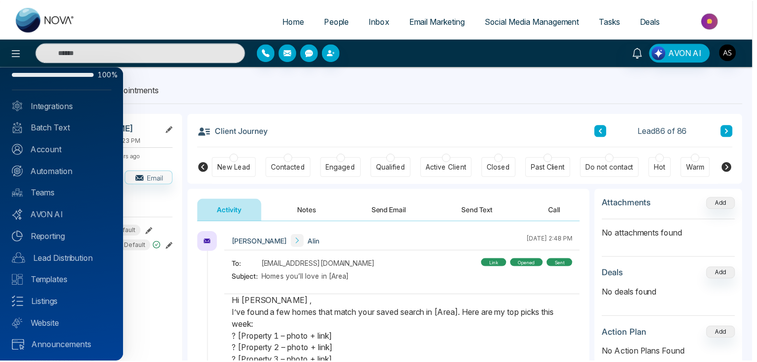
scroll to position [28, 0]
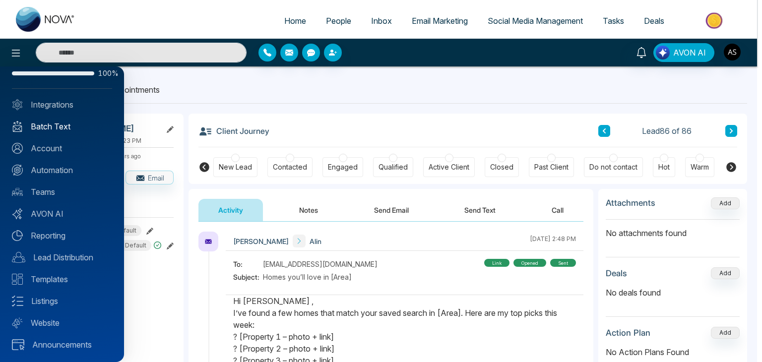
click at [71, 126] on link "Batch Text" at bounding box center [62, 127] width 100 height 12
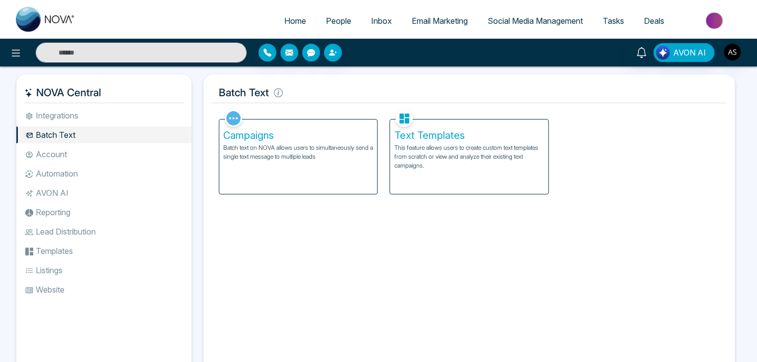
click at [468, 146] on p "This feature allows users to create custom text templates from scratch or view …" at bounding box center [469, 156] width 150 height 27
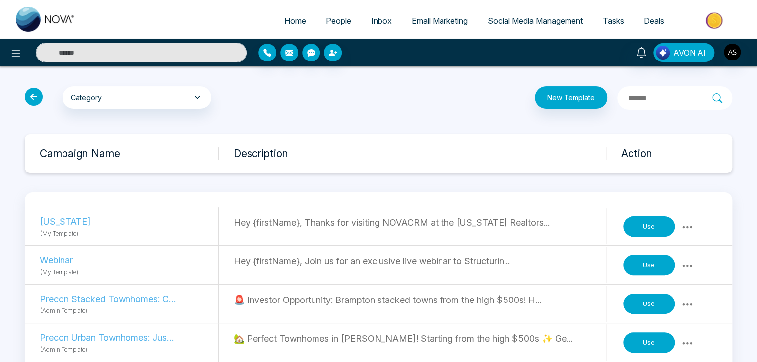
scroll to position [109, 0]
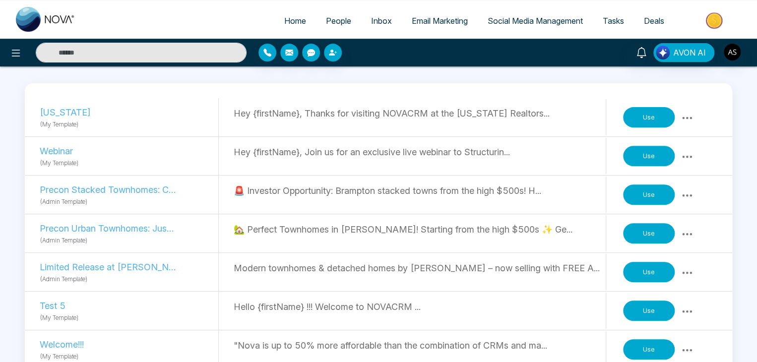
click at [637, 118] on button "Use" at bounding box center [649, 117] width 52 height 21
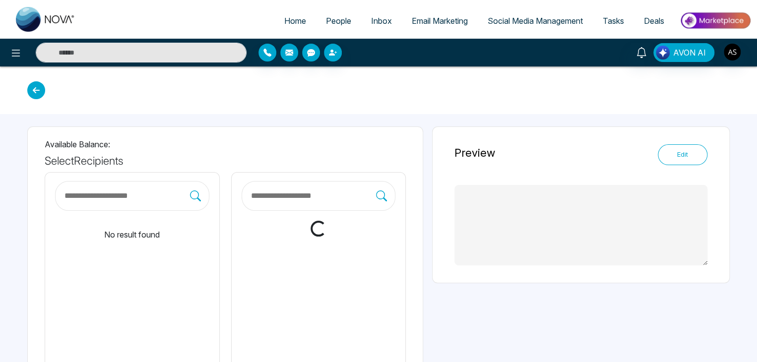
type textarea "**********"
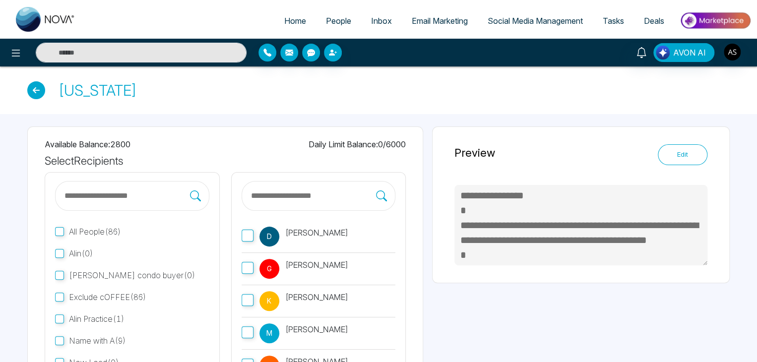
click at [267, 197] on input "text" at bounding box center [313, 196] width 127 height 13
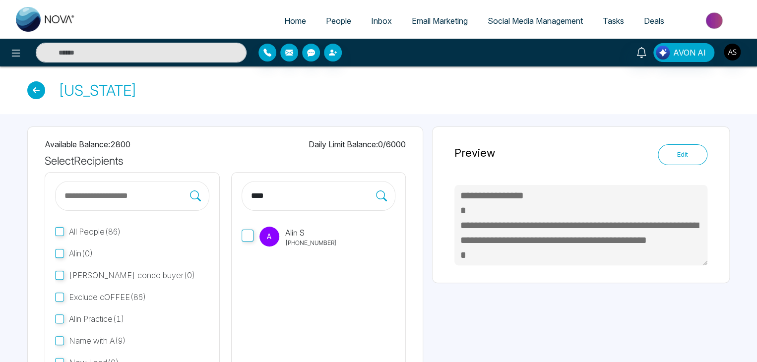
type input "****"
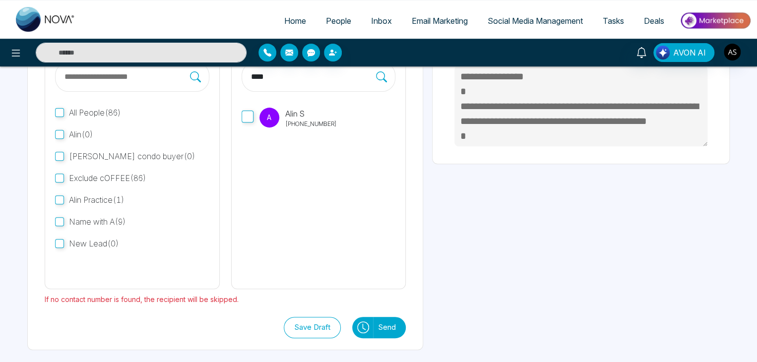
click at [383, 326] on button "Send" at bounding box center [389, 327] width 33 height 21
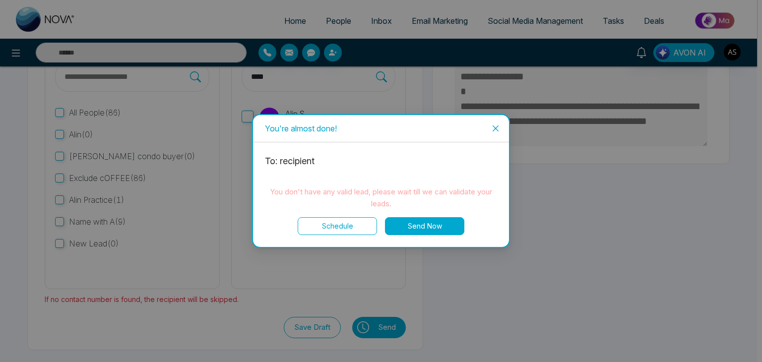
click at [497, 125] on icon "close" at bounding box center [496, 129] width 8 height 8
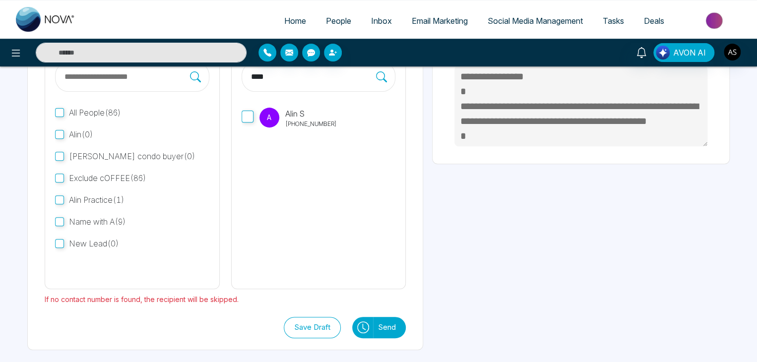
click at [382, 325] on button "Send" at bounding box center [389, 327] width 33 height 21
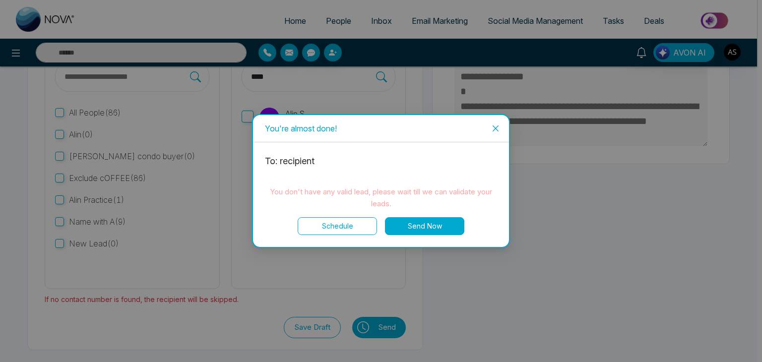
click at [442, 221] on button "Send Now" at bounding box center [424, 226] width 79 height 18
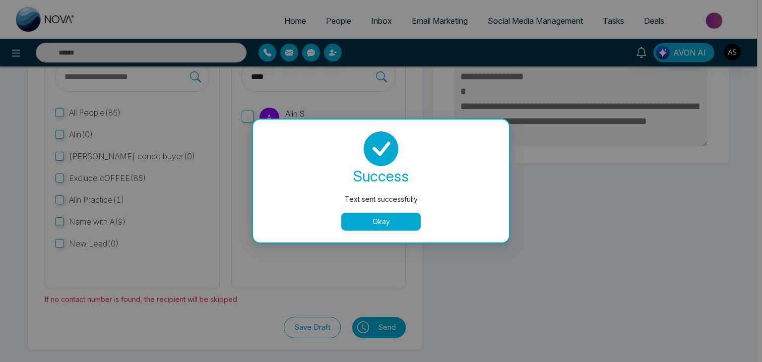
click at [404, 225] on button "Okay" at bounding box center [380, 222] width 79 height 18
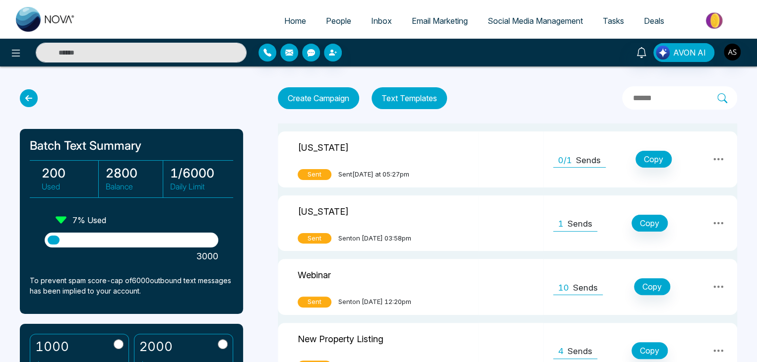
click at [350, 146] on div "Florida" at bounding box center [378, 149] width 161 height 20
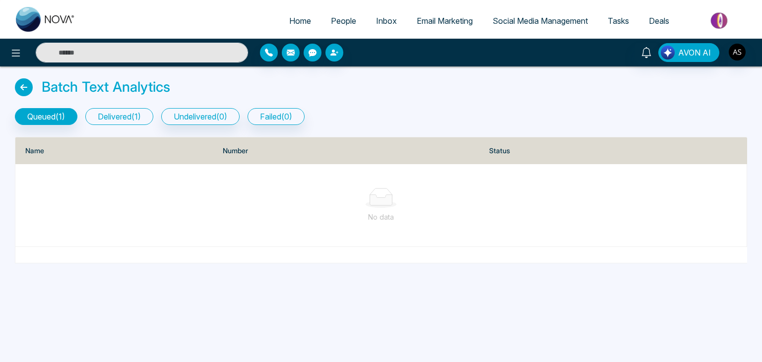
click at [119, 119] on button "delivered ( 1 )" at bounding box center [119, 116] width 68 height 17
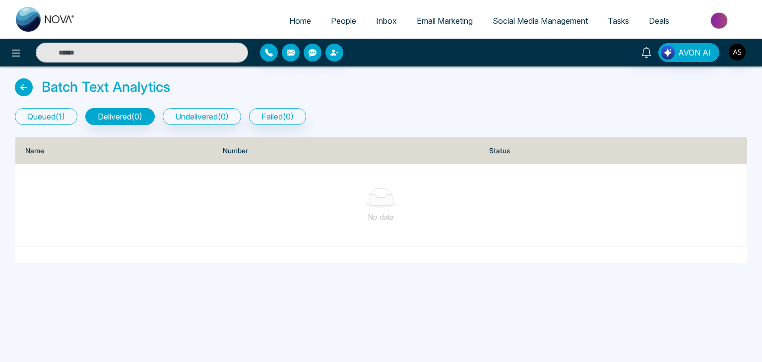
click at [64, 114] on button "queued ( 1 )" at bounding box center [46, 116] width 63 height 17
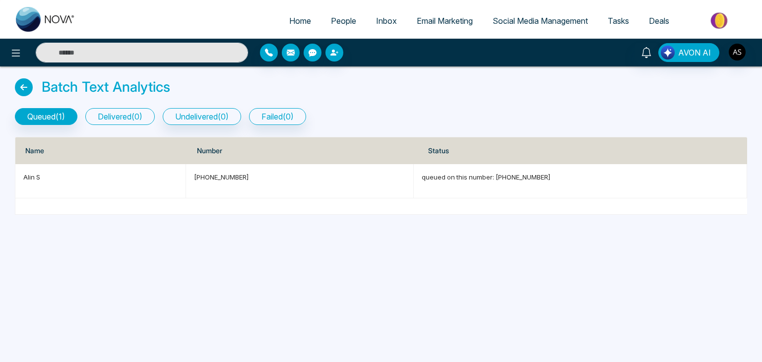
click at [135, 119] on button "delivered ( 0 )" at bounding box center [119, 116] width 69 height 17
click at [168, 93] on h3 "Batch Text Analytics" at bounding box center [106, 87] width 128 height 17
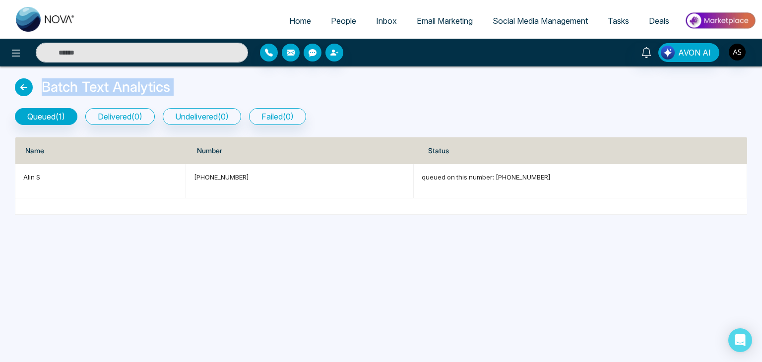
click at [168, 93] on h3 "Batch Text Analytics" at bounding box center [106, 87] width 128 height 17
click at [172, 93] on div "Batch Text Analytics" at bounding box center [381, 89] width 732 height 22
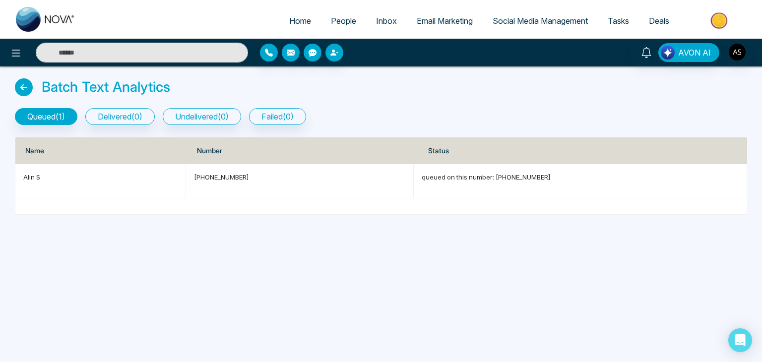
click at [118, 107] on div "queued ( 1 ) delivered ( 0 ) undelivered ( 0 ) failed ( 0 )" at bounding box center [381, 112] width 744 height 25
click at [149, 113] on button "delivered ( 0 )" at bounding box center [119, 116] width 69 height 17
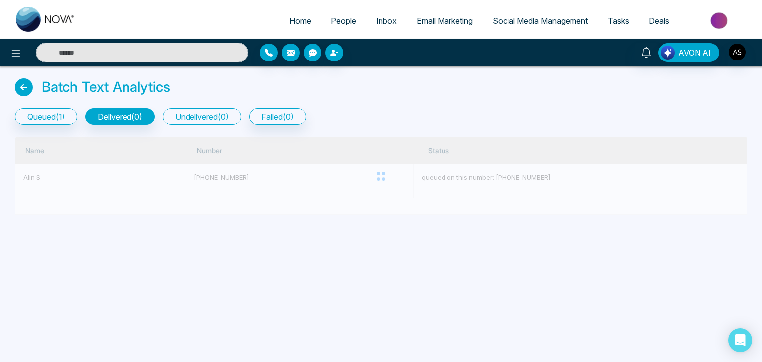
click at [204, 118] on button "undelivered ( 0 )" at bounding box center [202, 116] width 78 height 17
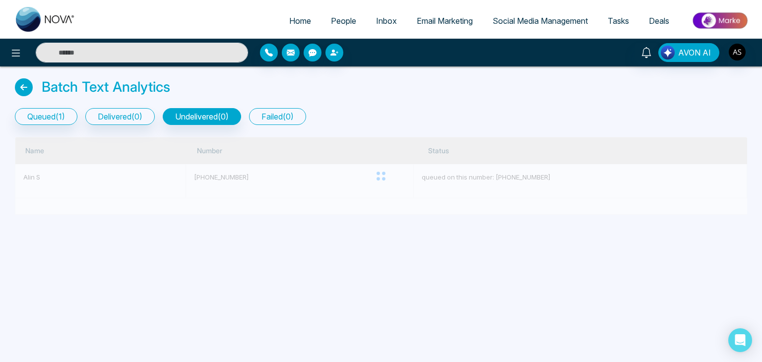
click at [270, 116] on button "failed ( 0 )" at bounding box center [277, 116] width 57 height 17
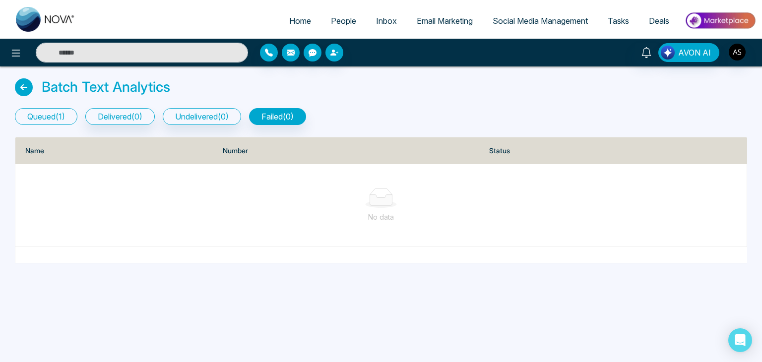
click at [42, 112] on button "queued ( 1 )" at bounding box center [46, 116] width 63 height 17
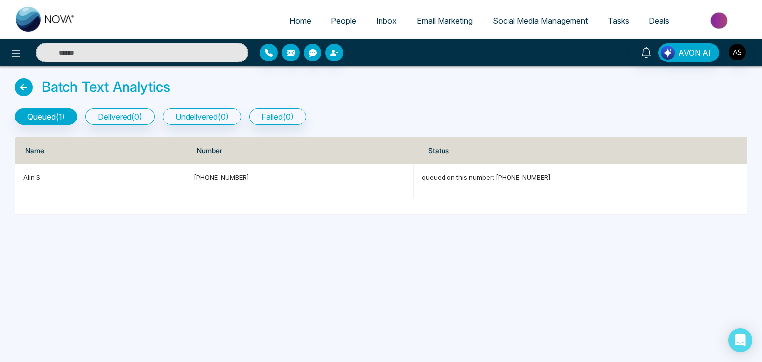
click at [18, 88] on icon at bounding box center [24, 87] width 18 height 18
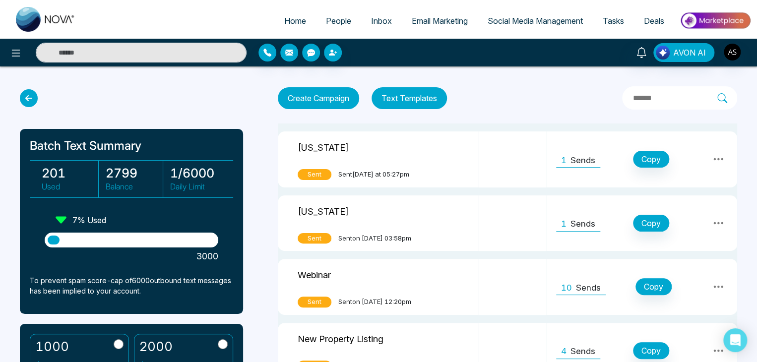
click at [388, 157] on div "Florida" at bounding box center [378, 149] width 161 height 20
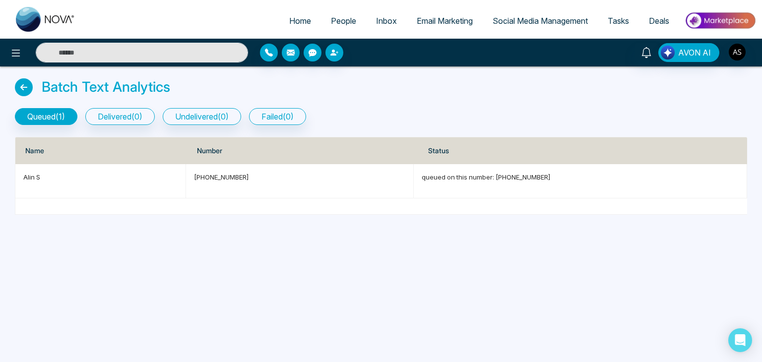
click at [302, 20] on span "Home" at bounding box center [300, 21] width 22 height 10
select select "*"
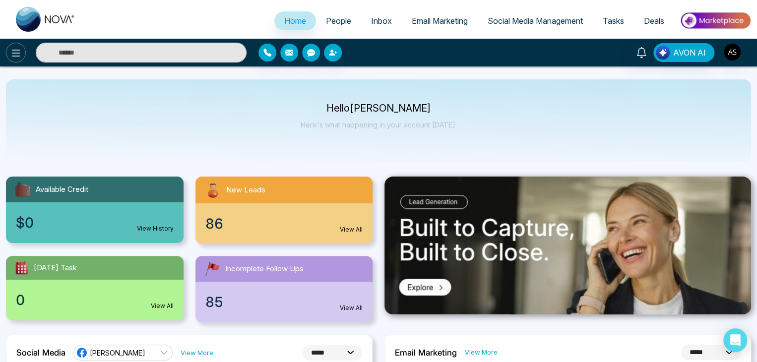
click at [18, 50] on icon at bounding box center [16, 53] width 12 height 12
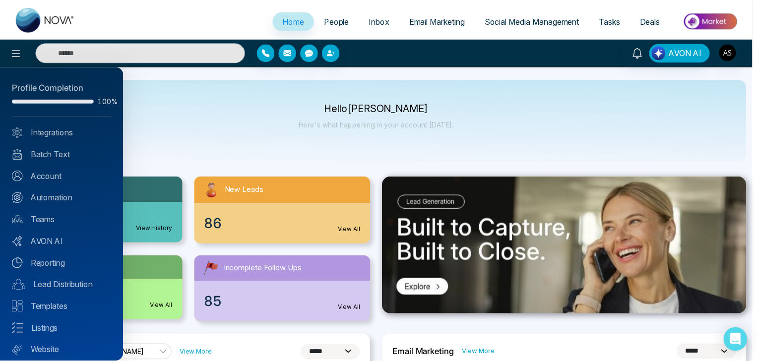
scroll to position [28, 0]
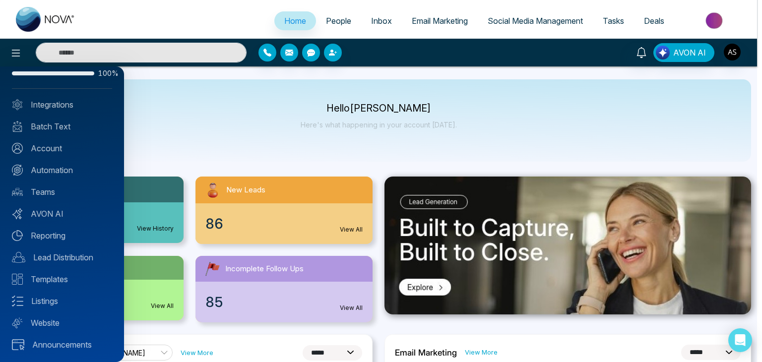
click at [219, 99] on div at bounding box center [381, 181] width 762 height 362
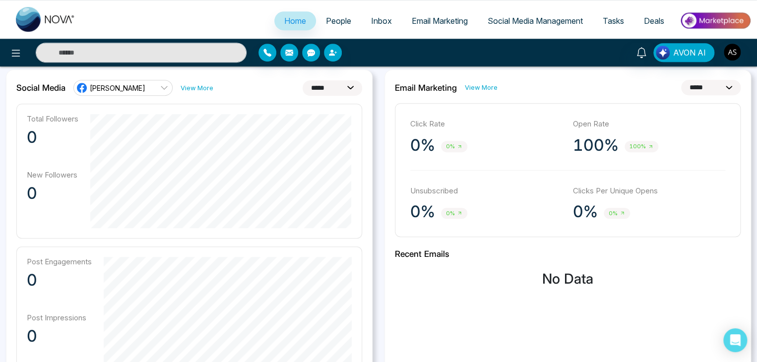
scroll to position [265, 0]
click at [347, 82] on select "**********" at bounding box center [333, 87] width 60 height 15
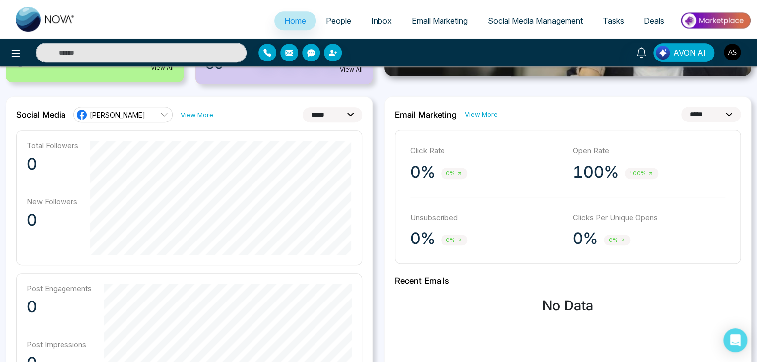
scroll to position [236, 0]
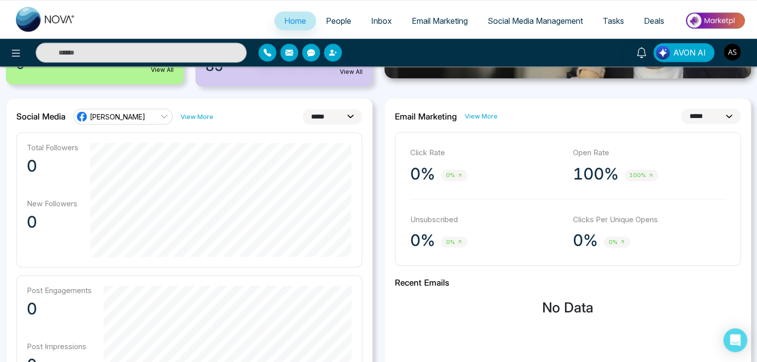
click at [694, 120] on select "**********" at bounding box center [711, 116] width 60 height 15
select select "**"
click at [681, 109] on select "**********" at bounding box center [711, 116] width 60 height 15
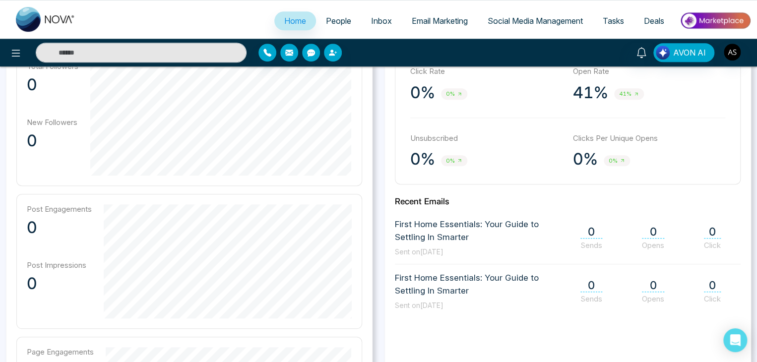
scroll to position [246, 0]
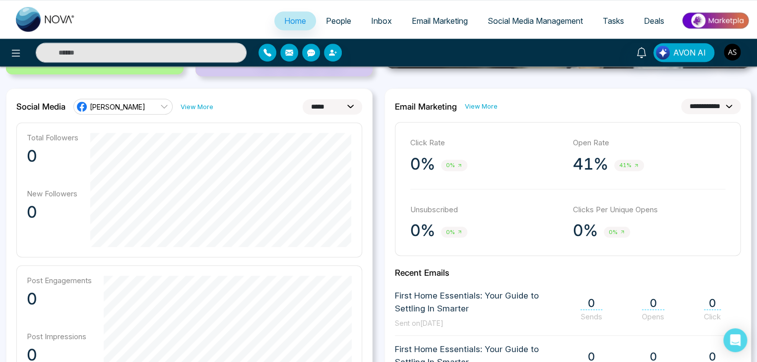
click at [710, 102] on select "**********" at bounding box center [711, 106] width 60 height 15
click at [718, 103] on select "**********" at bounding box center [711, 106] width 60 height 15
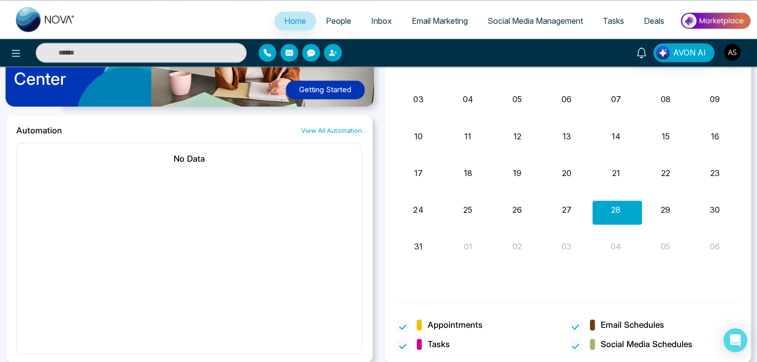
scroll to position [830, 0]
